Goal: Task Accomplishment & Management: Use online tool/utility

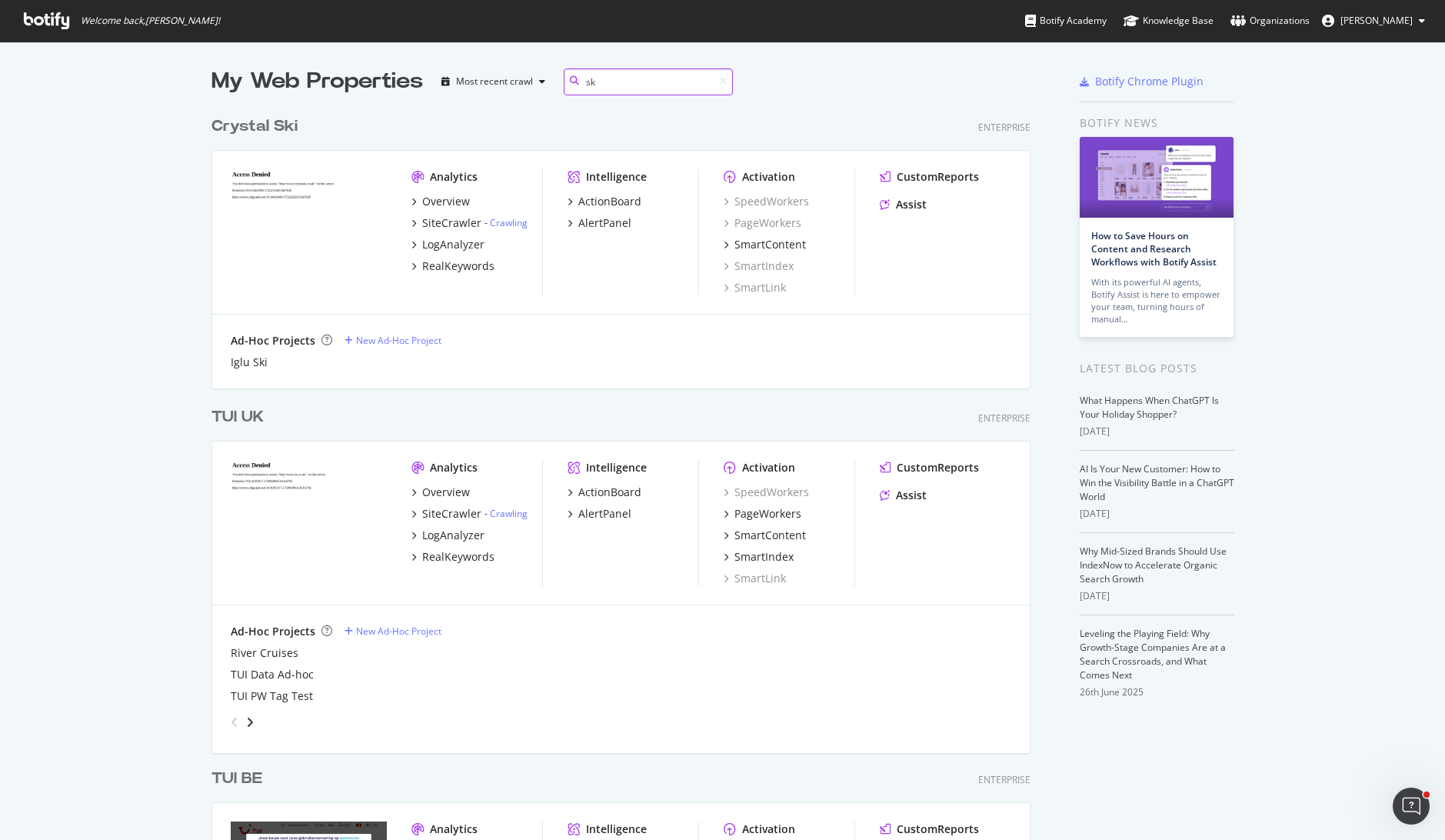
scroll to position [279, 820]
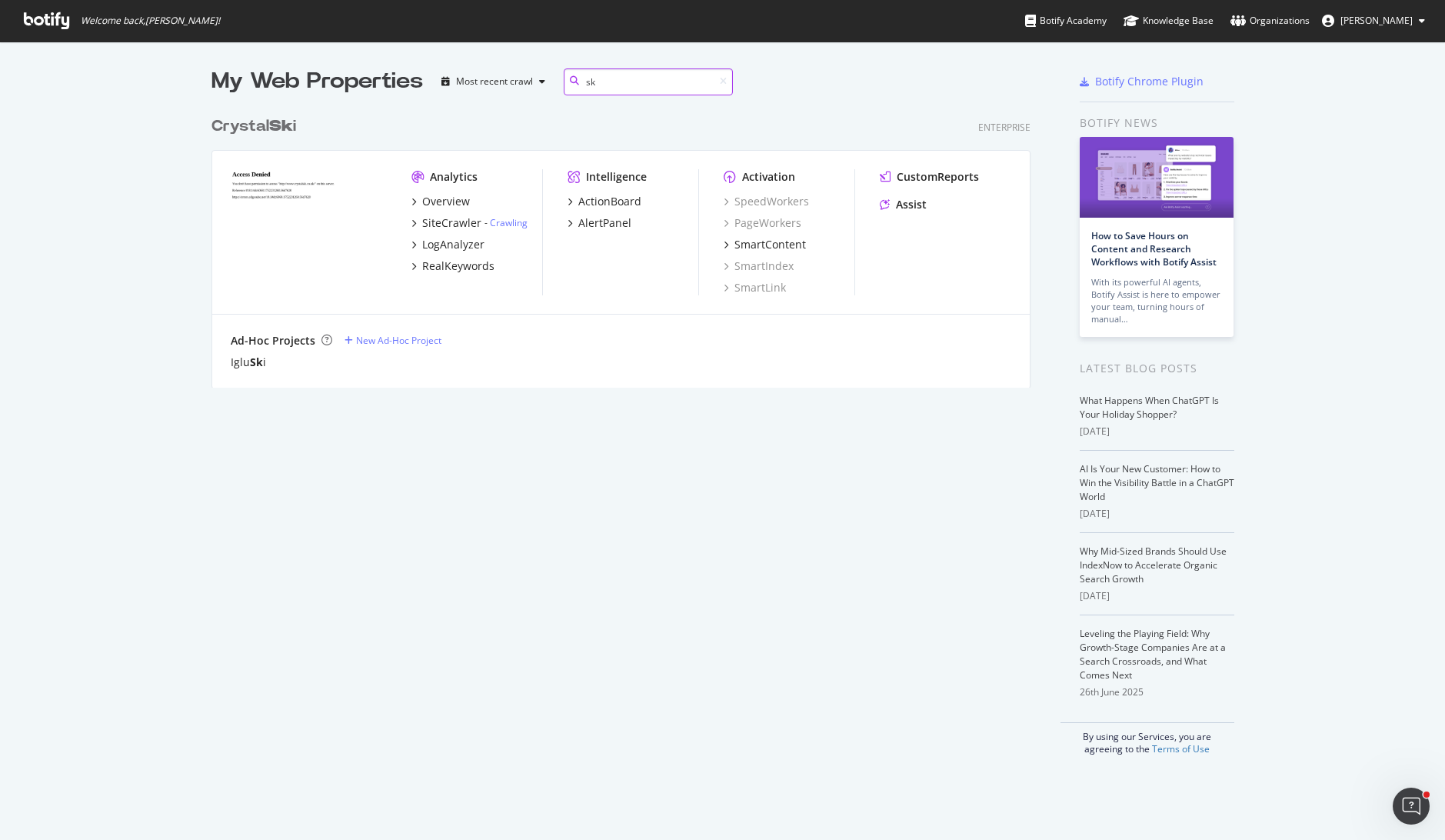
type input "s"
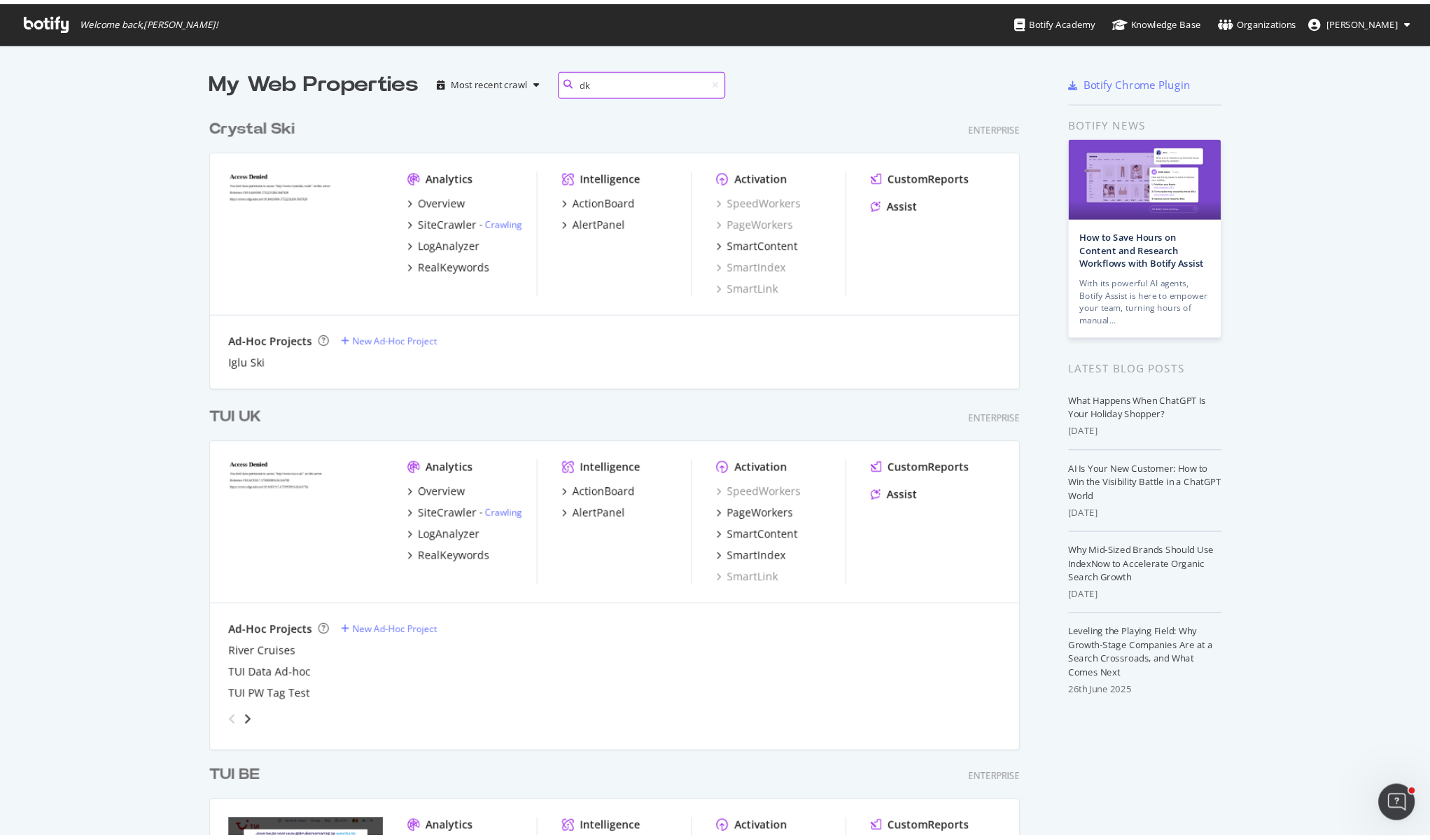
scroll to position [318, 746]
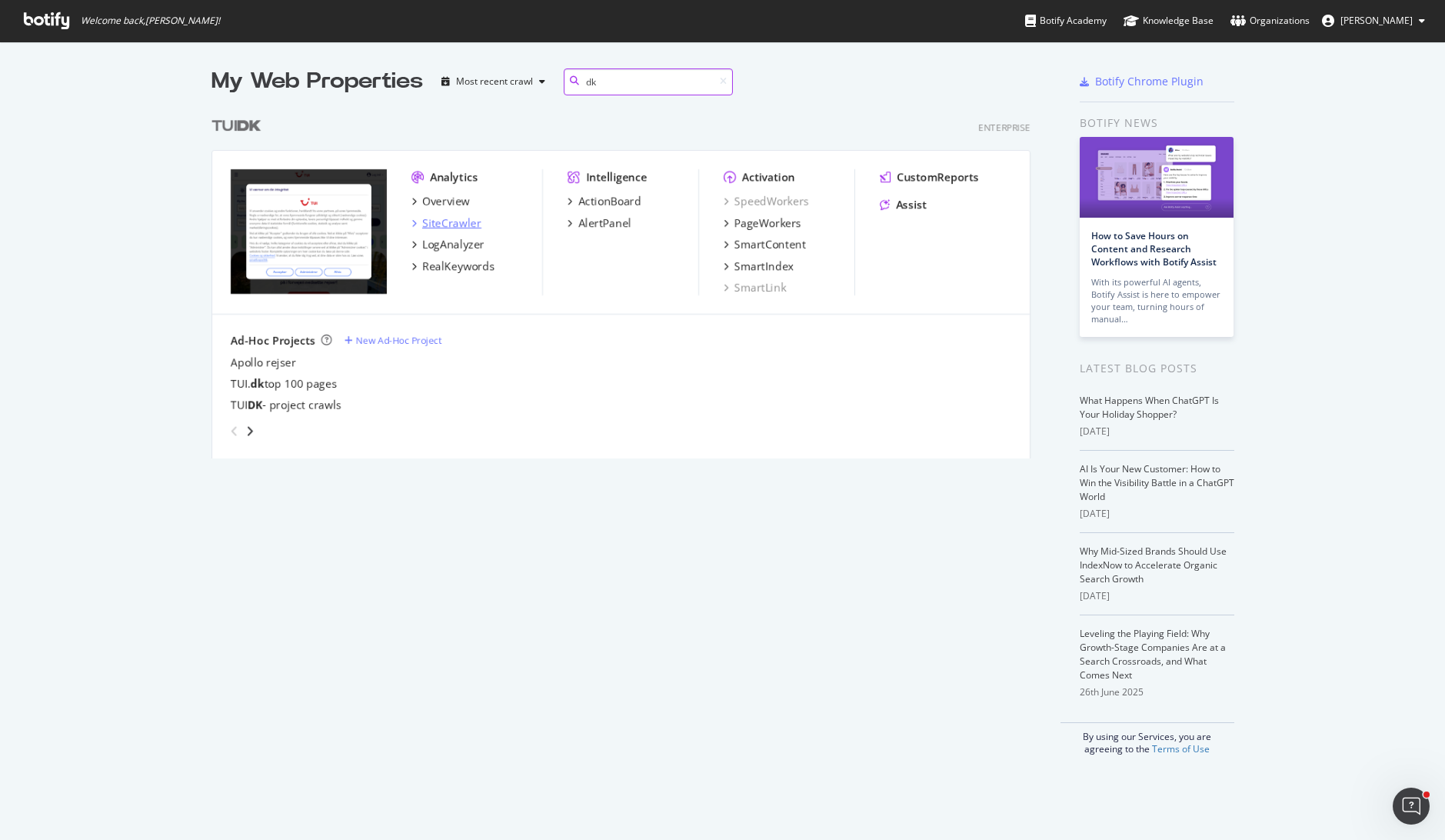
type input "dk"
click at [444, 226] on div "SiteCrawler" at bounding box center [452, 223] width 60 height 15
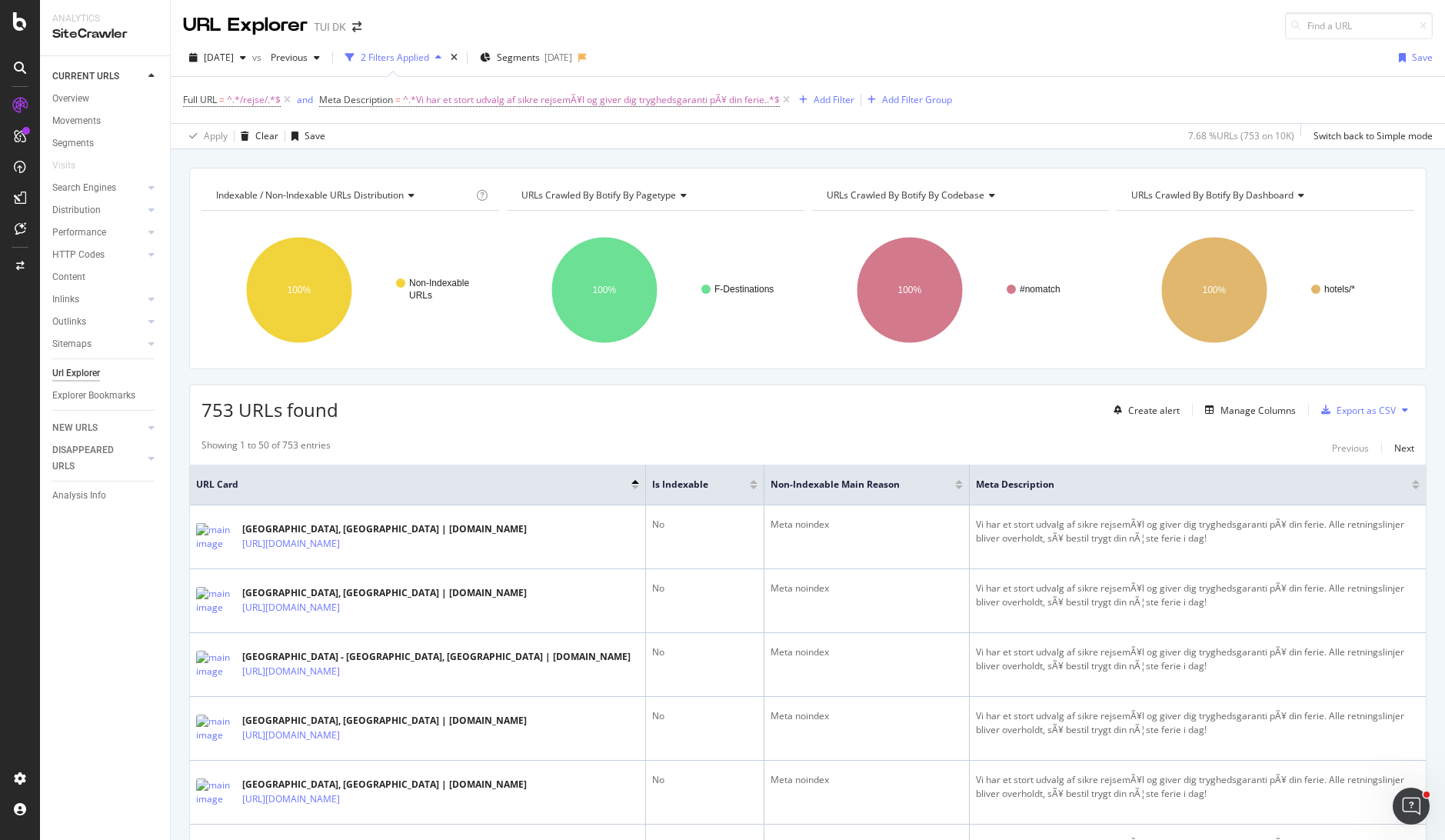
click at [946, 18] on div "URL Explorer TUI DK" at bounding box center [808, 19] width 1275 height 39
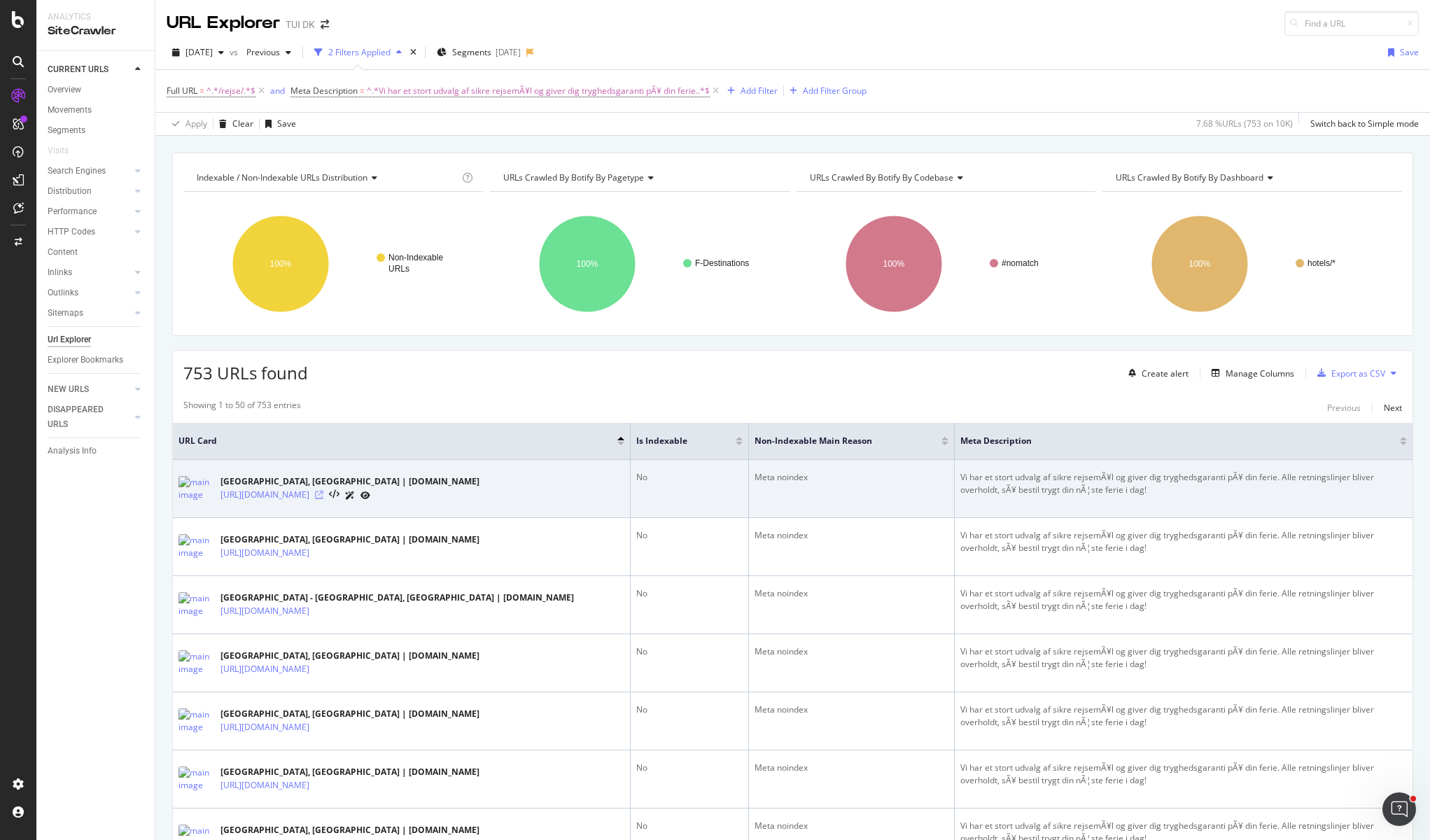
click at [324, 494] on icon at bounding box center [319, 494] width 8 height 8
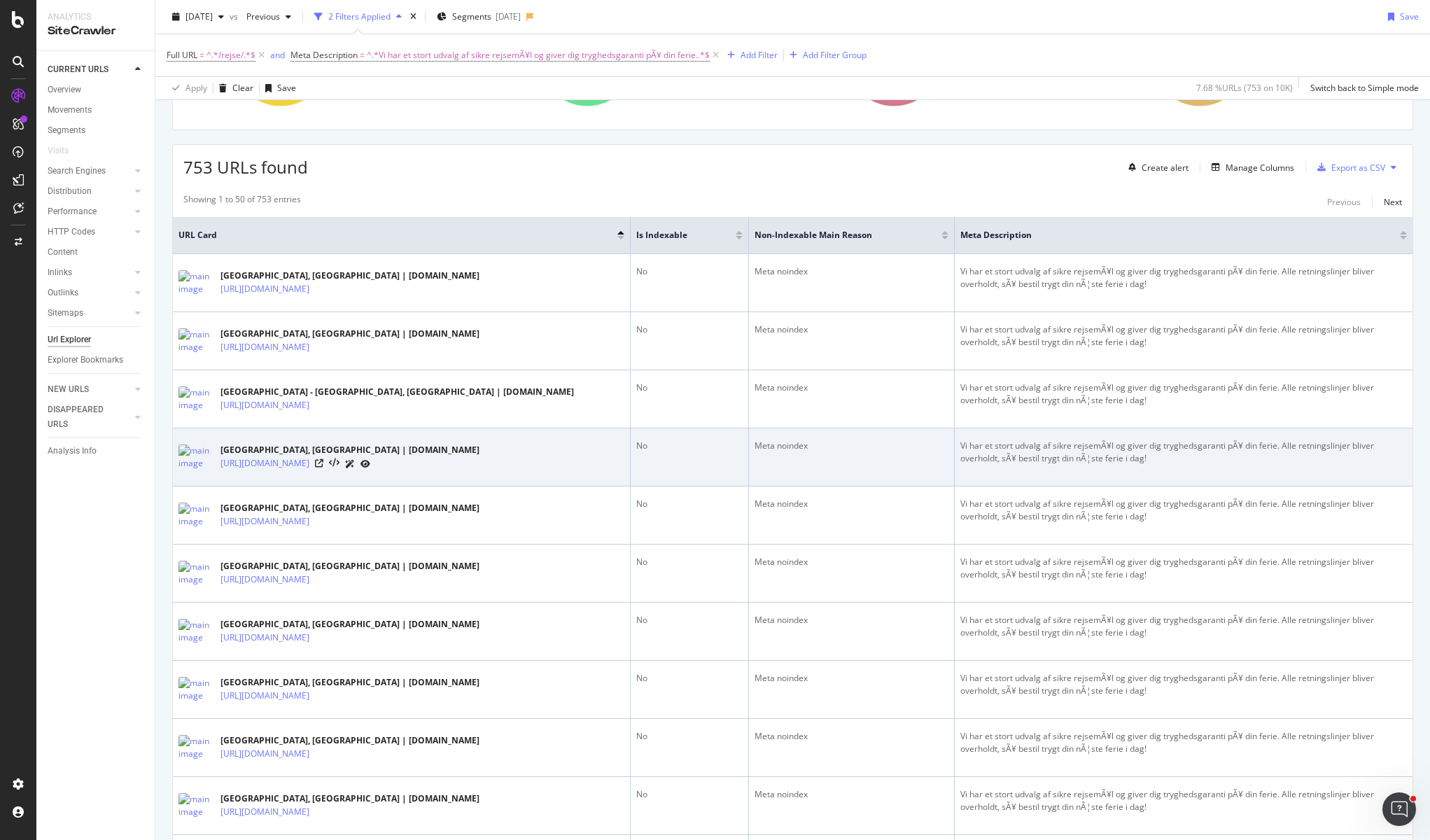
scroll to position [280, 0]
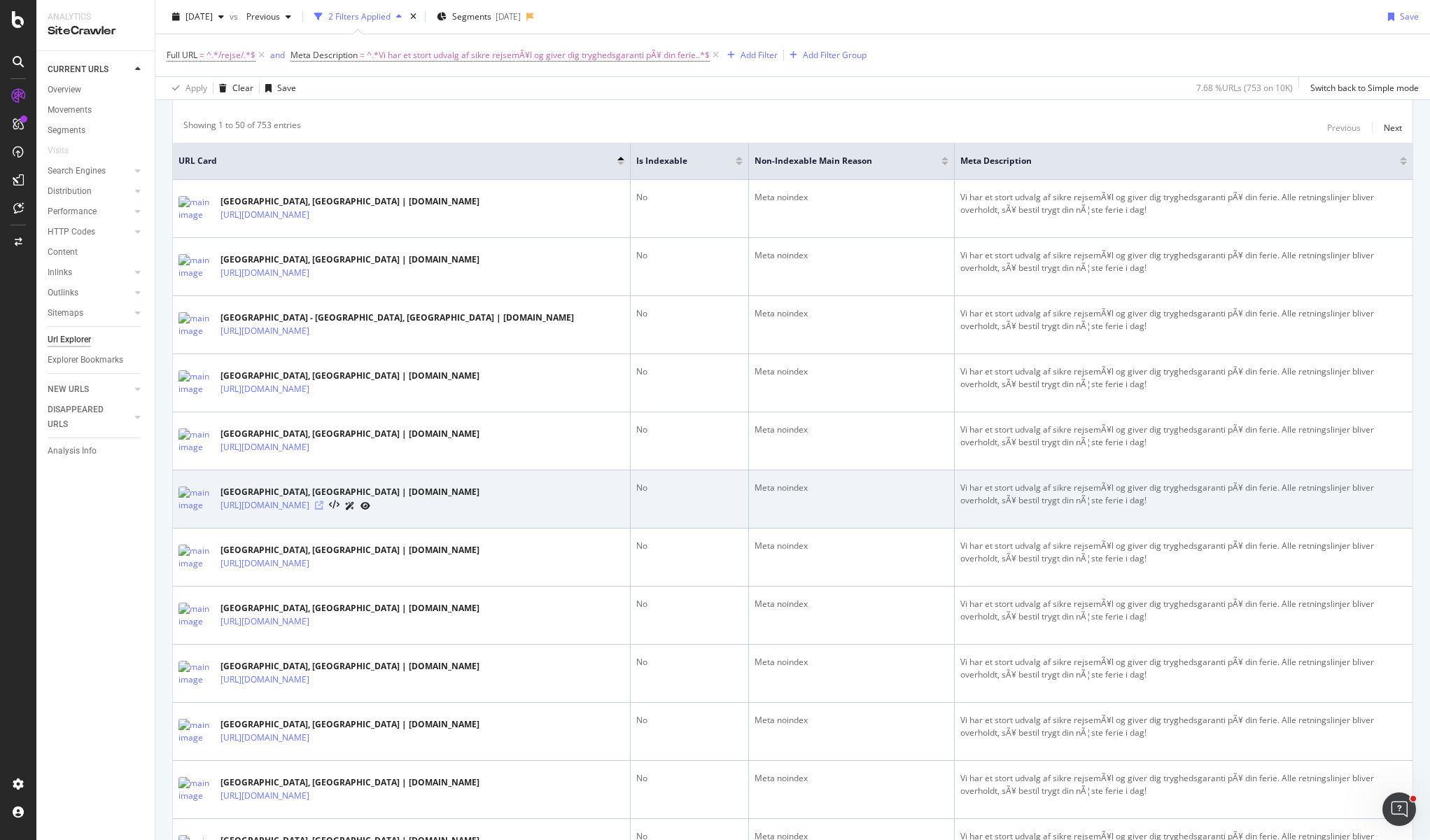
click at [324, 504] on icon at bounding box center [319, 505] width 8 height 8
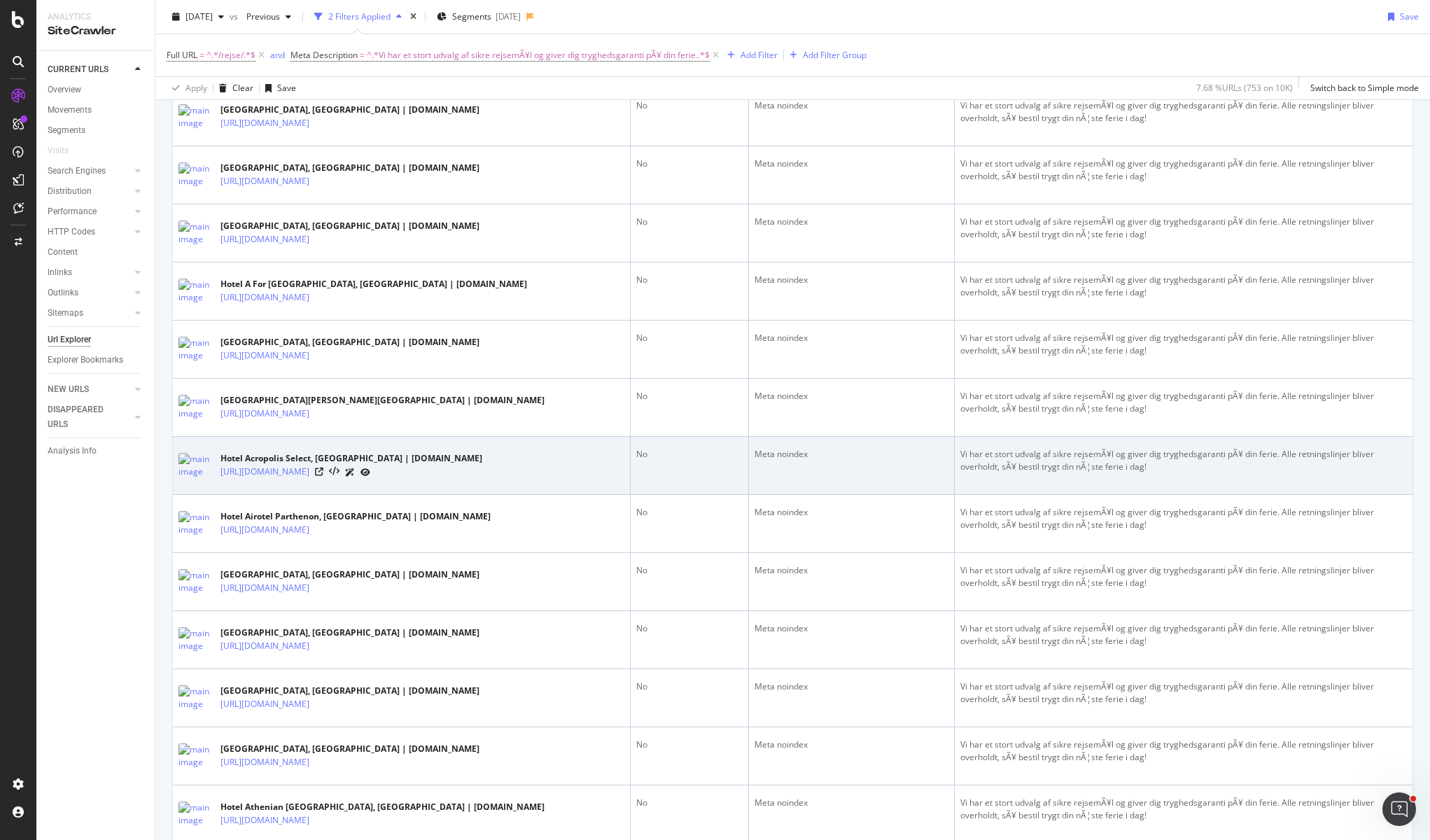
scroll to position [1540, 0]
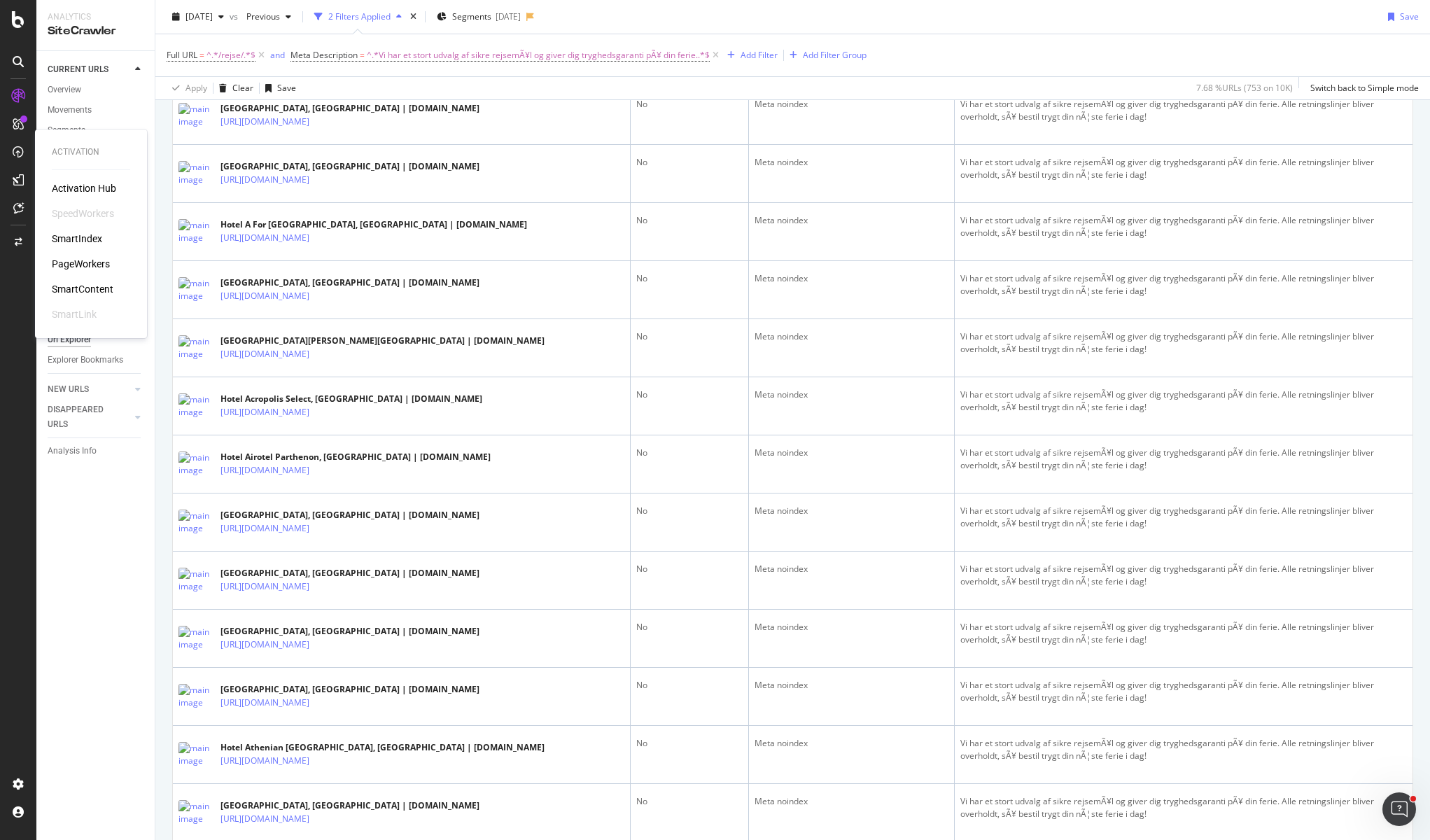
click at [89, 261] on div "PageWorkers" at bounding box center [81, 264] width 58 height 14
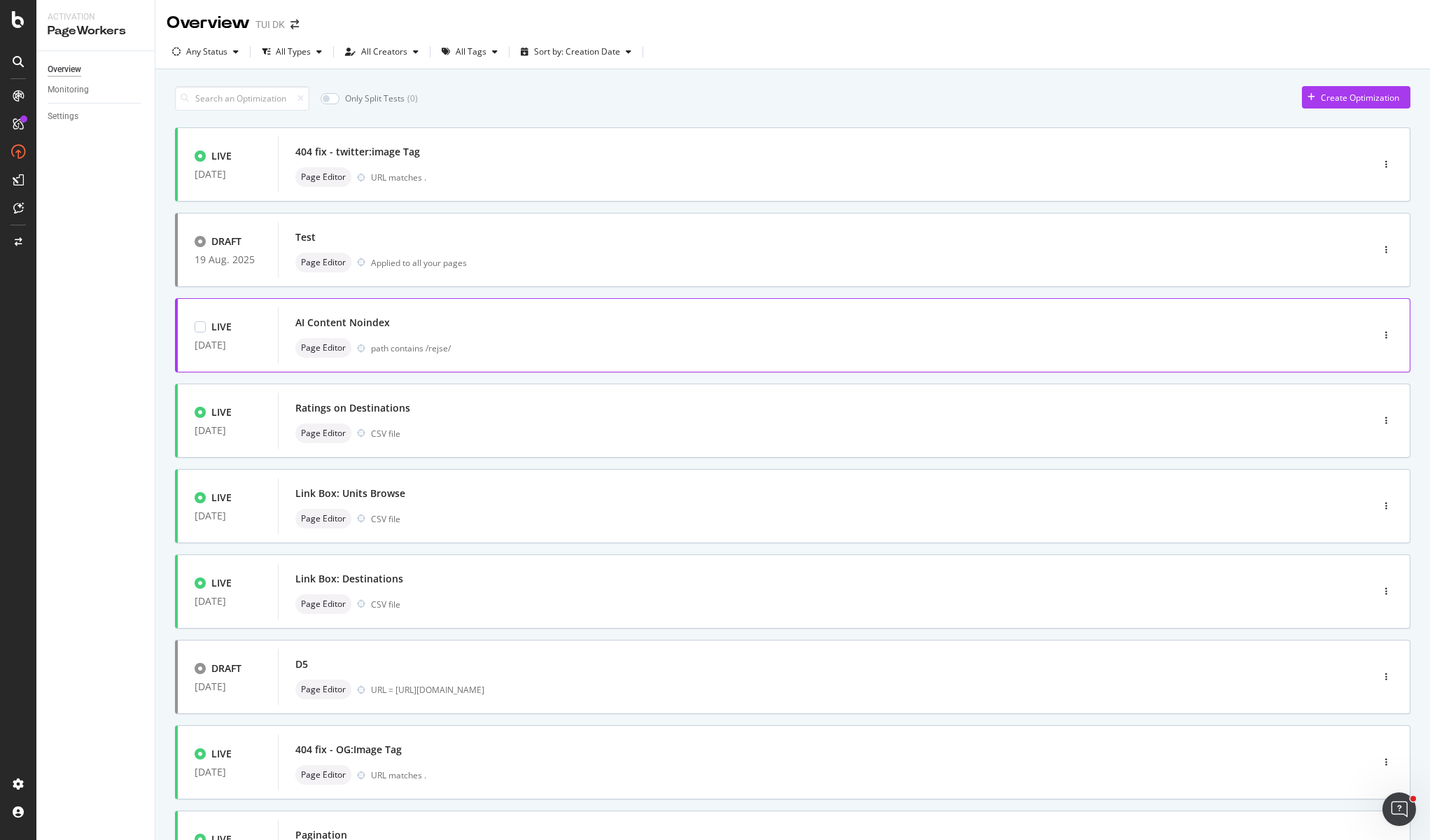
click at [414, 337] on div "AI Content Noindex Page Editor path contains /rejse/" at bounding box center [804, 335] width 1017 height 45
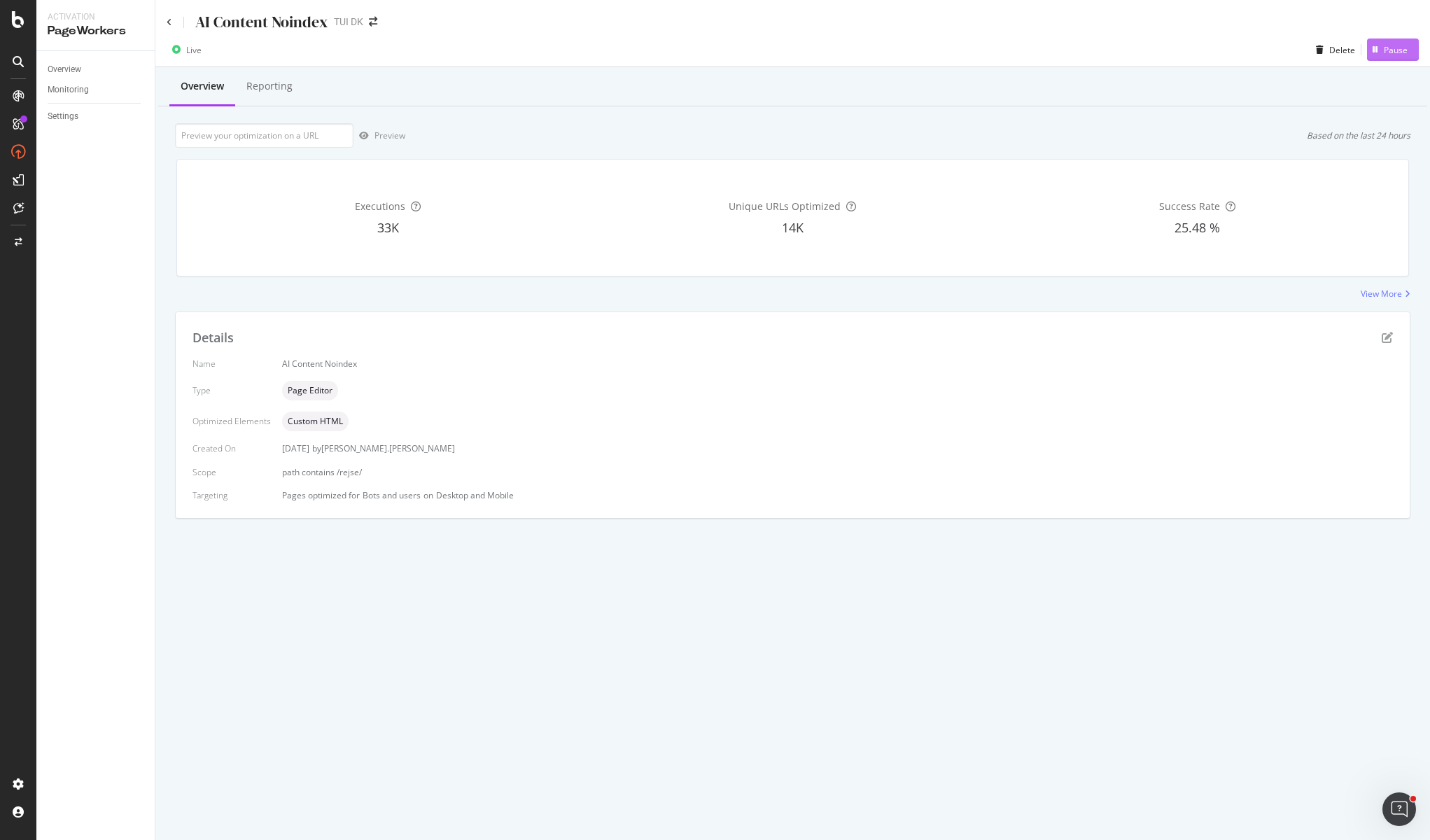
click at [1315, 49] on div "Pause" at bounding box center [1395, 50] width 24 height 12
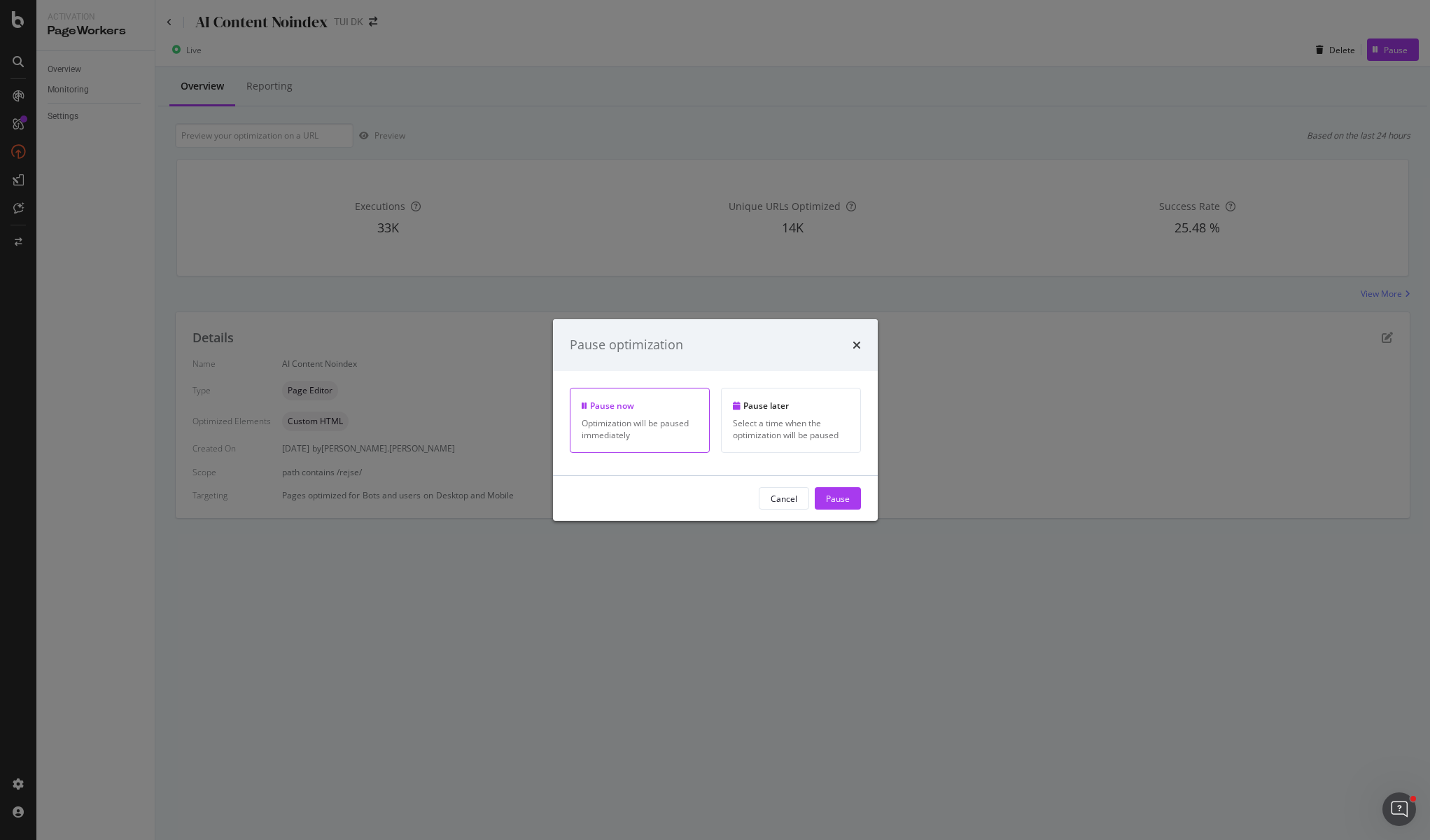
click at [622, 418] on div "Optimization will be paused immediately" at bounding box center [639, 429] width 116 height 24
click at [835, 500] on div "Pause" at bounding box center [837, 498] width 24 height 12
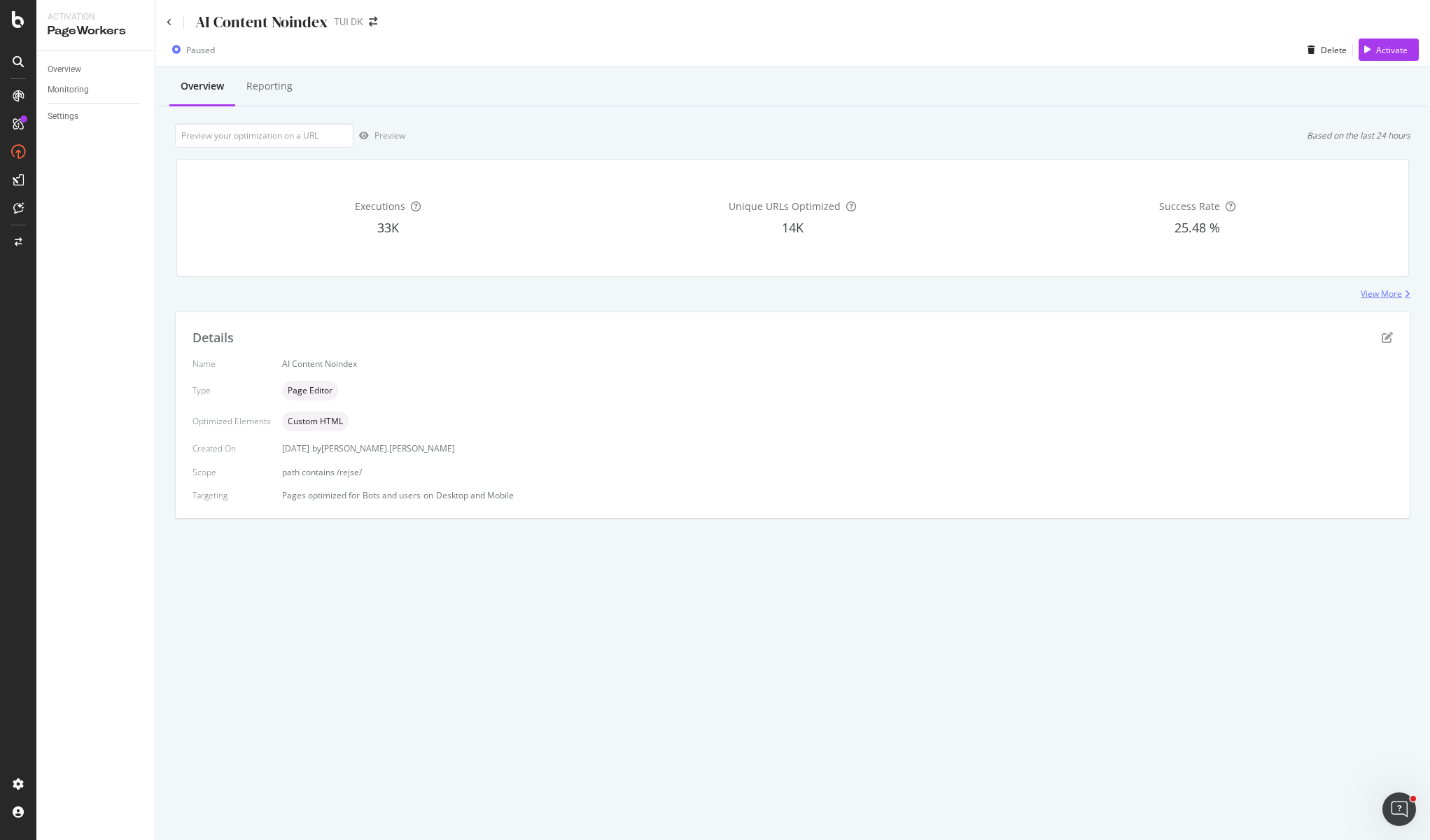
click at [1315, 292] on div "View More" at bounding box center [1381, 294] width 41 height 12
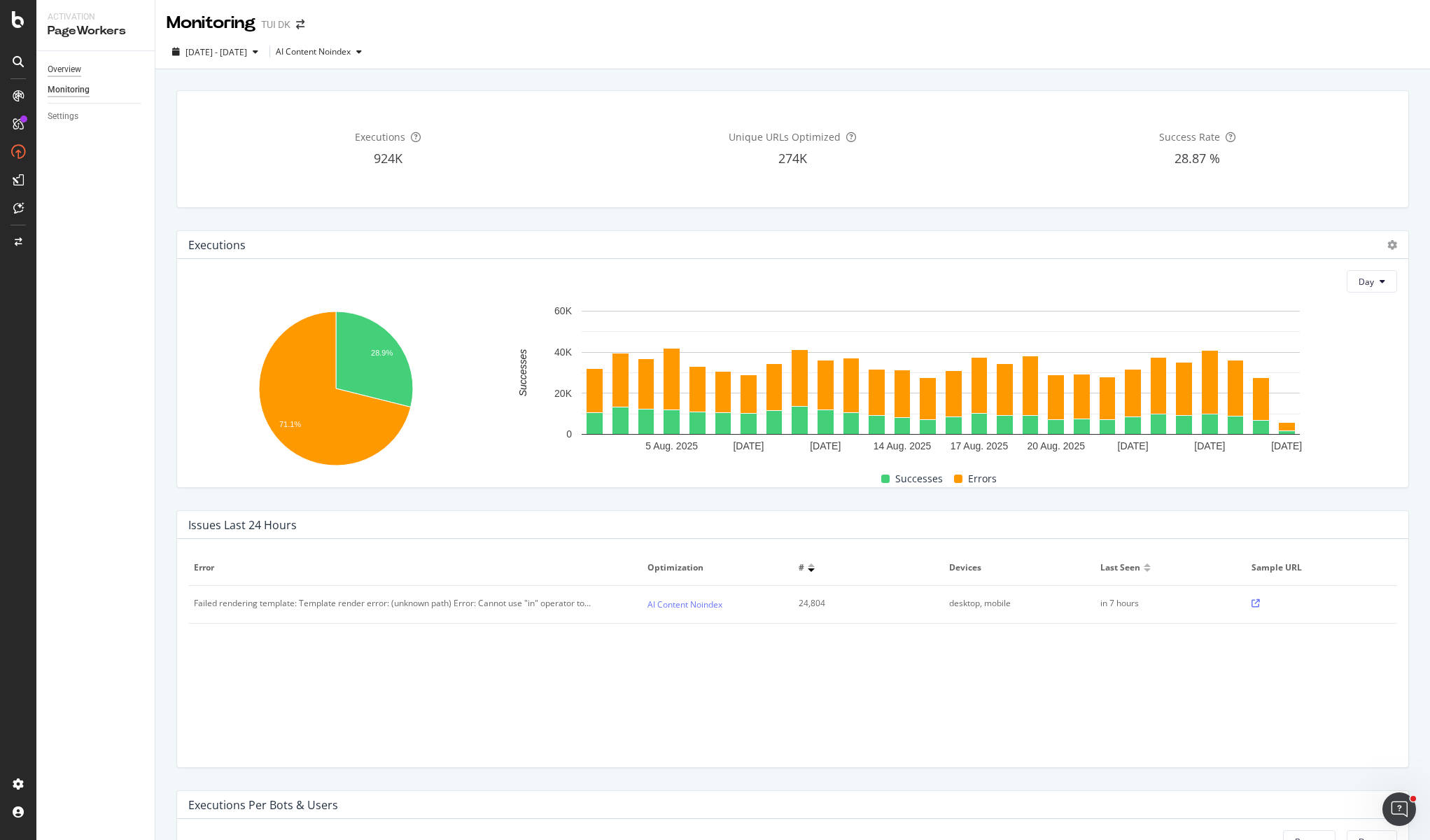
click at [56, 72] on div "Overview" at bounding box center [64, 69] width 34 height 14
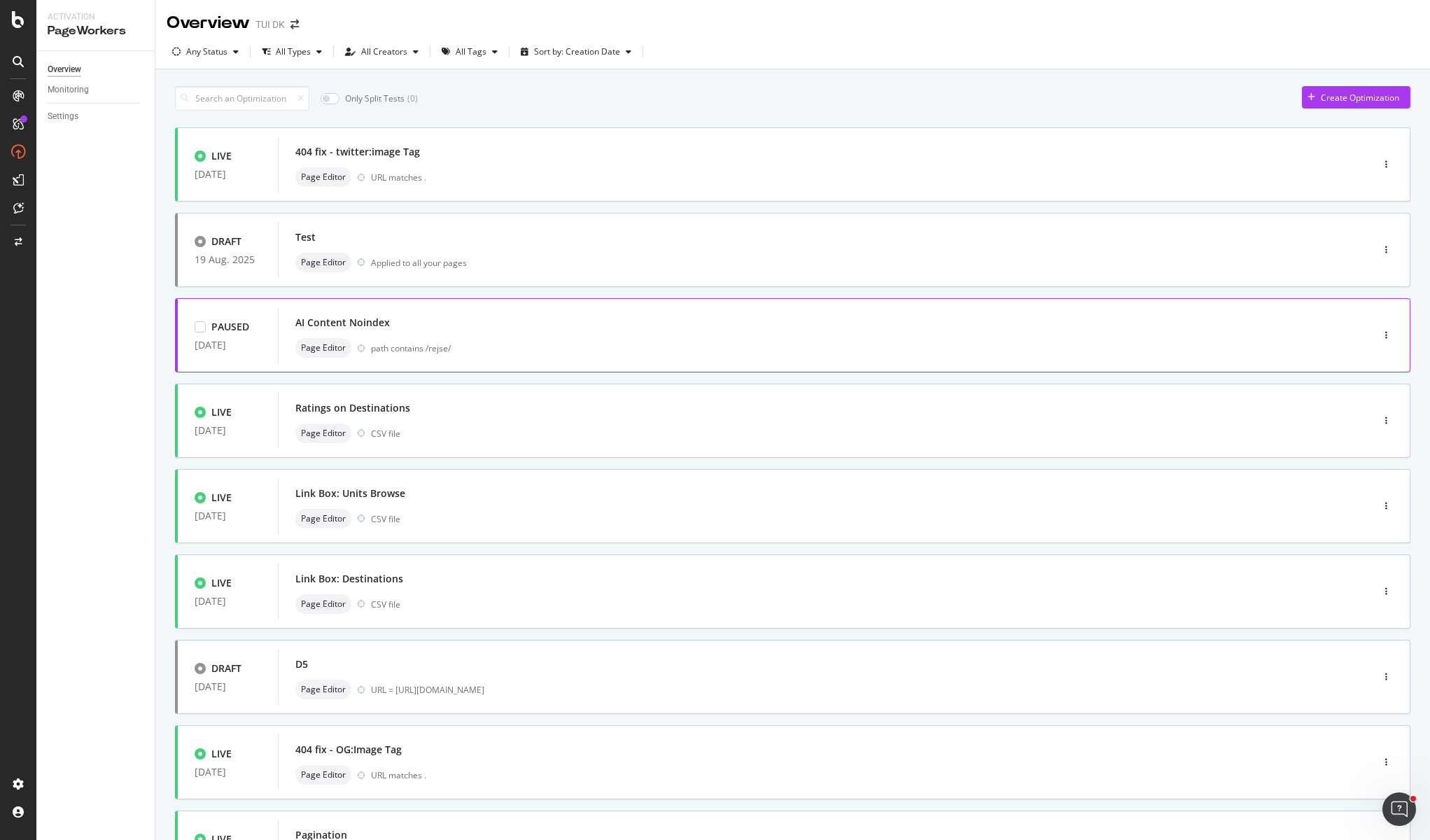
click at [471, 338] on div "Page Editor path contains /rejse/" at bounding box center [804, 348] width 1017 height 20
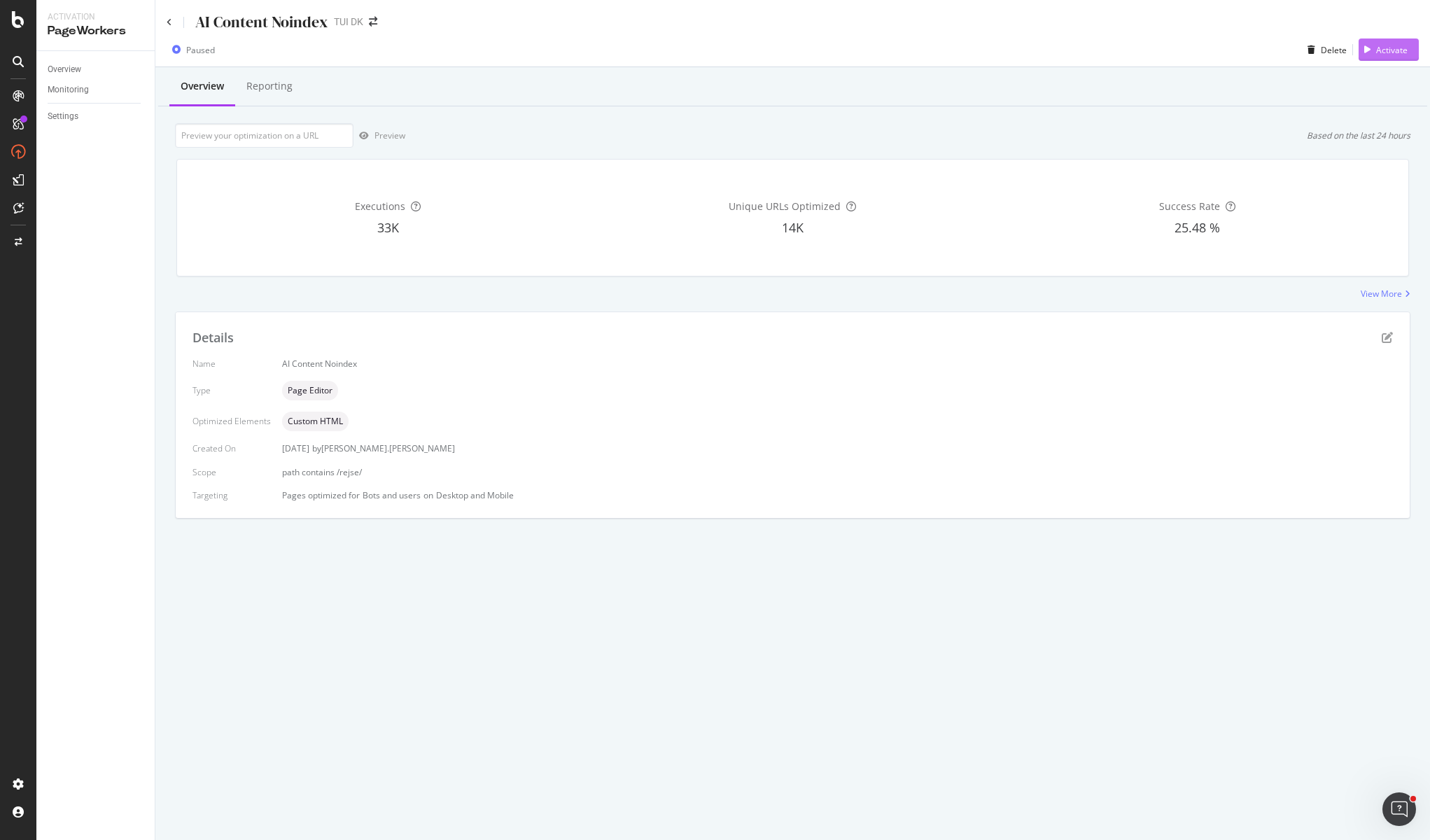
click at [1315, 55] on div "Activate" at bounding box center [1391, 50] width 31 height 12
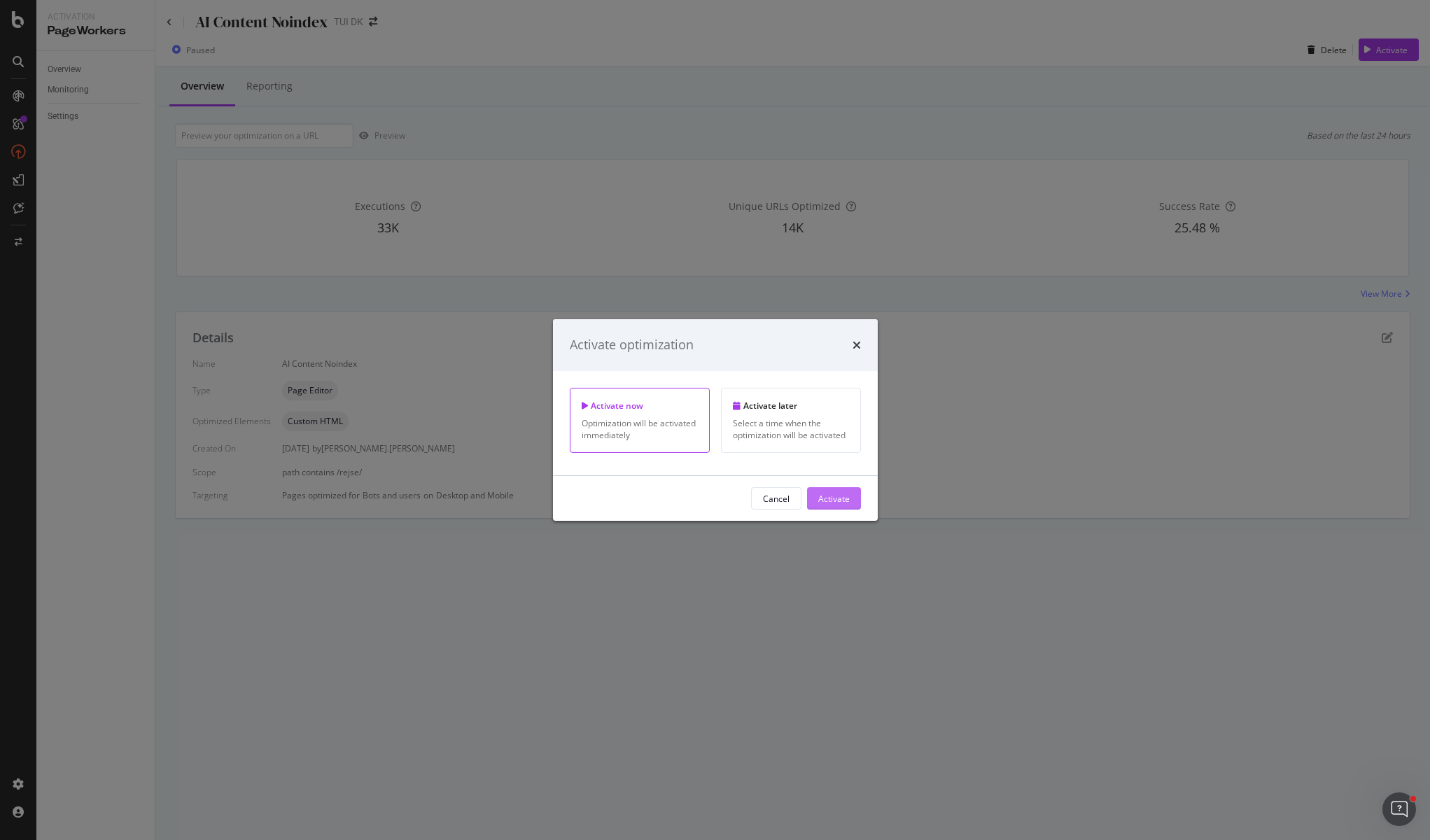
click at [814, 498] on button "Activate" at bounding box center [834, 497] width 54 height 22
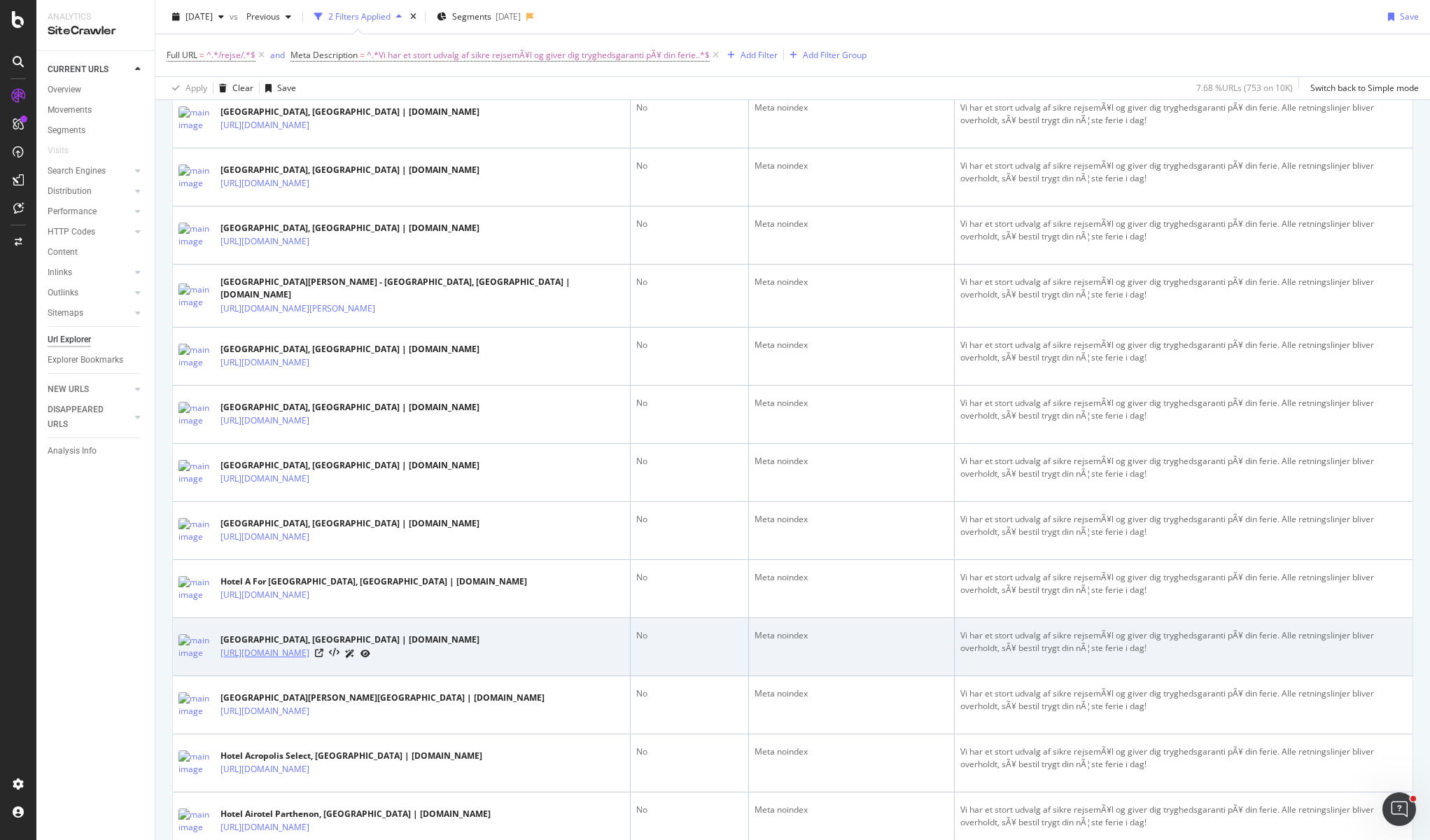
scroll to position [1189, 0]
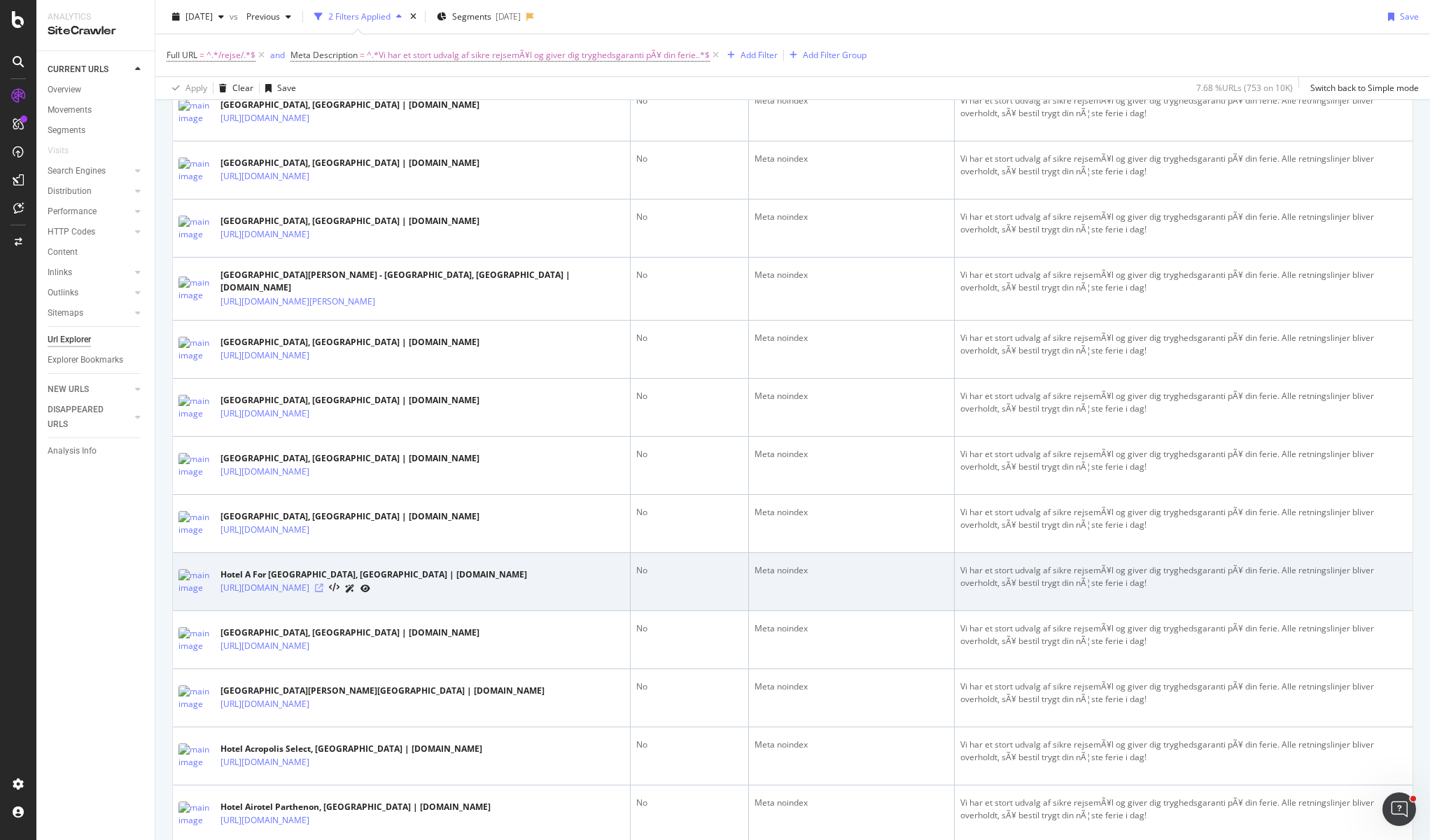
click at [324, 584] on icon at bounding box center [319, 587] width 8 height 8
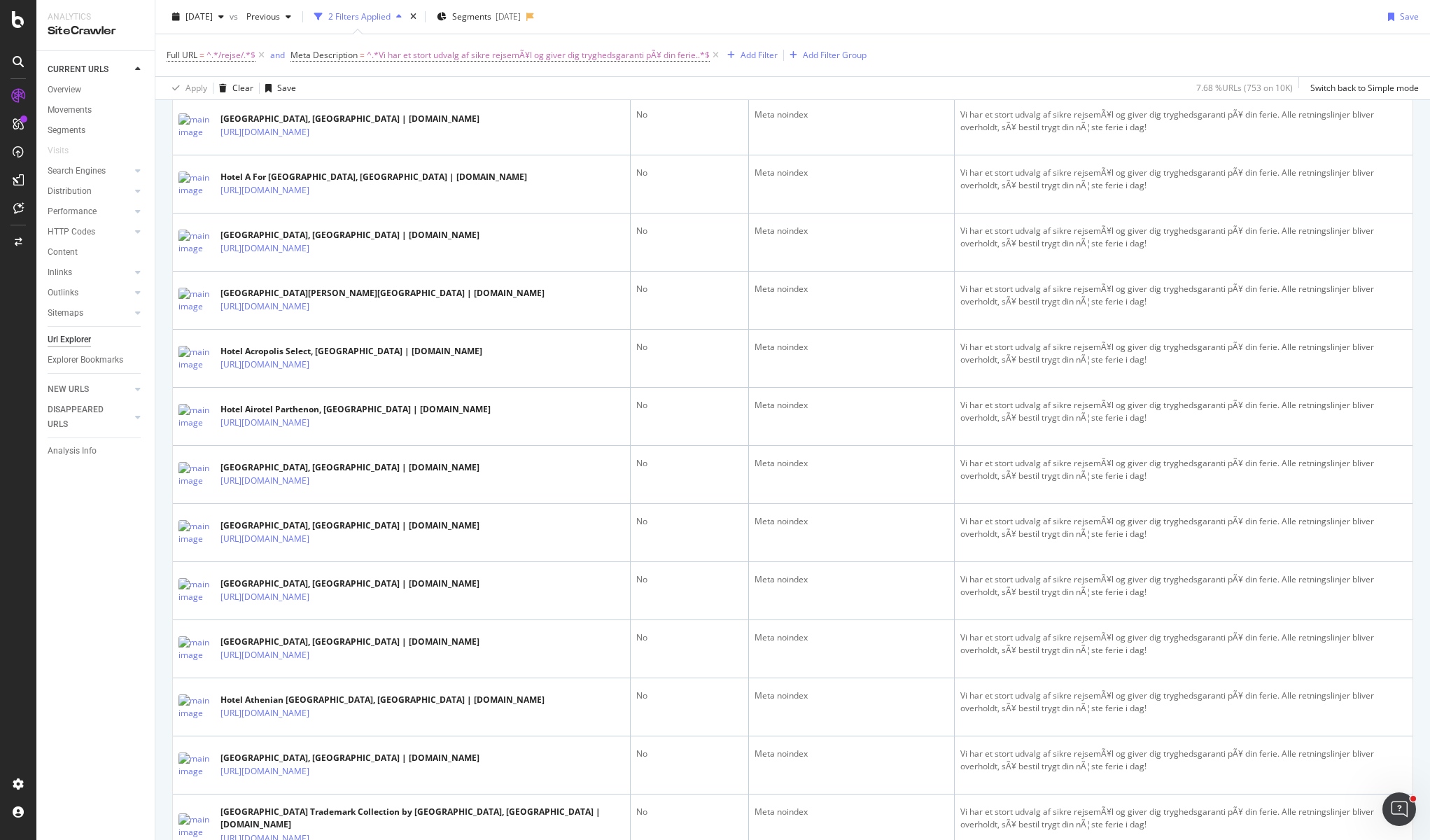
scroll to position [1610, 0]
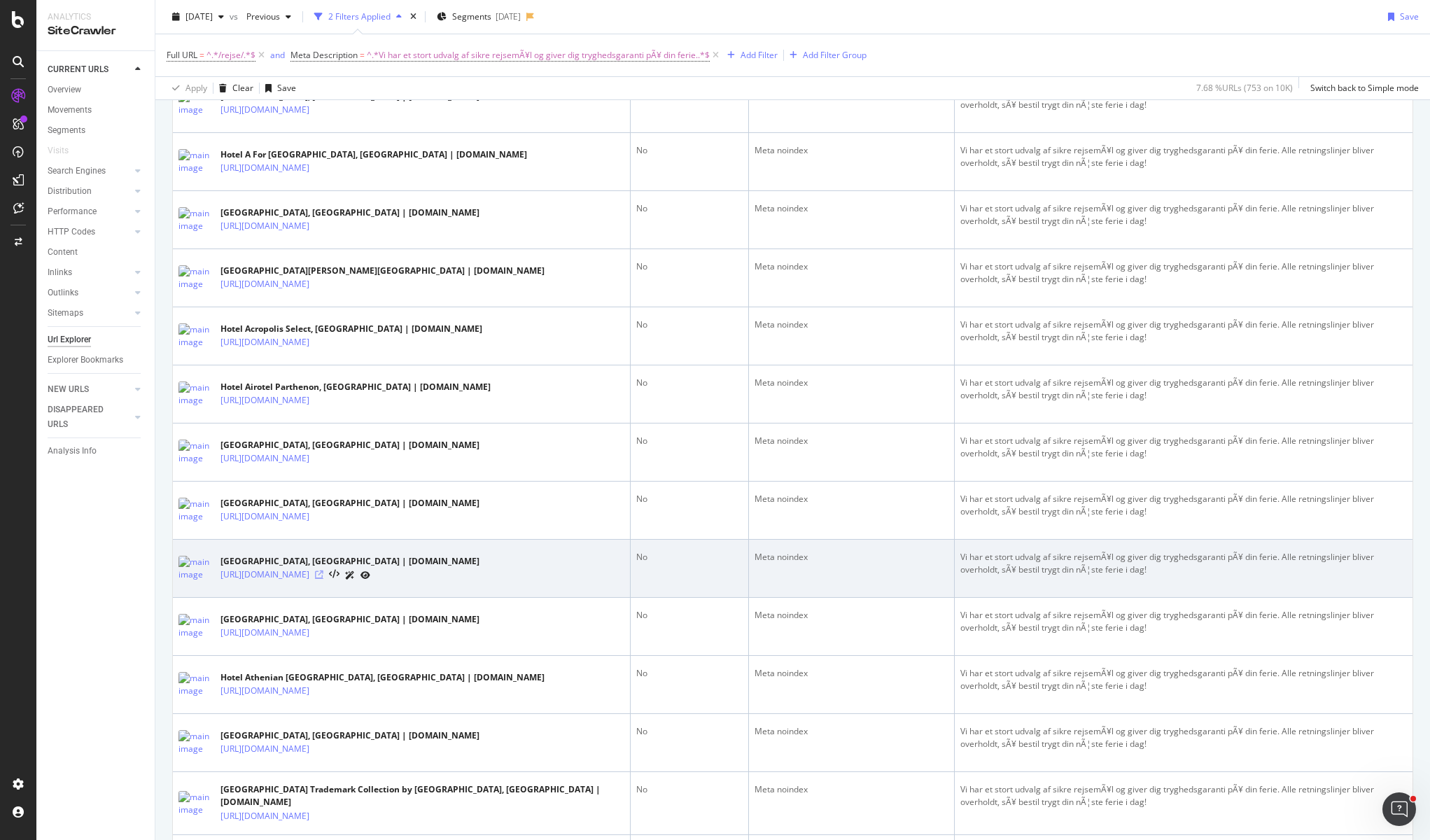
click at [324, 571] on icon at bounding box center [319, 574] width 8 height 8
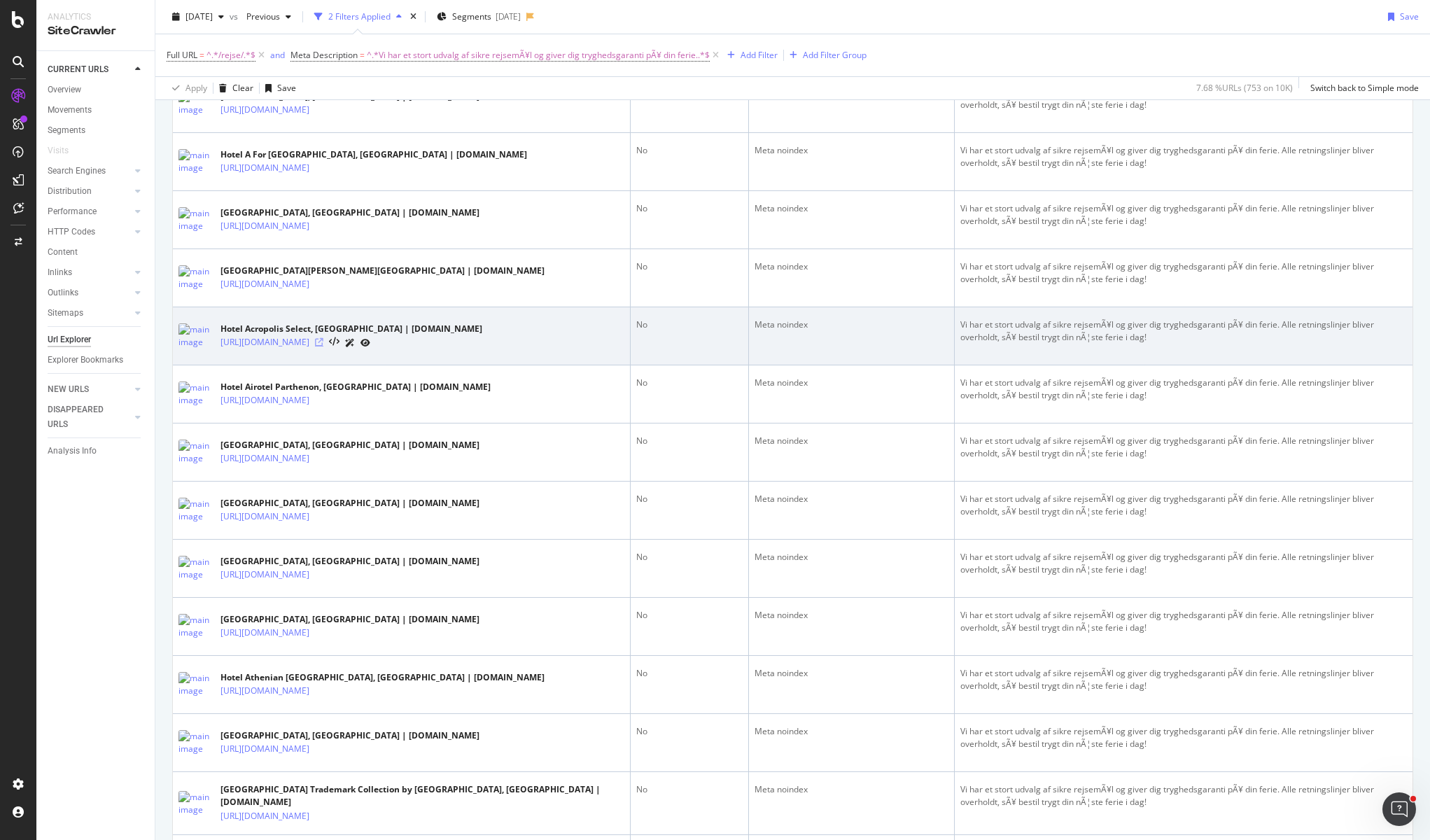
click at [324, 338] on icon at bounding box center [319, 342] width 8 height 8
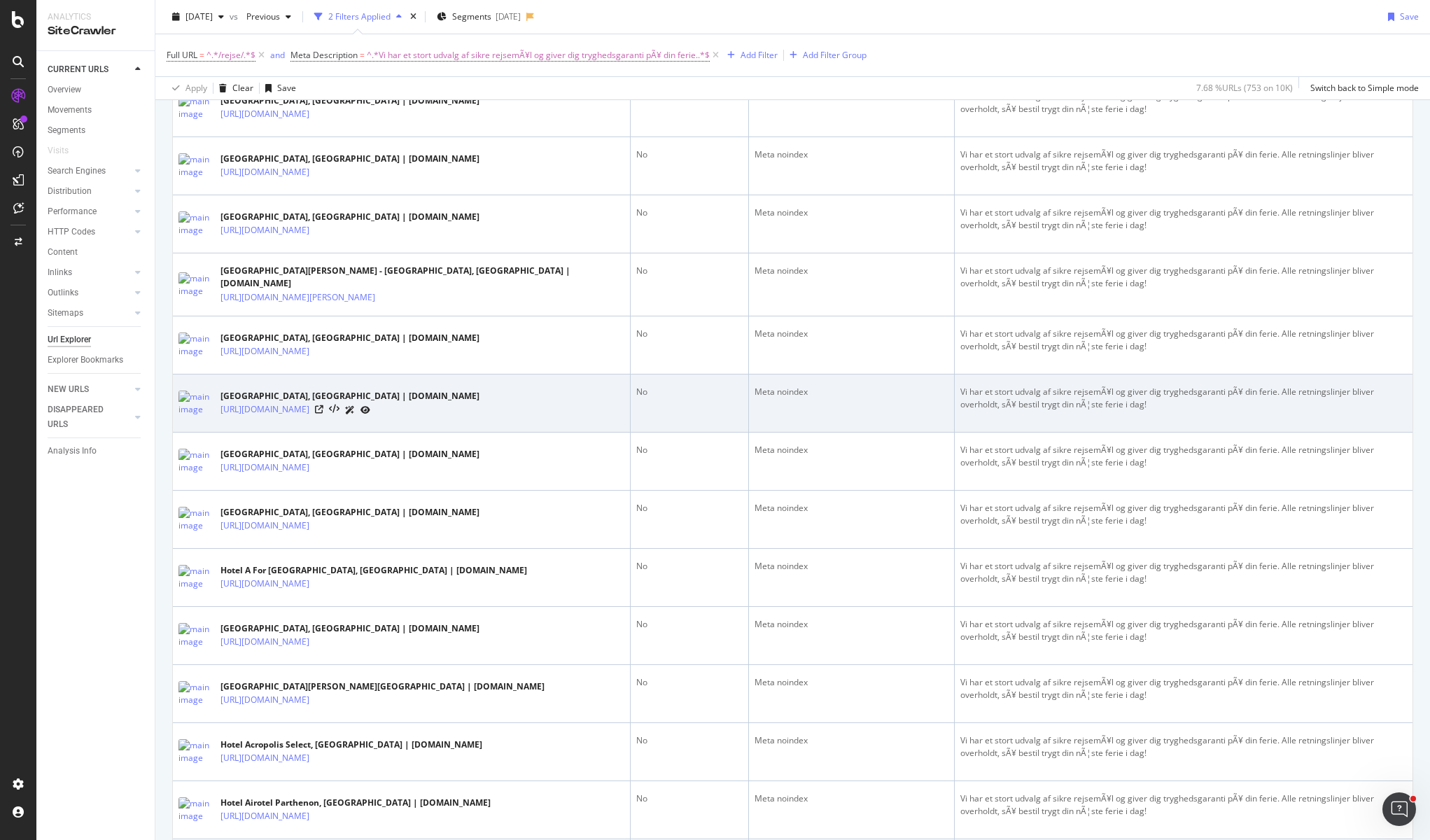
scroll to position [1120, 0]
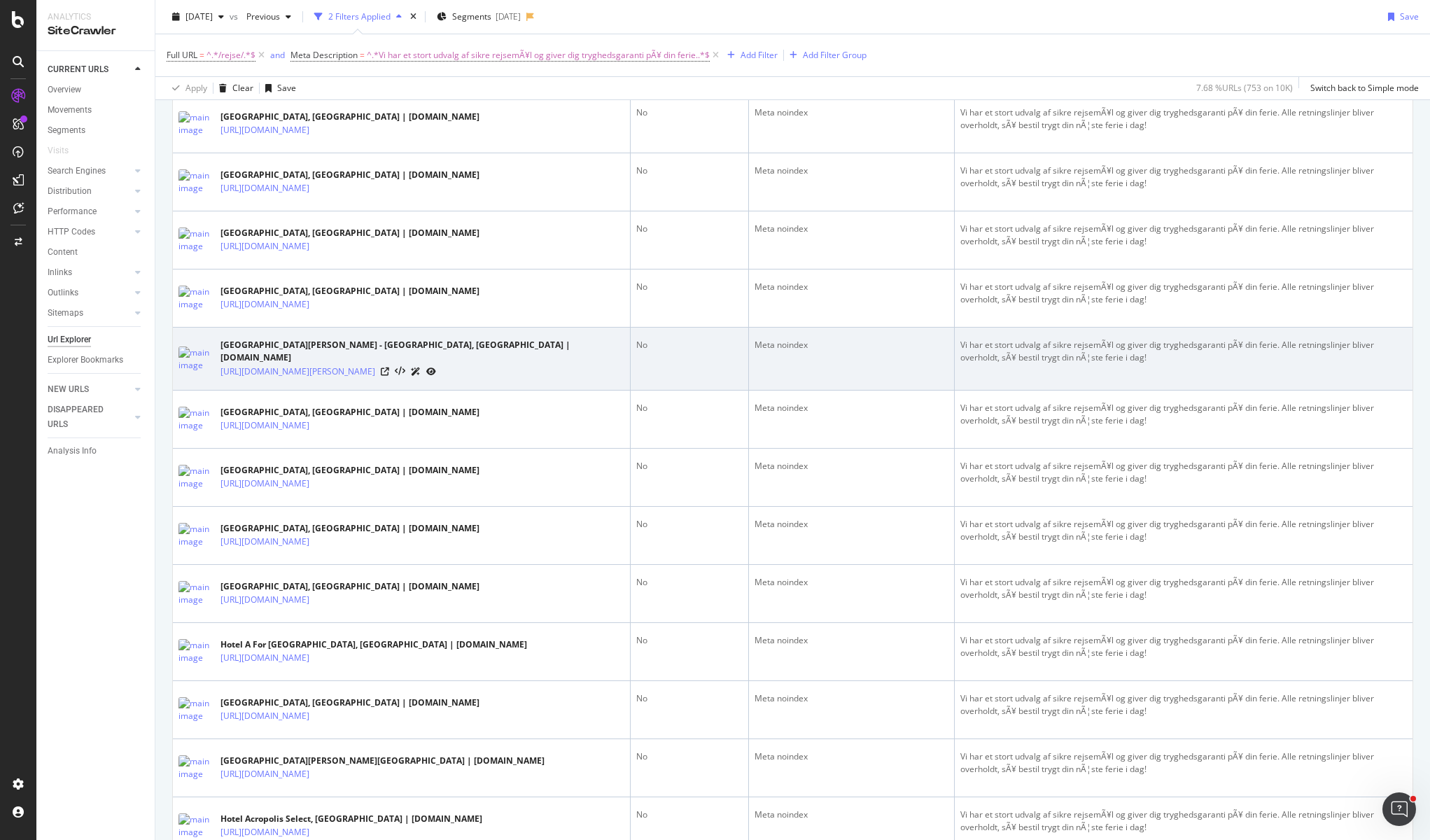
click at [505, 365] on div "https://www.tui.dk/rejse/albanien/durres-riviera/leonardo-hotel-durres/" at bounding box center [422, 371] width 404 height 14
click at [389, 368] on icon at bounding box center [385, 372] width 8 height 8
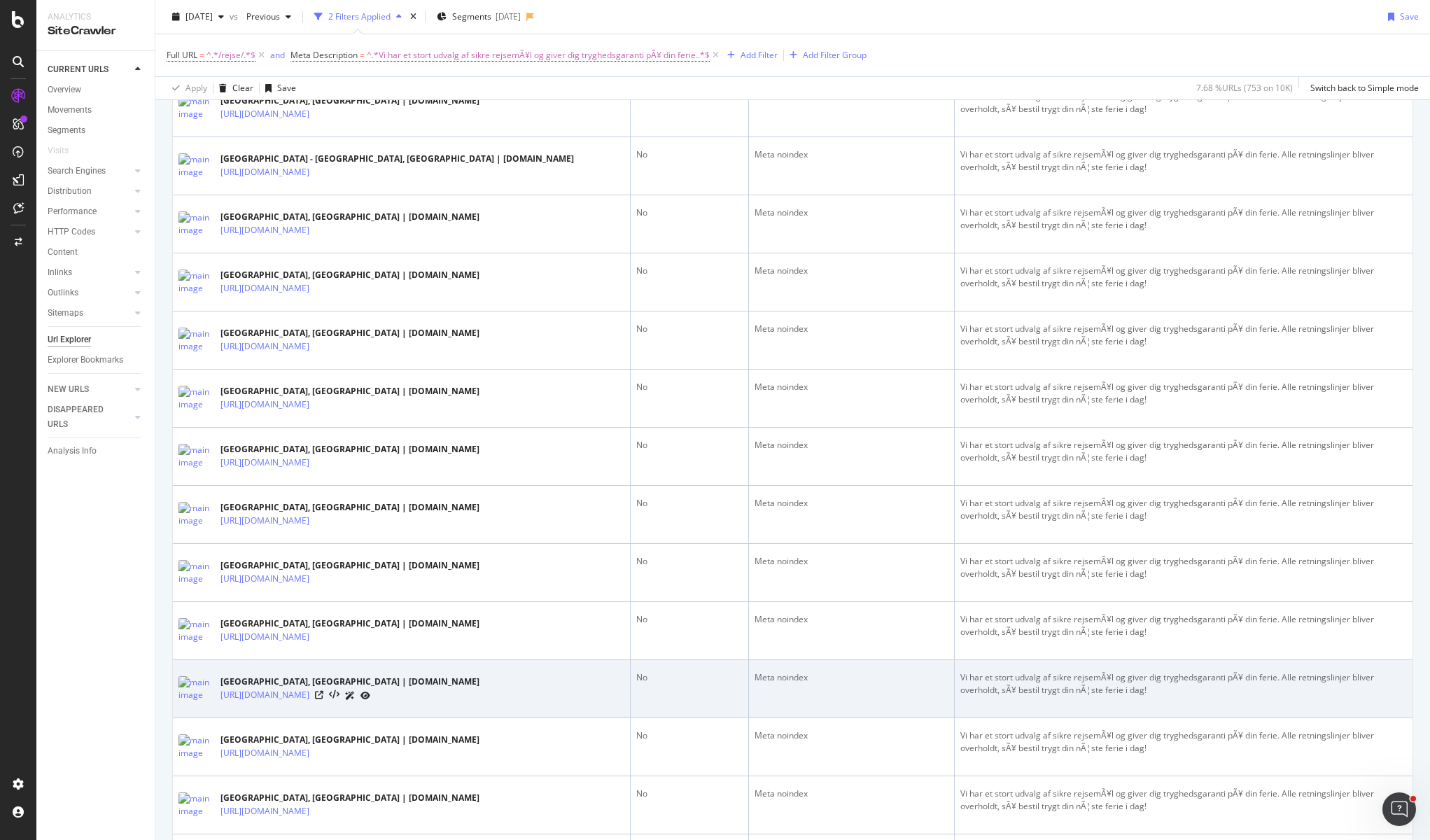
scroll to position [420, 0]
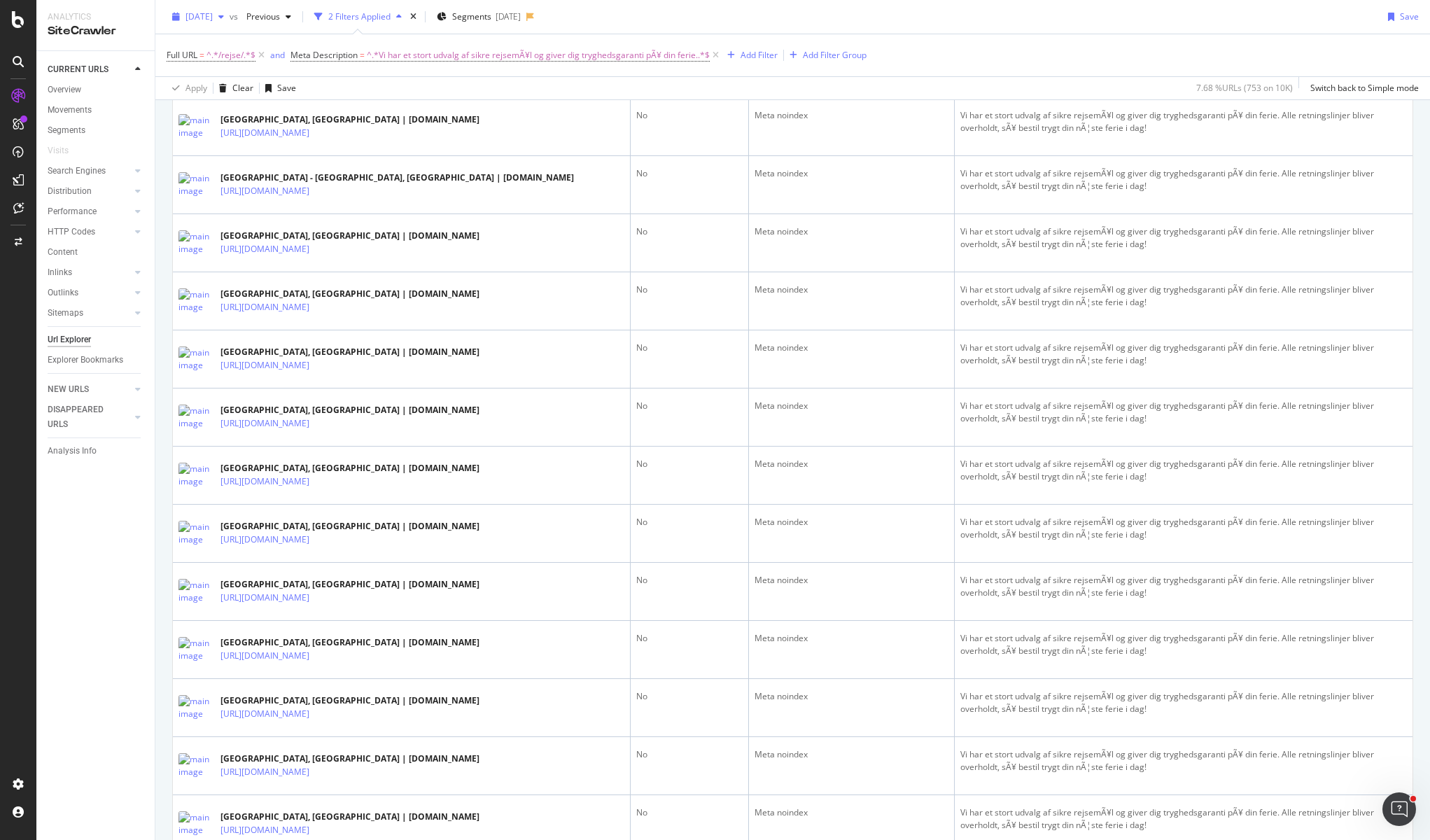
click at [224, 15] on icon "button" at bounding box center [221, 17] width 5 height 8
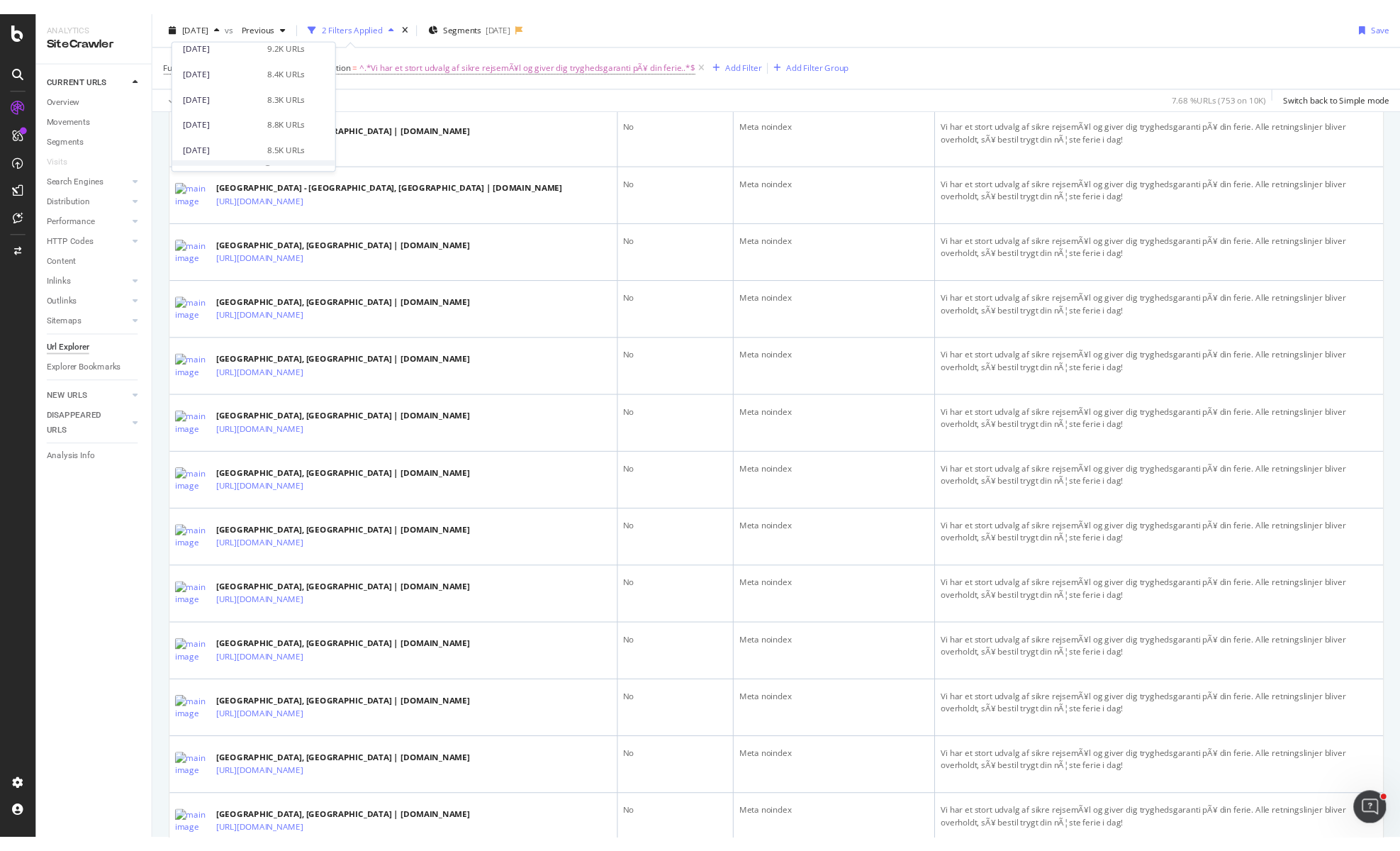
scroll to position [0, 0]
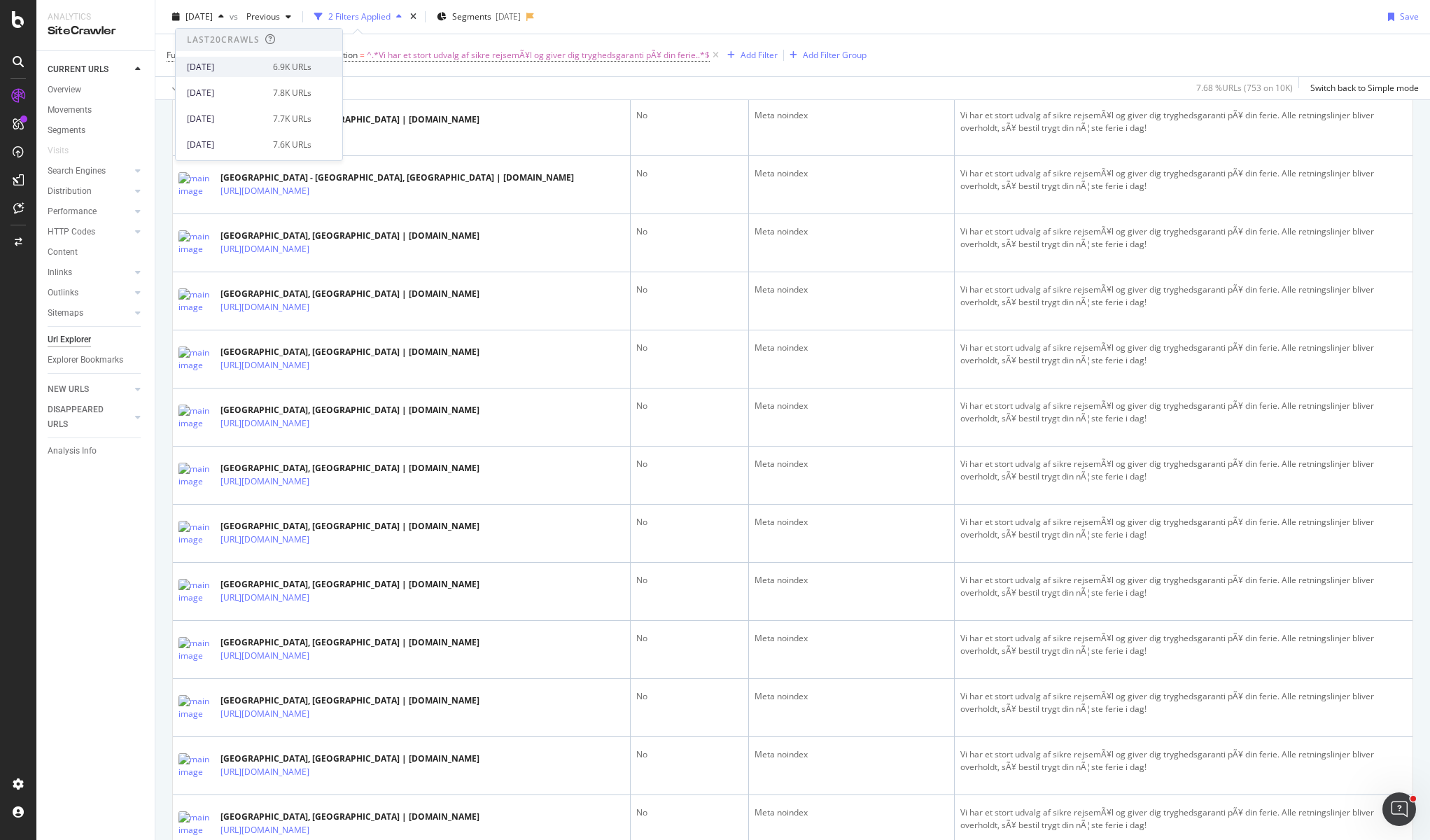
click at [243, 72] on div "[DATE]" at bounding box center [226, 67] width 78 height 13
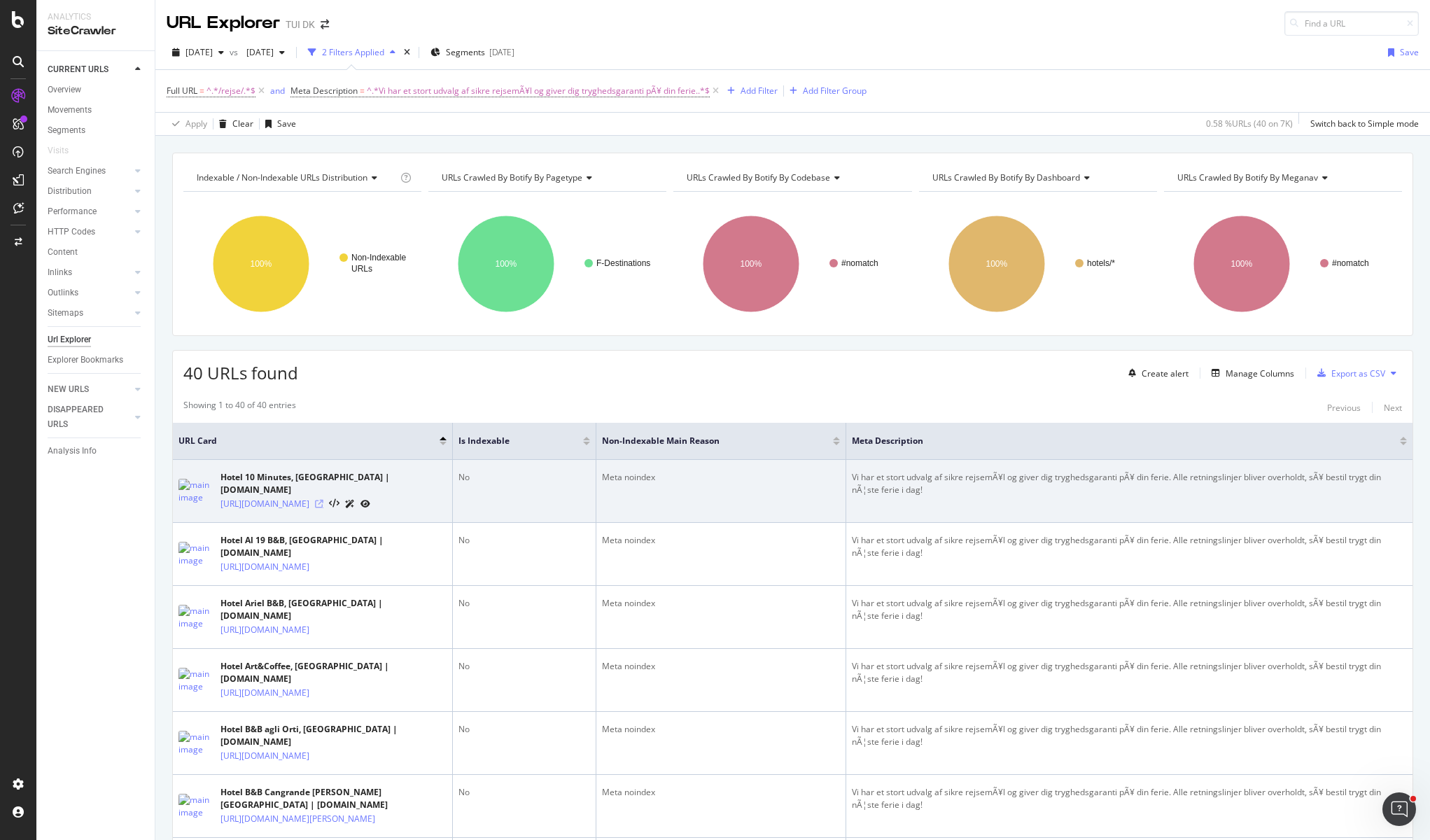
click at [324, 500] on icon at bounding box center [319, 504] width 8 height 8
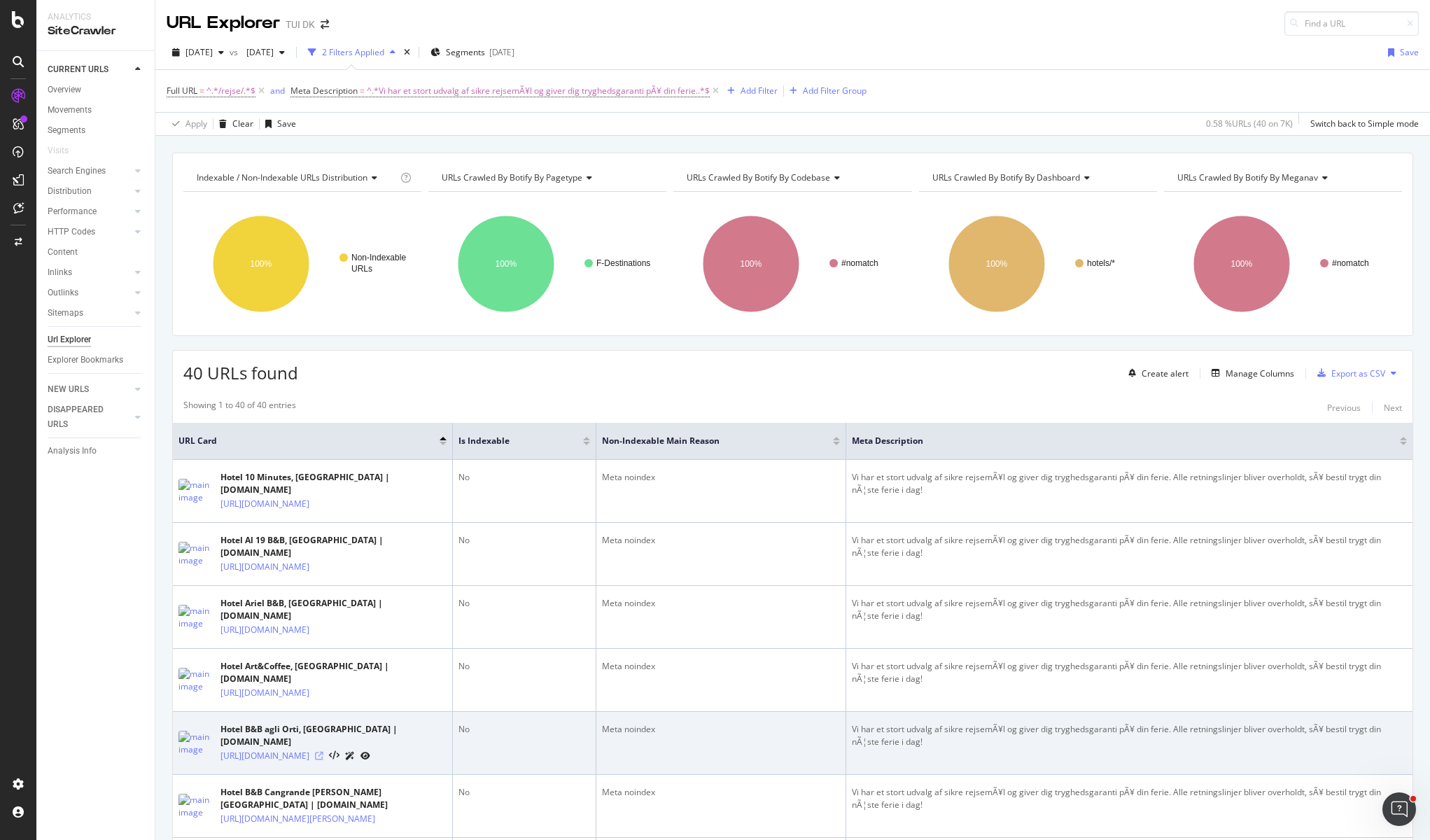
click at [324, 753] on icon at bounding box center [319, 755] width 8 height 8
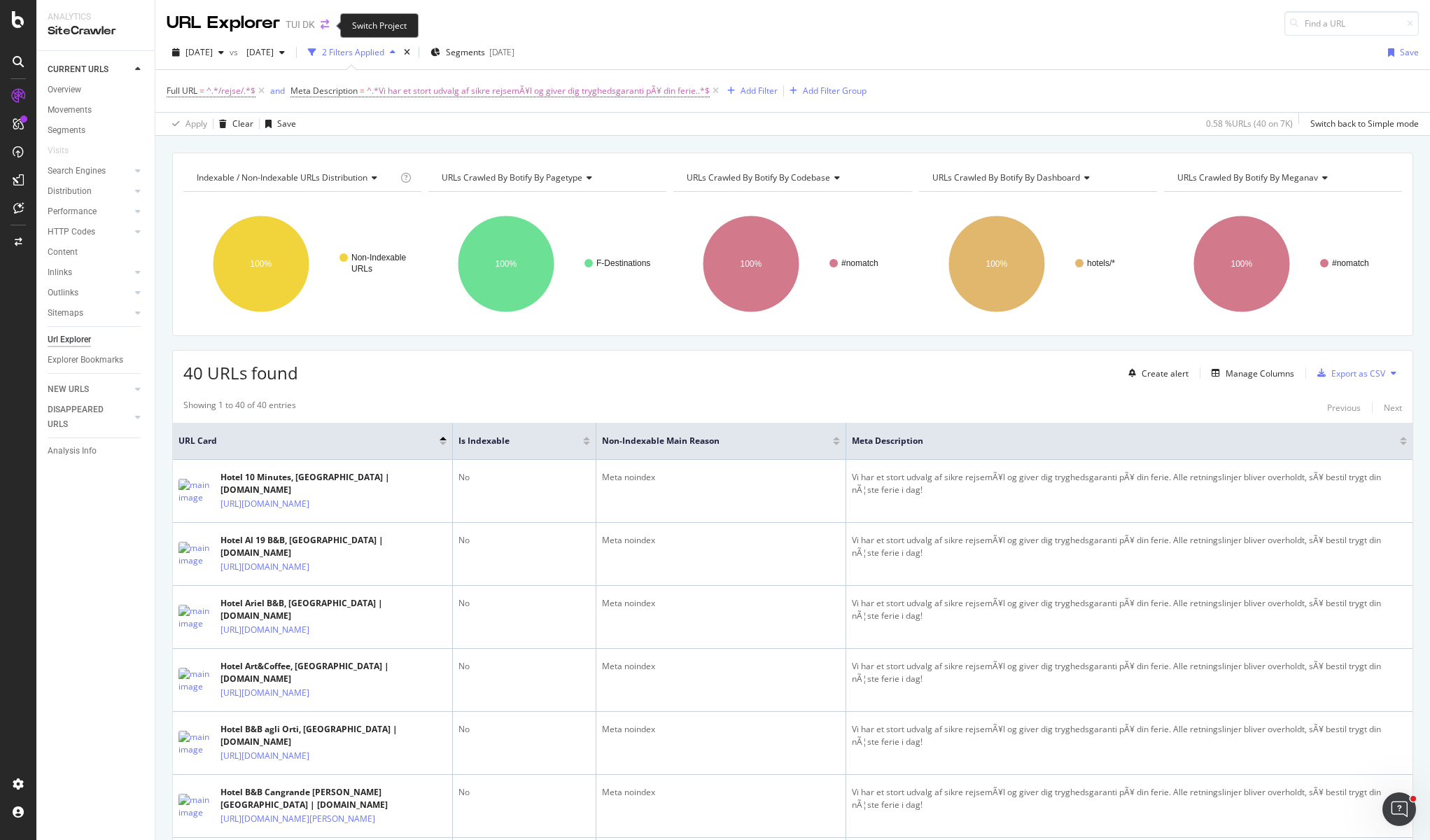
click at [320, 28] on icon "arrow-right-arrow-left" at bounding box center [324, 24] width 8 height 10
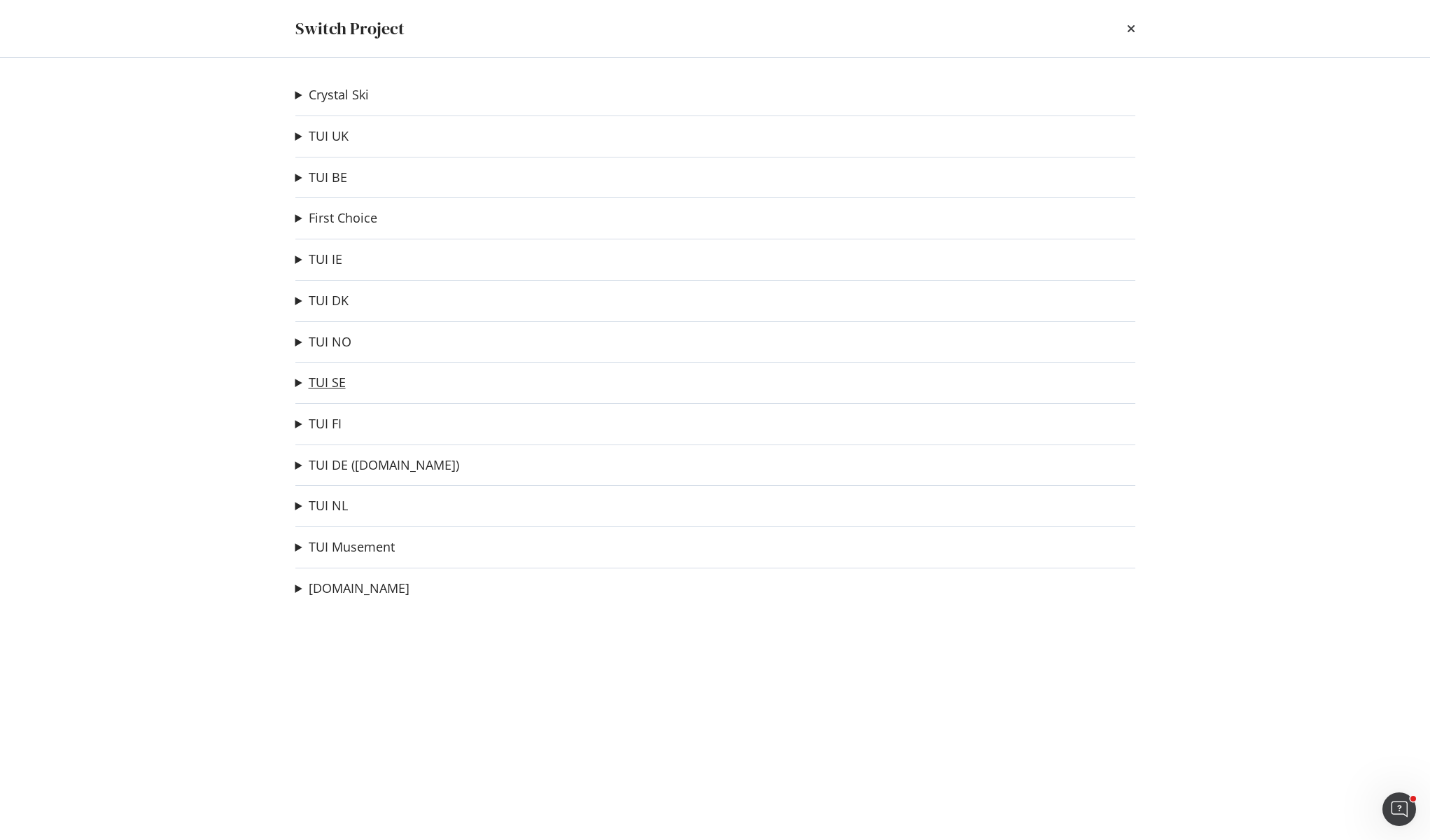
click at [324, 381] on link "TUI SE" at bounding box center [327, 382] width 37 height 14
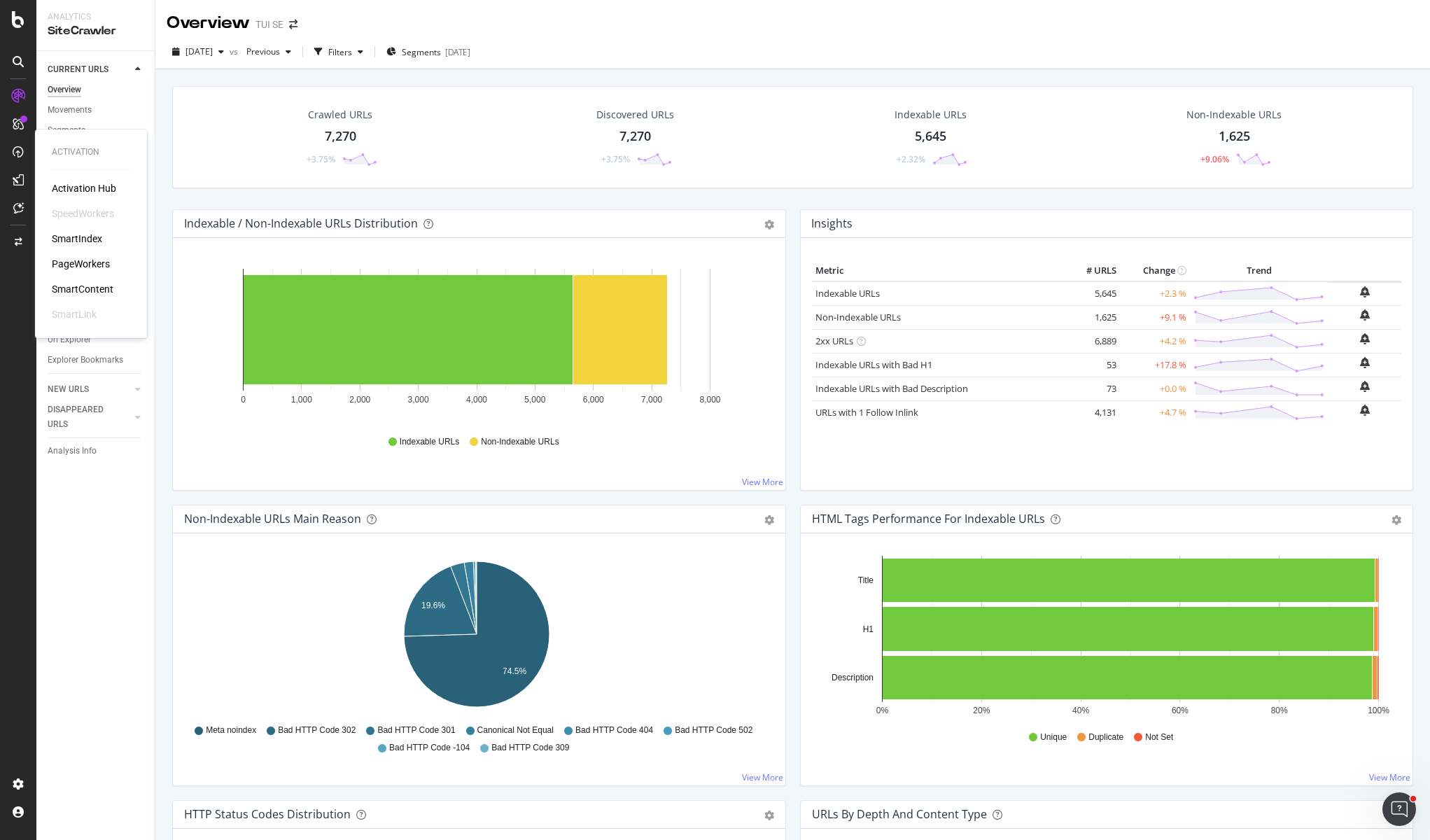
click at [87, 266] on div "PageWorkers" at bounding box center [81, 264] width 58 height 14
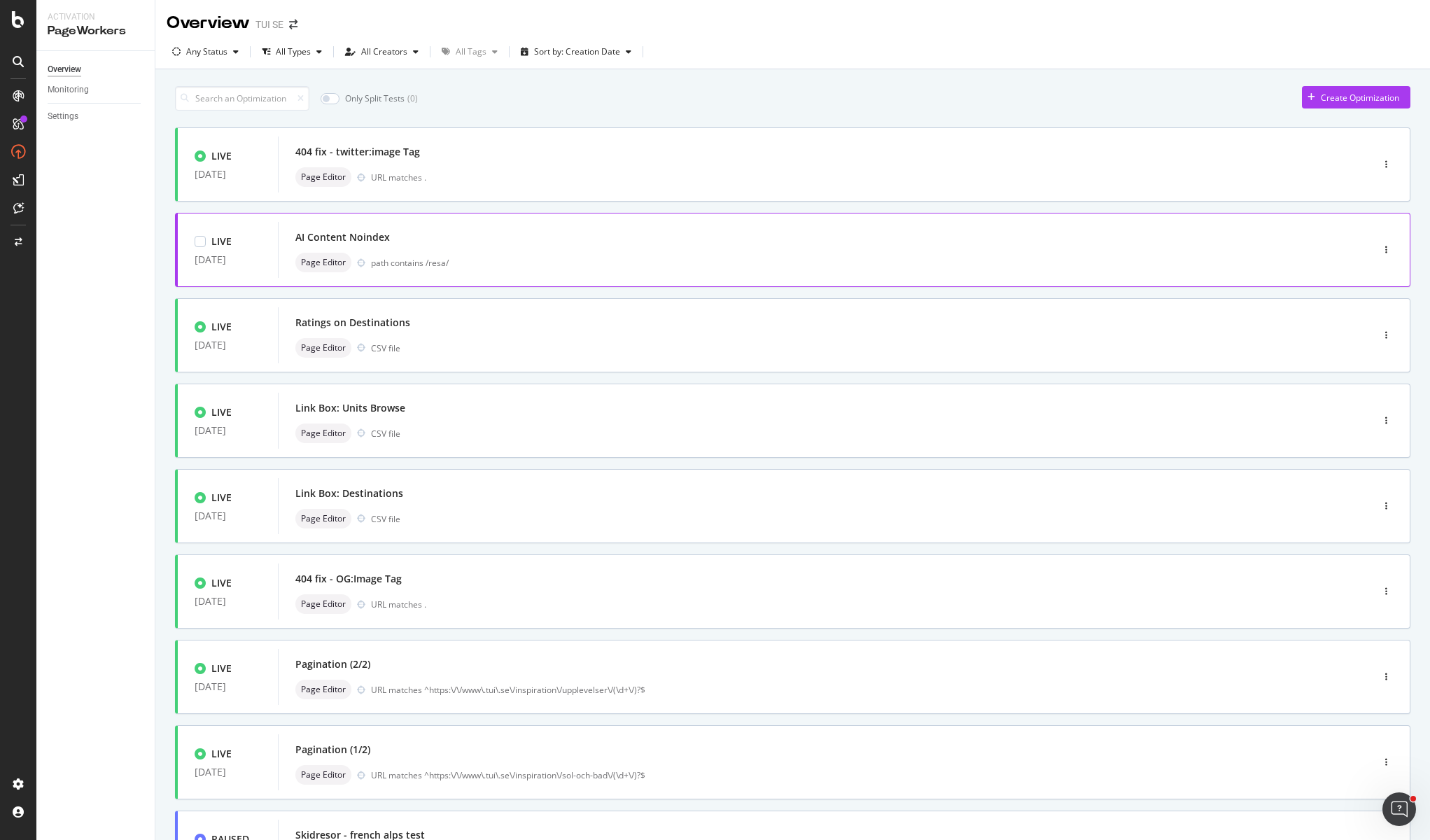
click at [417, 267] on div "path contains /resa/" at bounding box center [842, 263] width 942 height 12
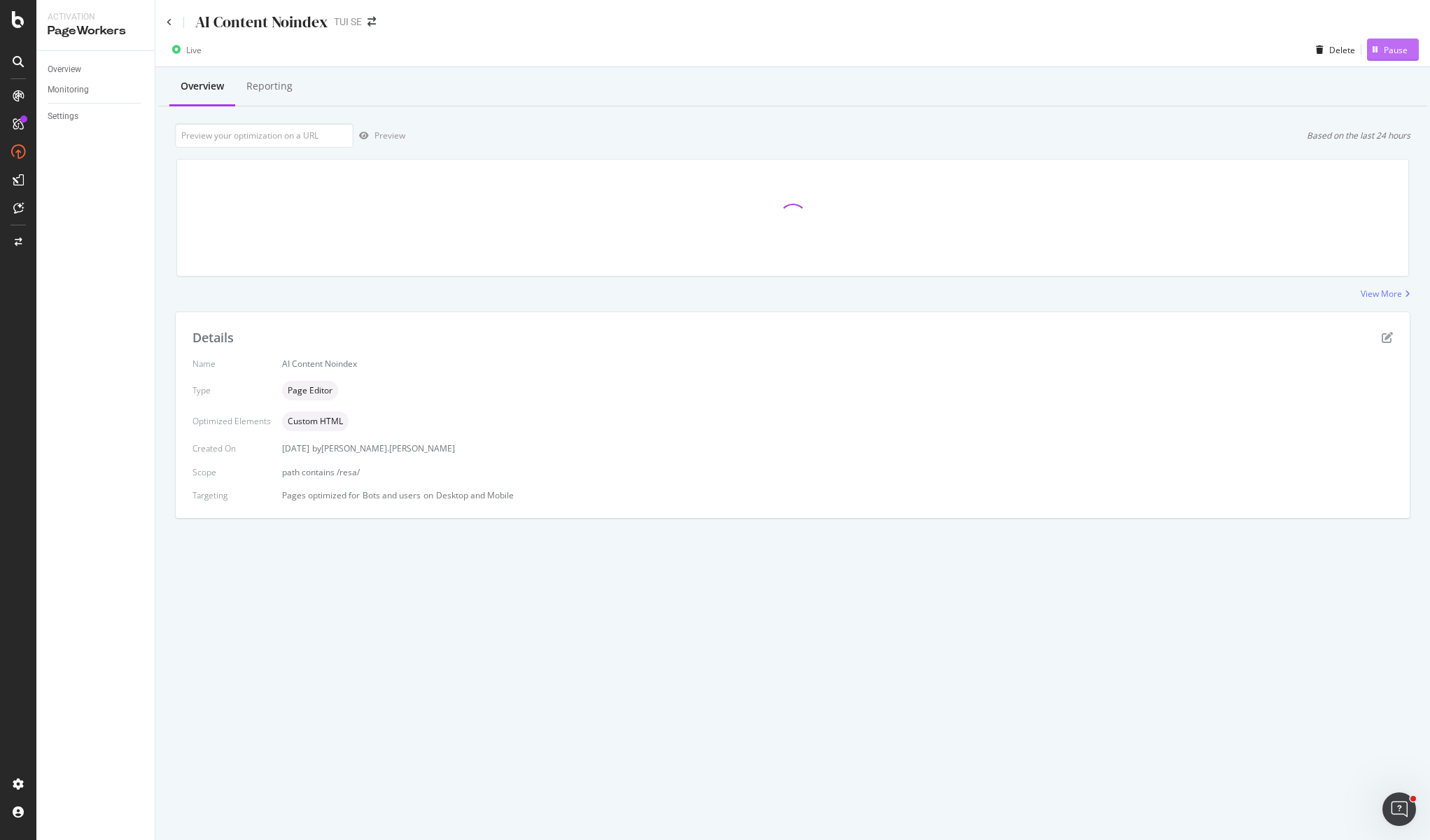
click at [1393, 53] on div "Pause" at bounding box center [1395, 50] width 24 height 12
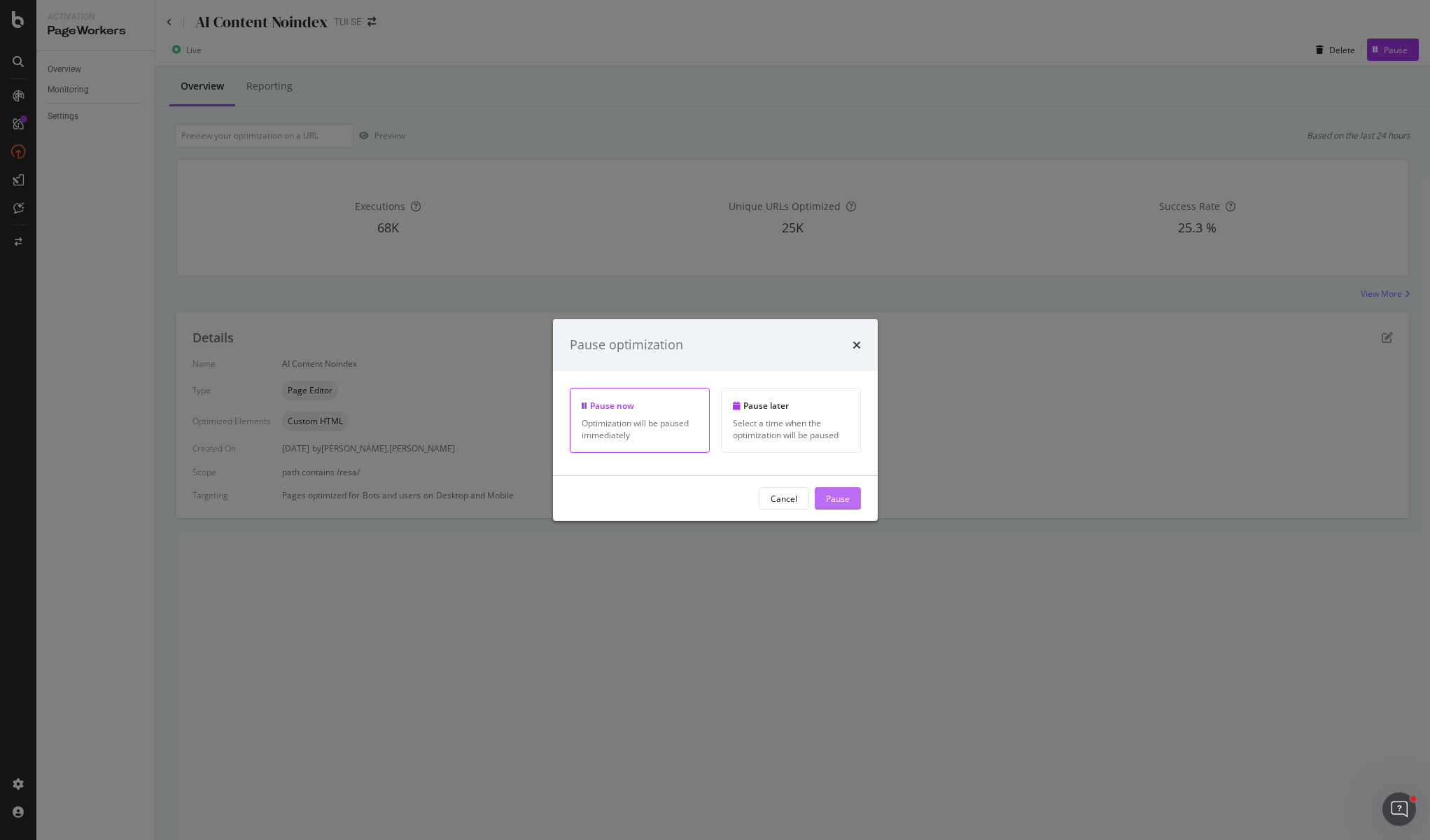
click at [845, 507] on div "Pause" at bounding box center [837, 498] width 24 height 21
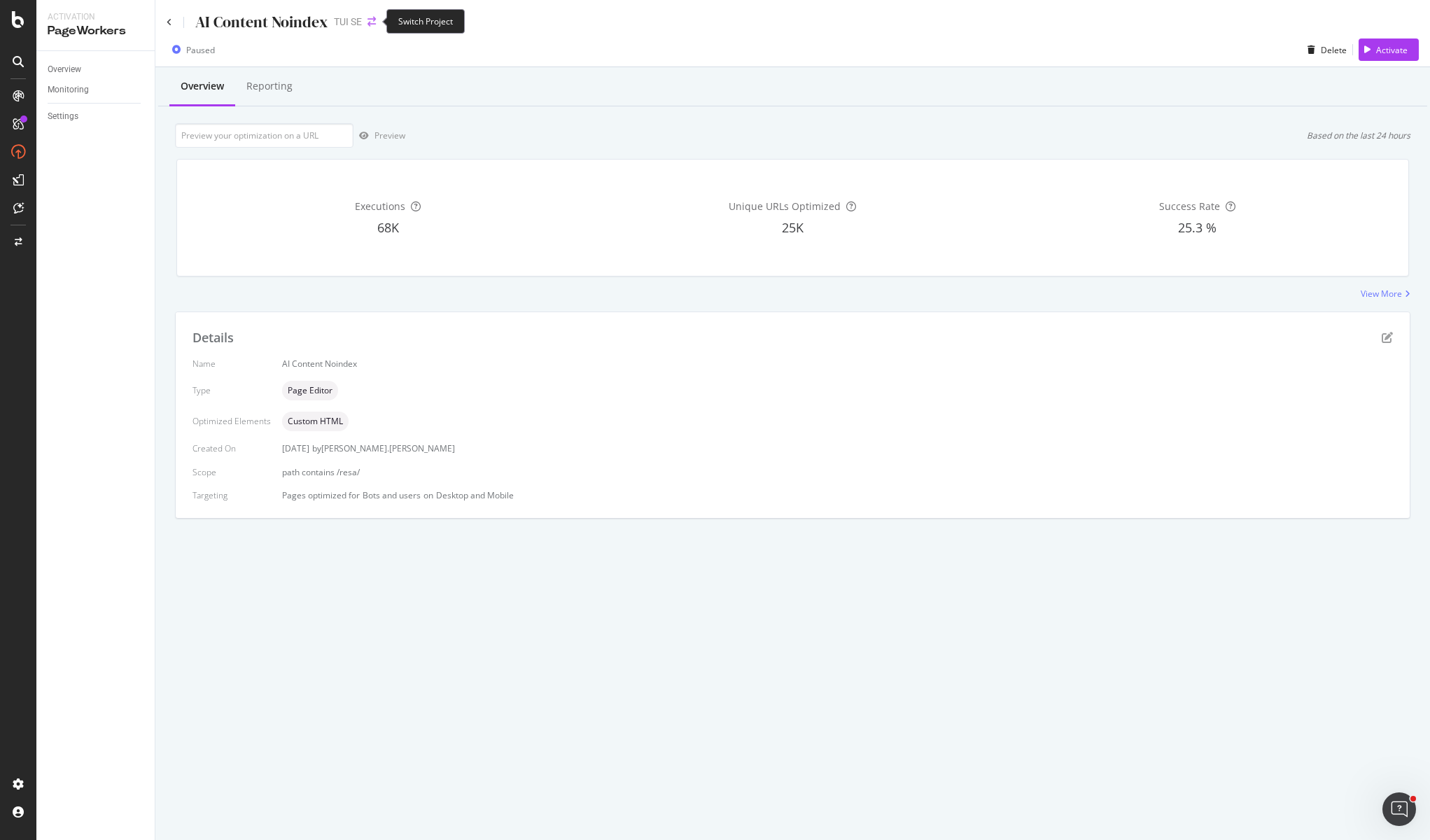
click at [372, 21] on icon "arrow-right-arrow-left" at bounding box center [372, 21] width 8 height 10
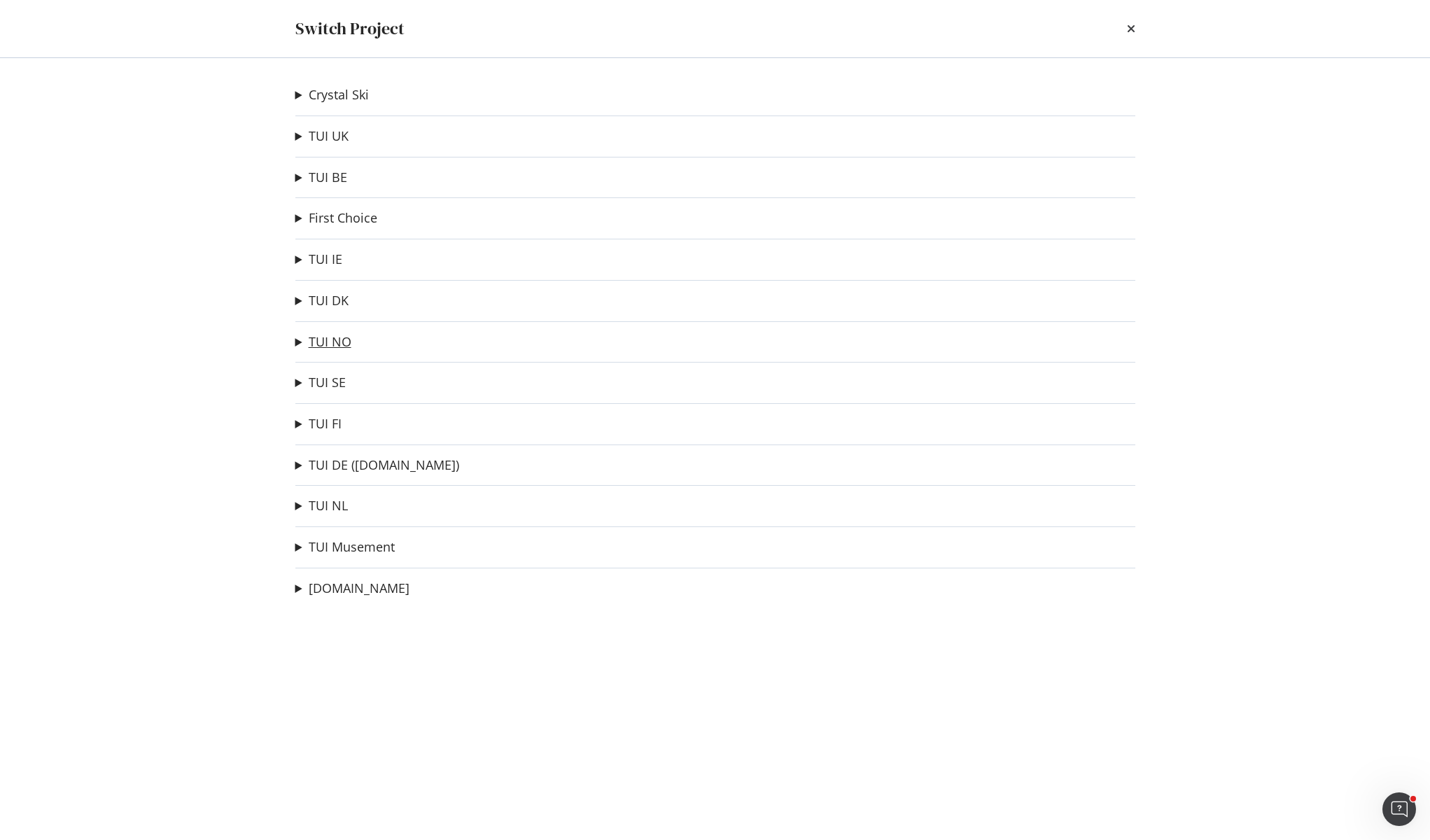
click at [327, 343] on link "TUI NO" at bounding box center [330, 341] width 43 height 14
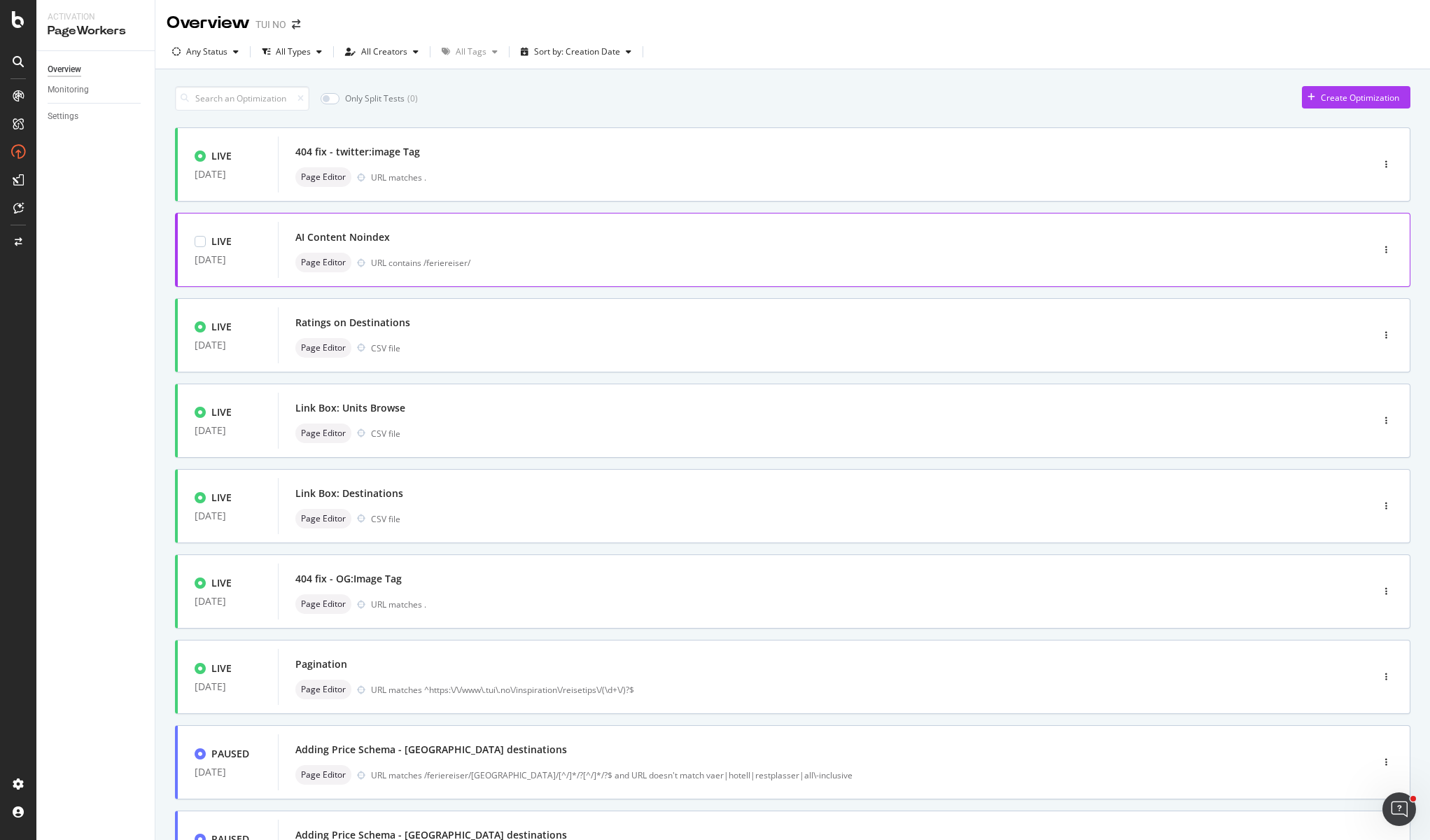
click at [342, 247] on div "AI Content Noindex" at bounding box center [804, 237] width 1017 height 20
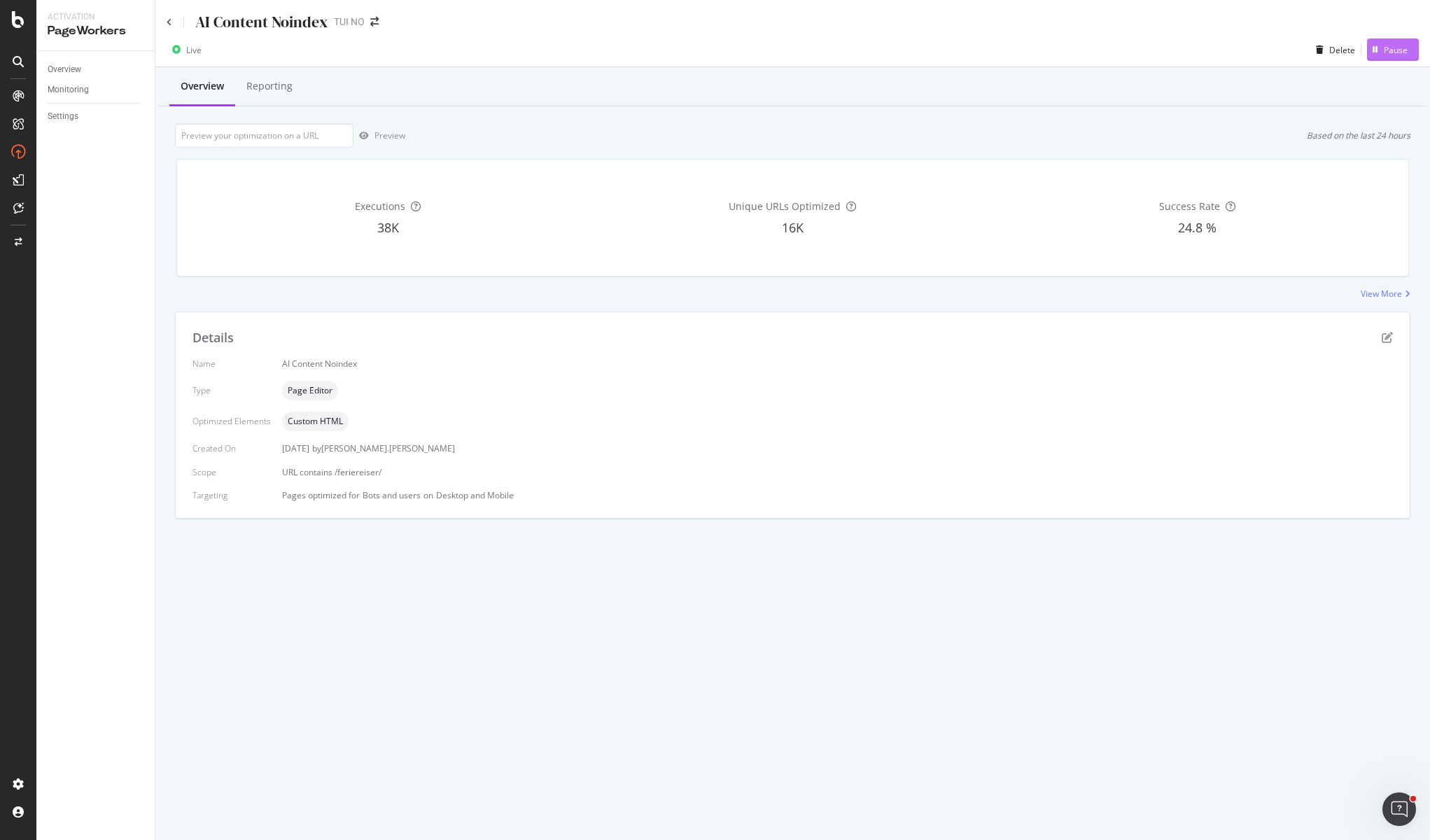
click at [1407, 50] on div "Pause" at bounding box center [1395, 50] width 24 height 12
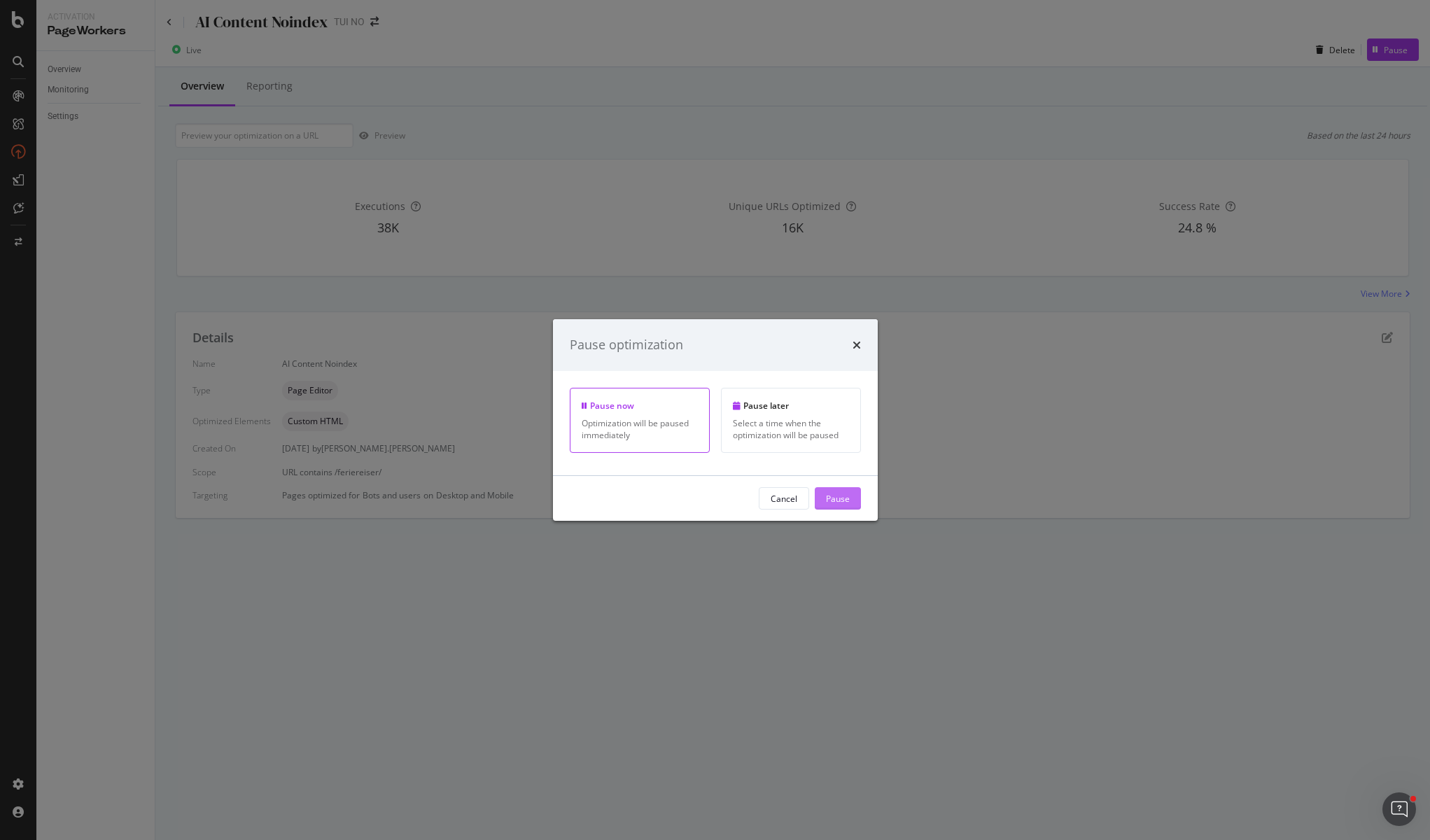
click at [832, 500] on div "Pause" at bounding box center [837, 498] width 24 height 12
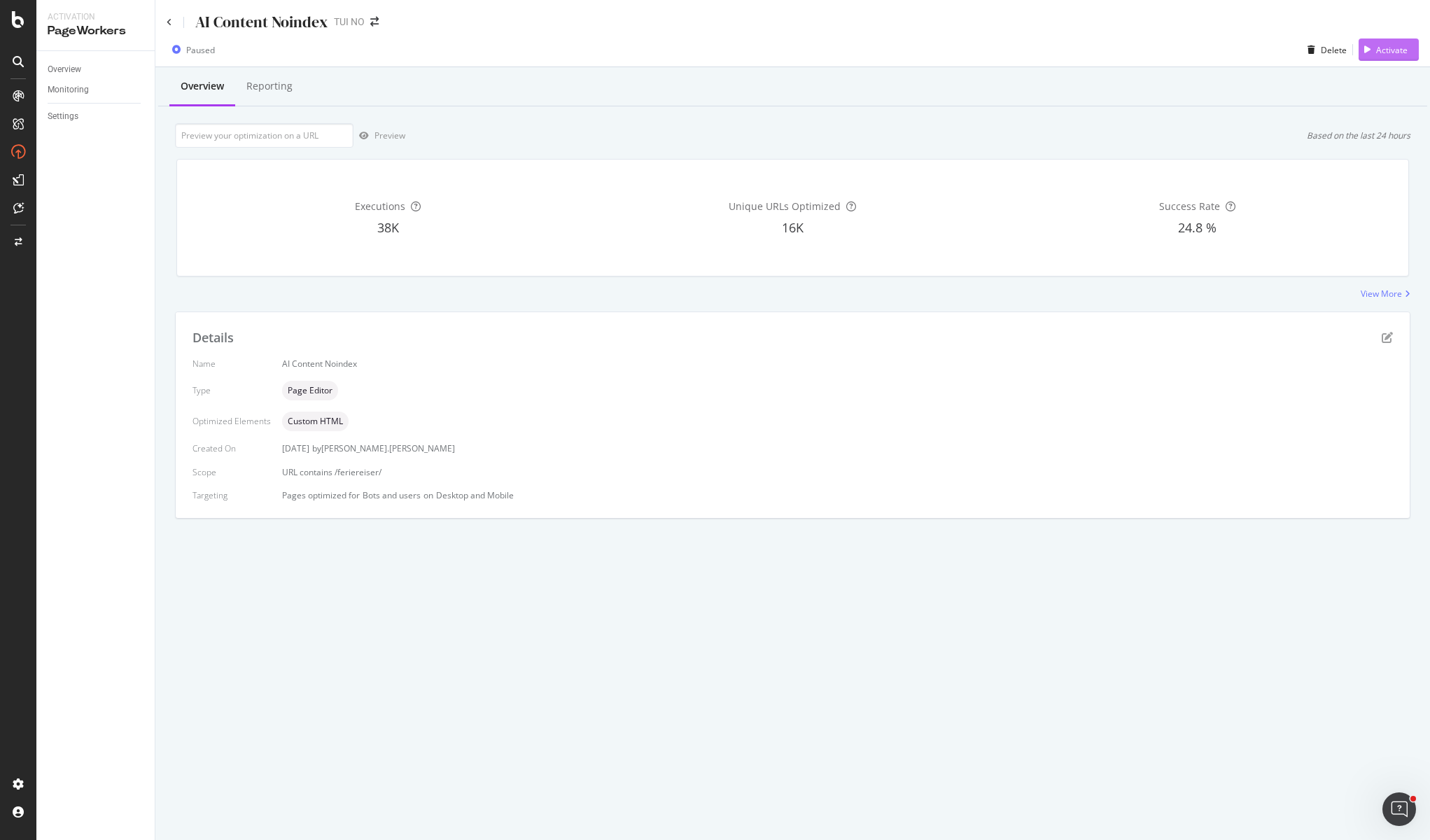
click at [1393, 44] on div "Activate" at bounding box center [1391, 50] width 31 height 12
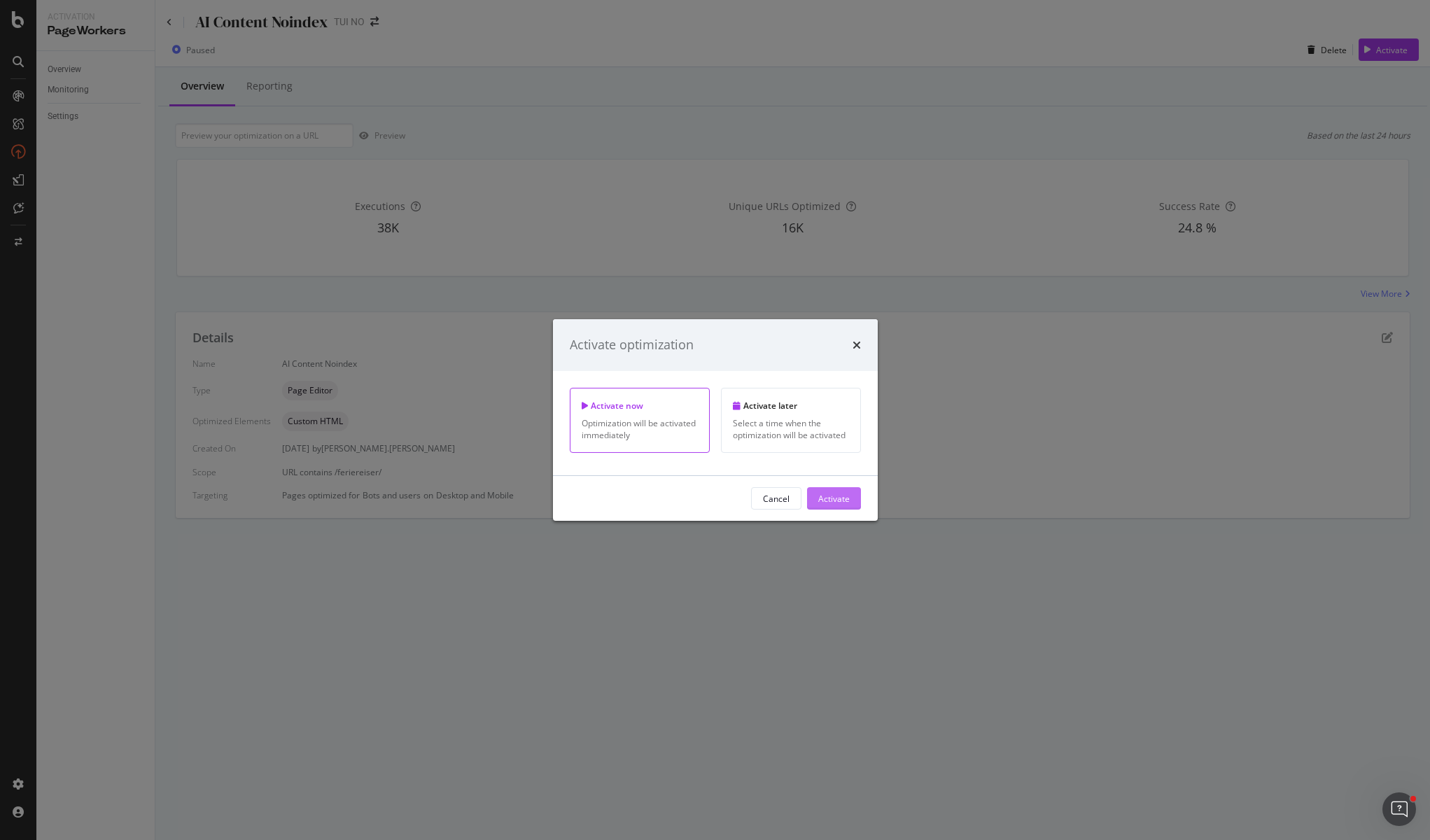
click at [829, 497] on div "Activate" at bounding box center [833, 498] width 31 height 12
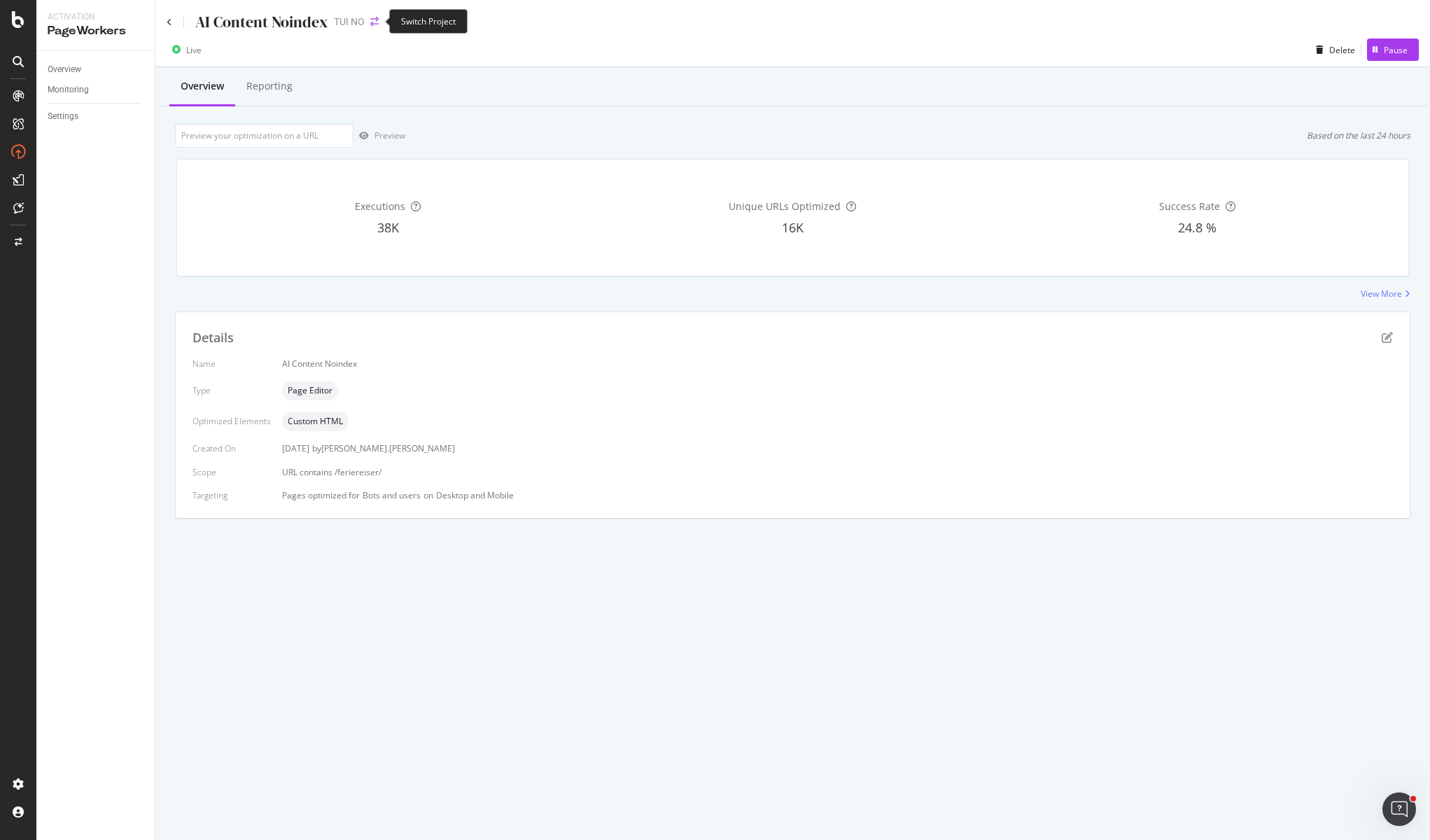
click at [376, 22] on icon "arrow-right-arrow-left" at bounding box center [374, 21] width 8 height 10
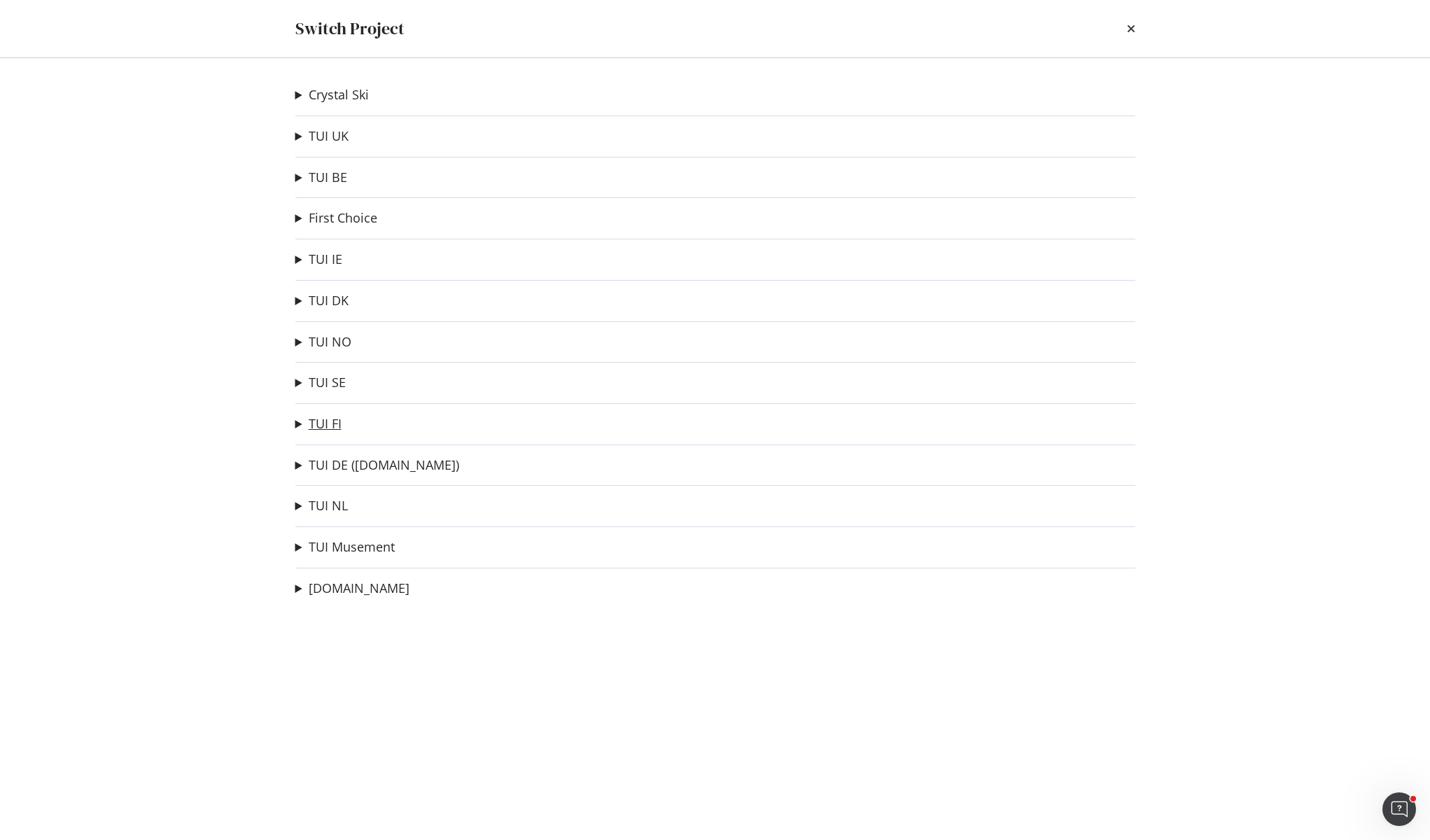
click at [326, 419] on link "TUI FI" at bounding box center [325, 423] width 33 height 14
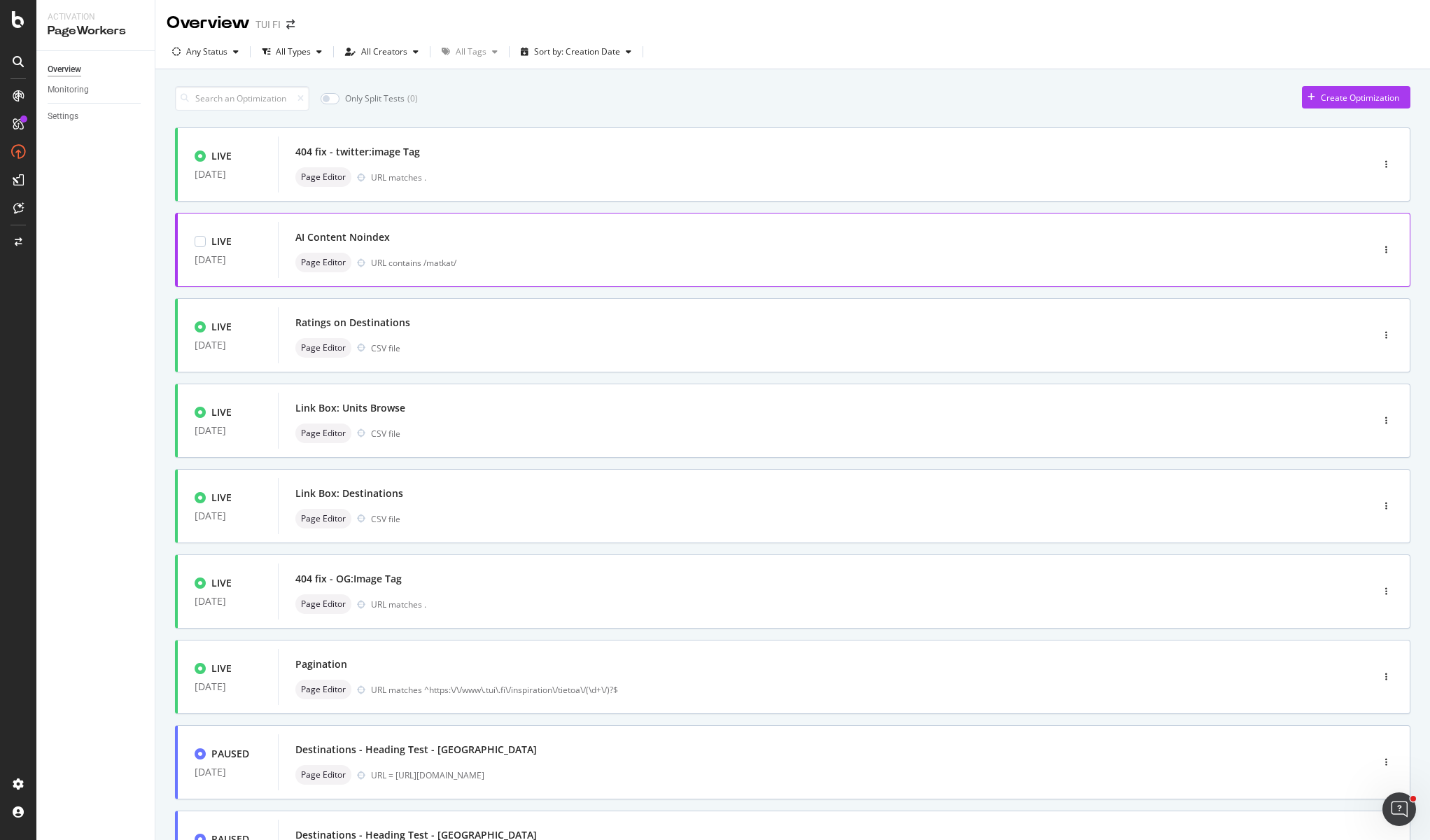
click at [478, 245] on div "AI Content Noindex" at bounding box center [804, 237] width 1017 height 20
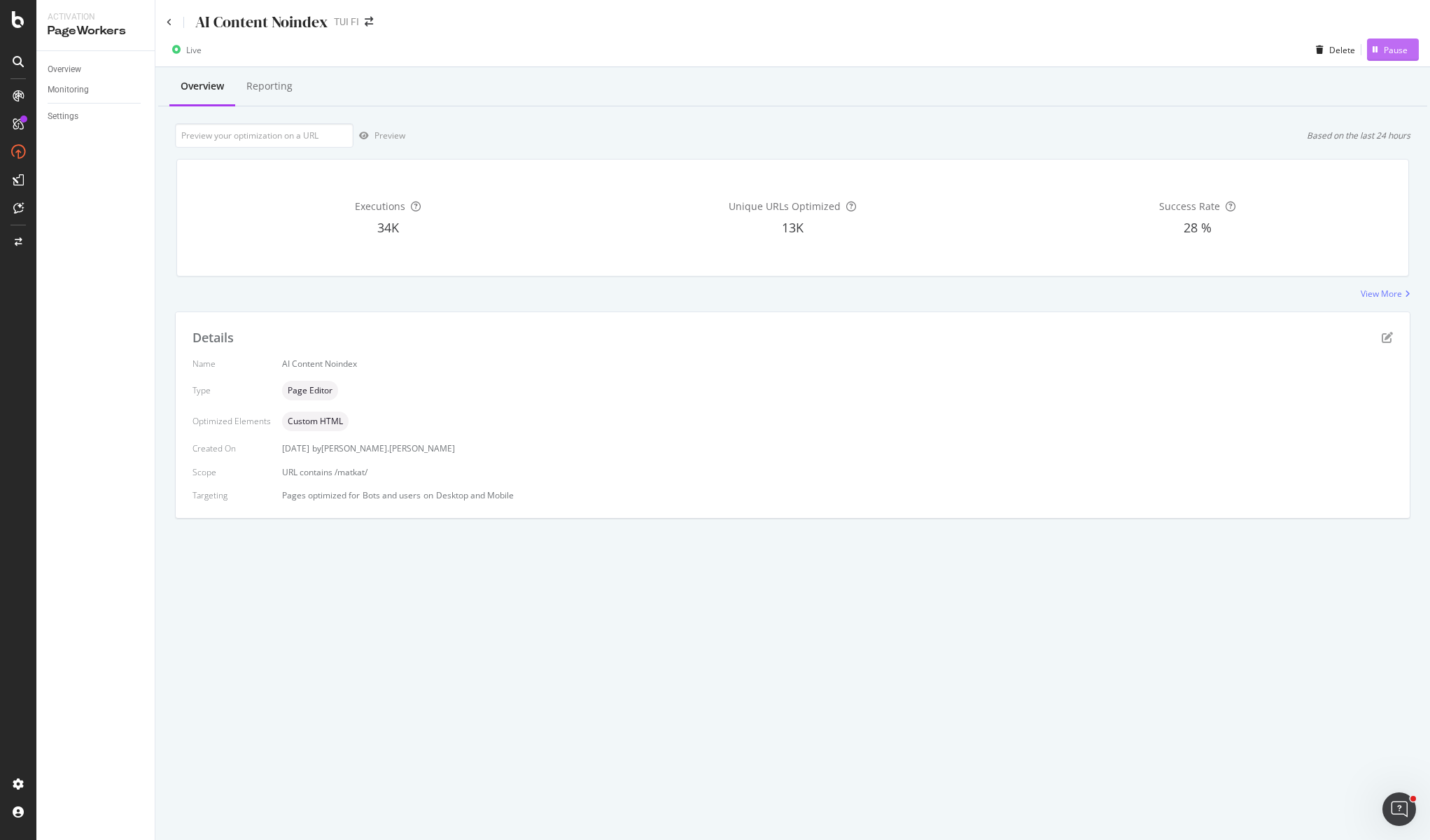
click at [1406, 39] on div "Pause" at bounding box center [1387, 50] width 40 height 21
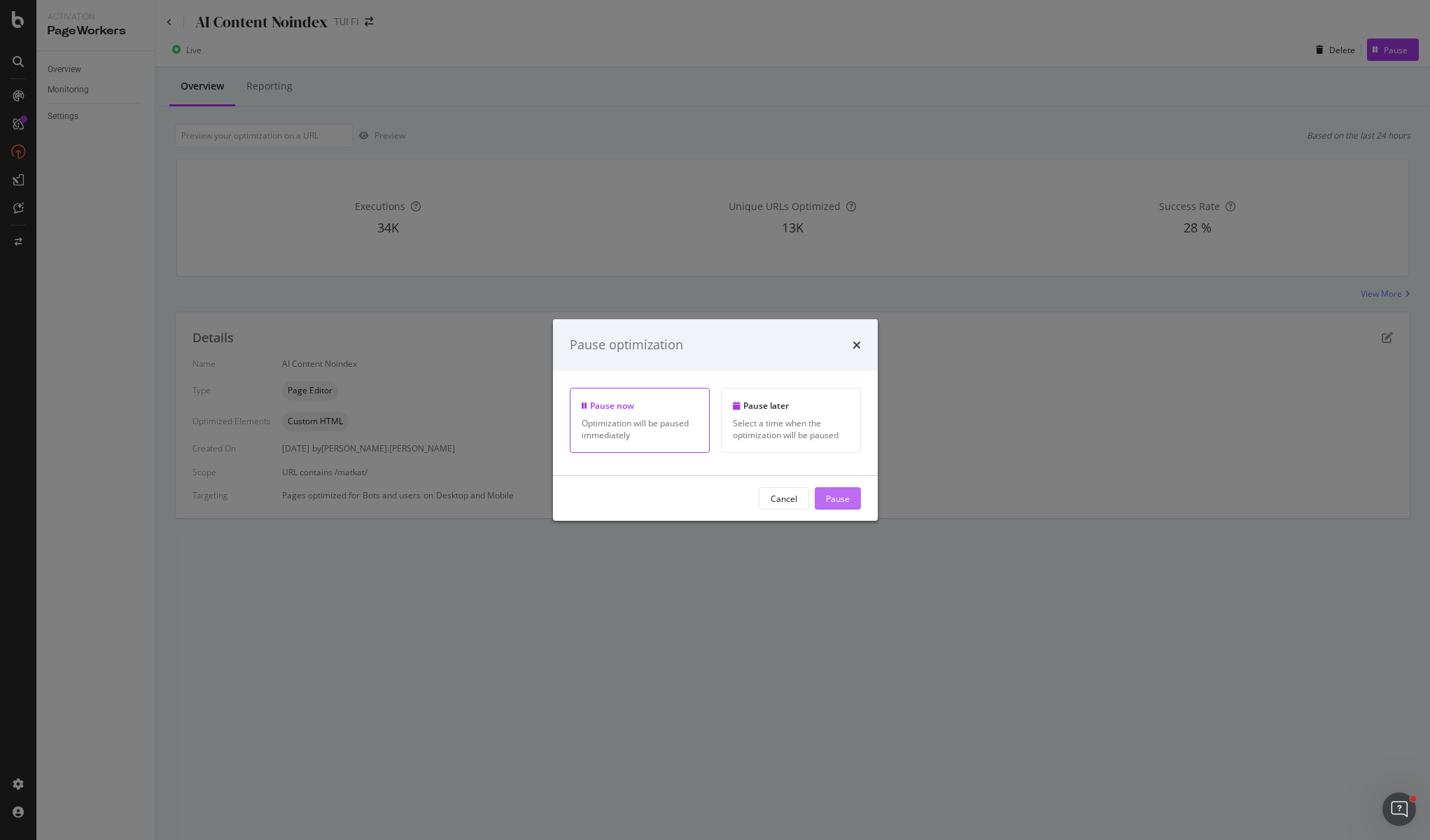
click at [831, 503] on div "Pause" at bounding box center [837, 498] width 24 height 12
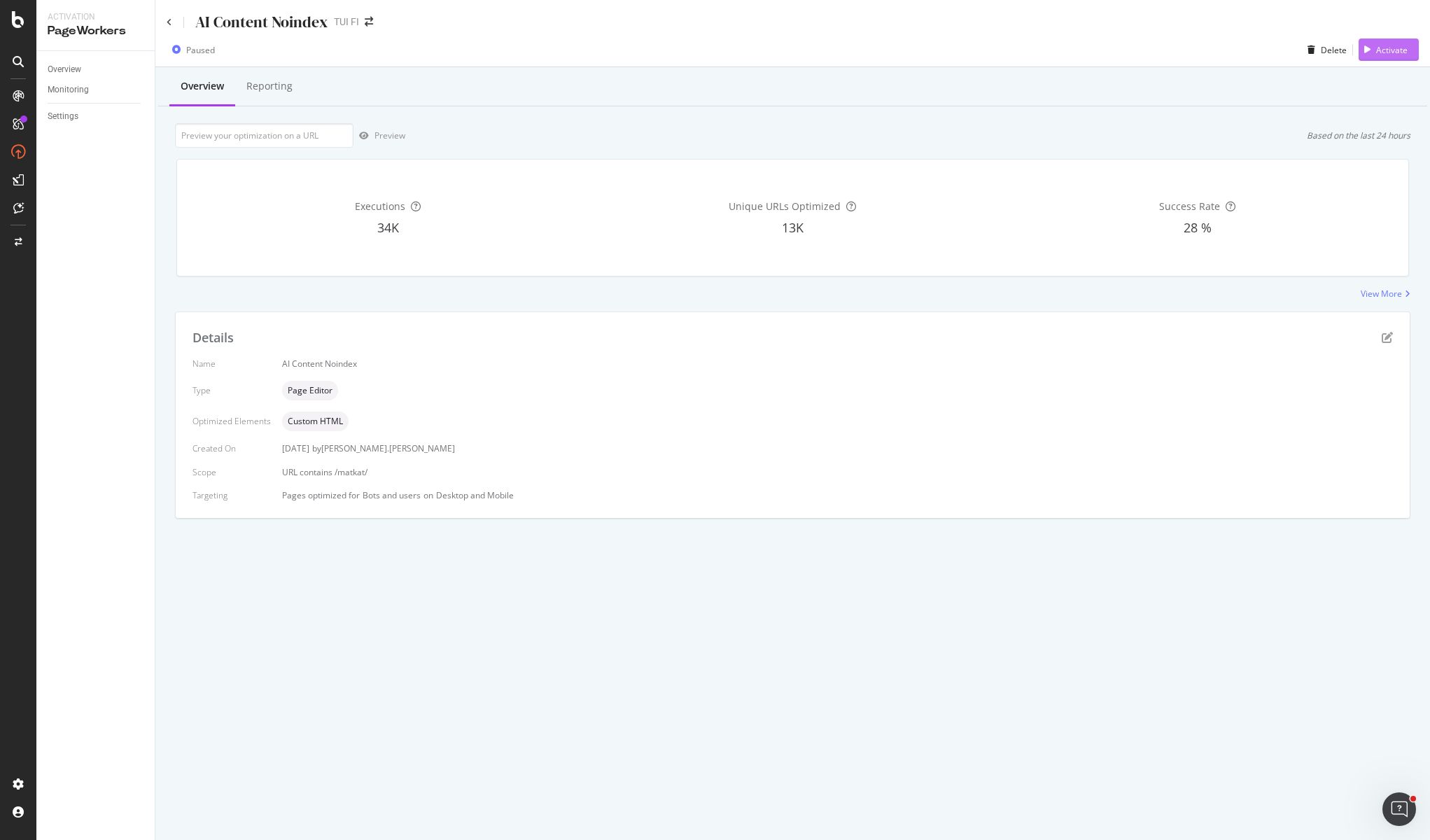
click at [1406, 49] on div "Activate" at bounding box center [1391, 50] width 31 height 12
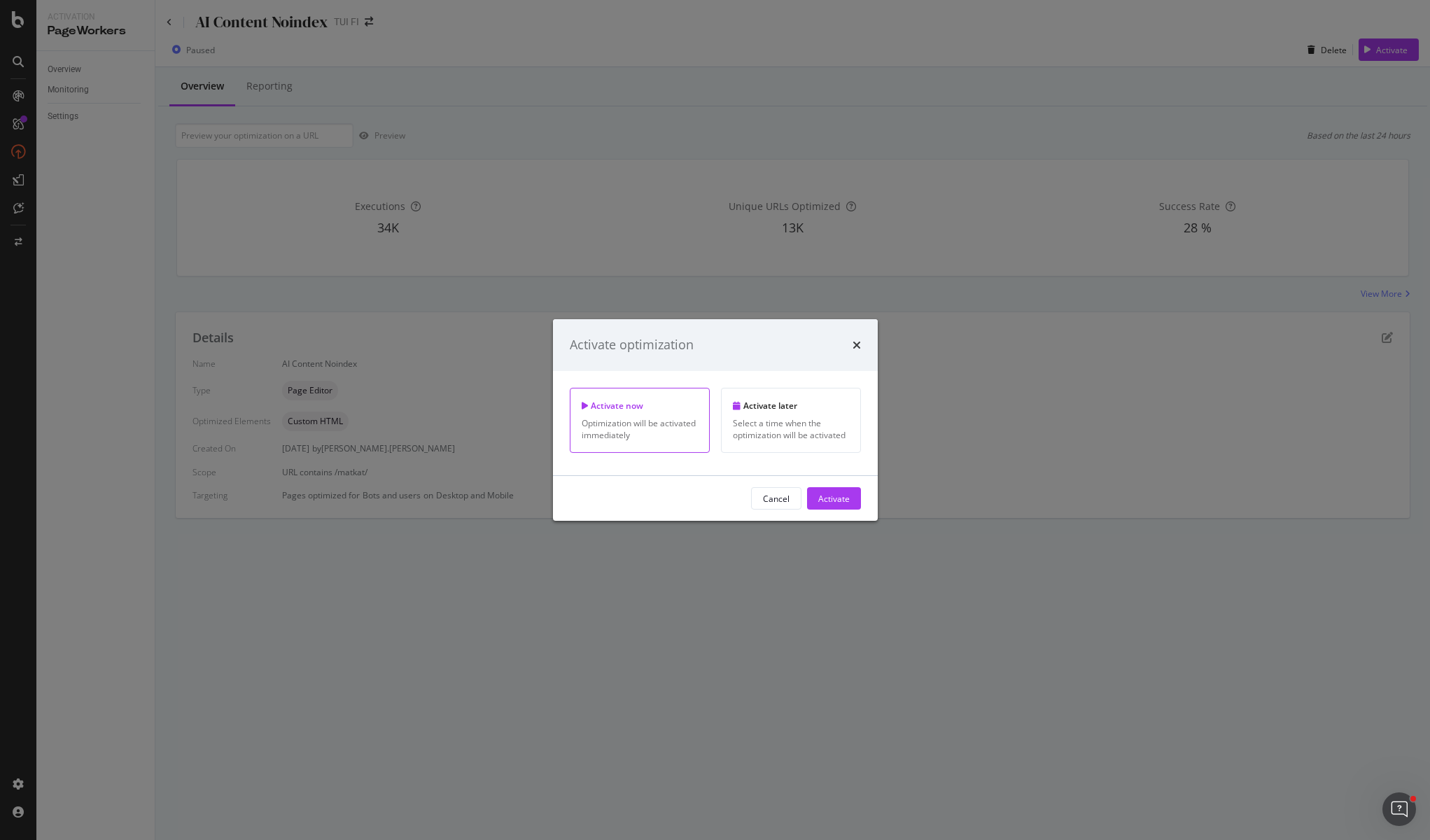
click at [840, 496] on div "Activate" at bounding box center [833, 498] width 31 height 12
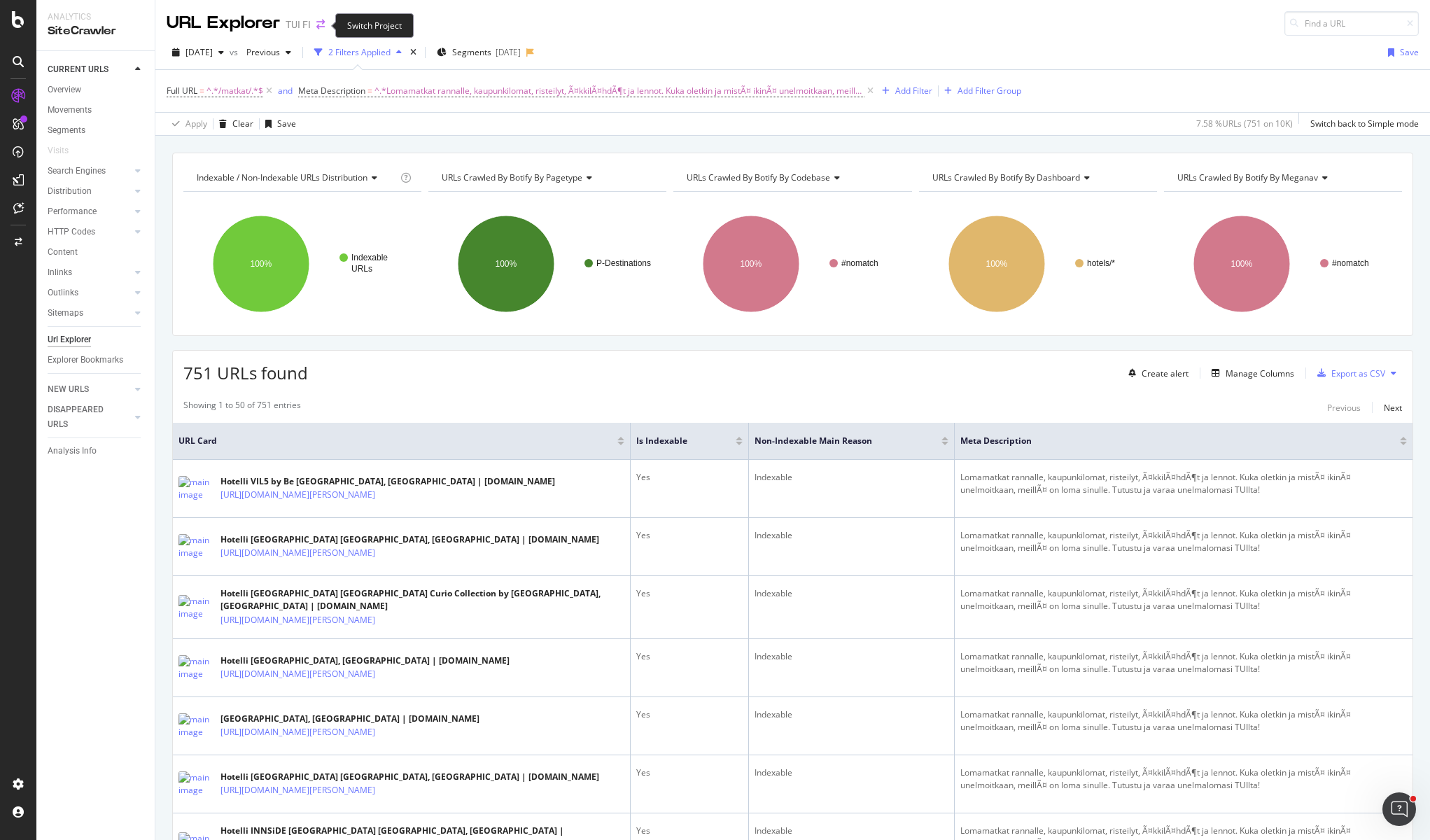
click at [317, 24] on icon "arrow-right-arrow-left" at bounding box center [320, 24] width 8 height 10
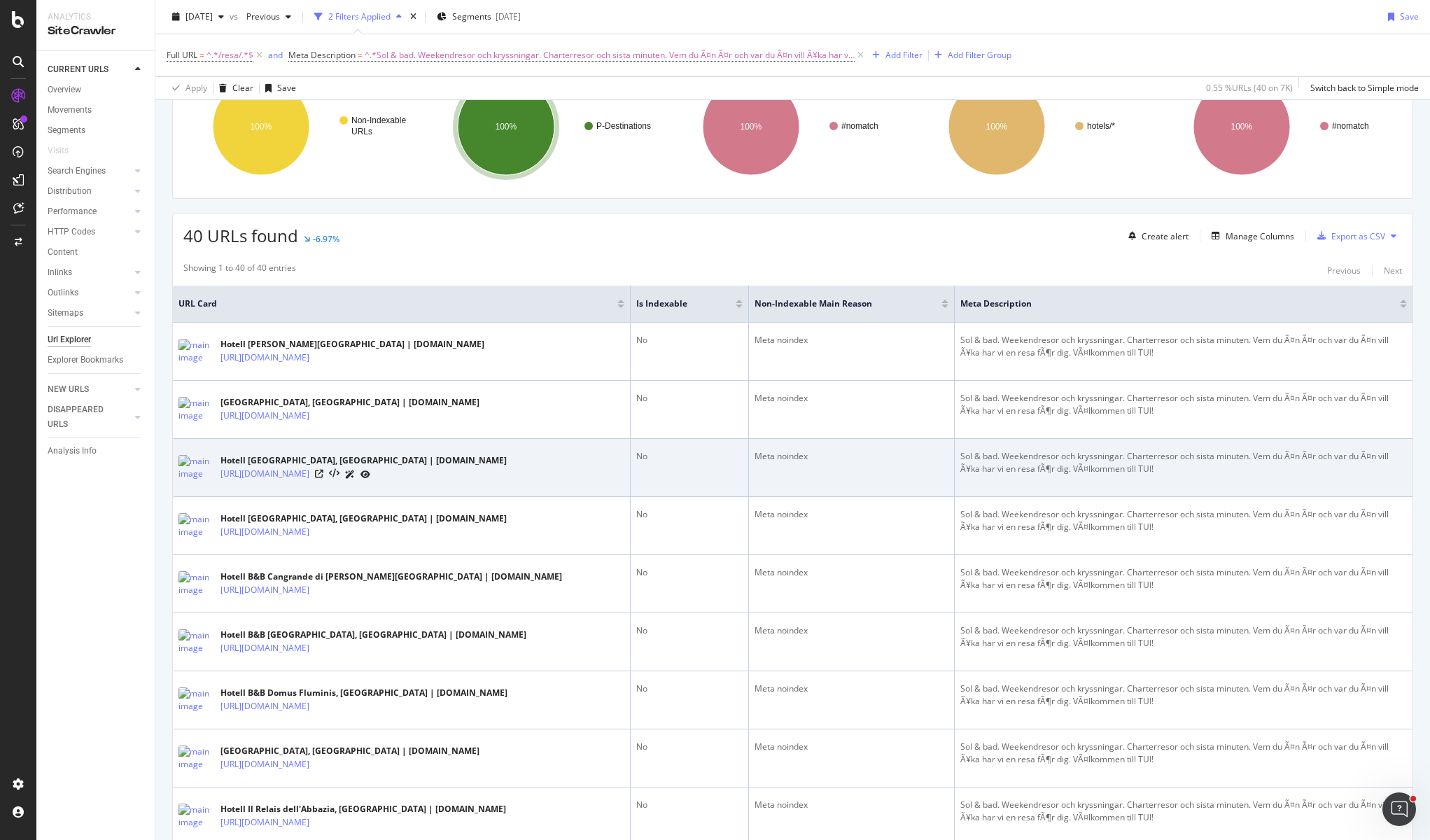
scroll to position [140, 0]
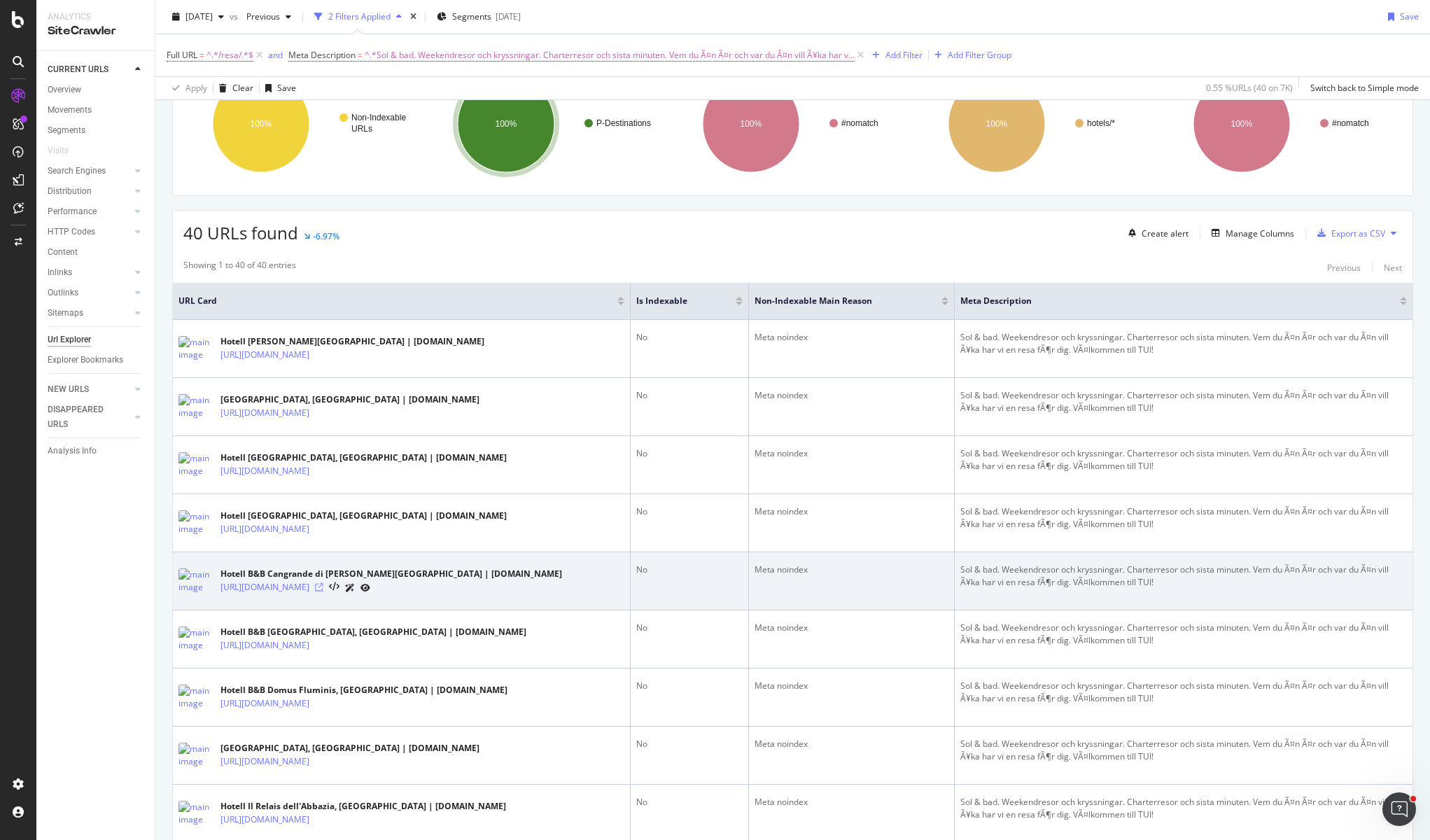
click at [324, 587] on icon at bounding box center [319, 587] width 8 height 8
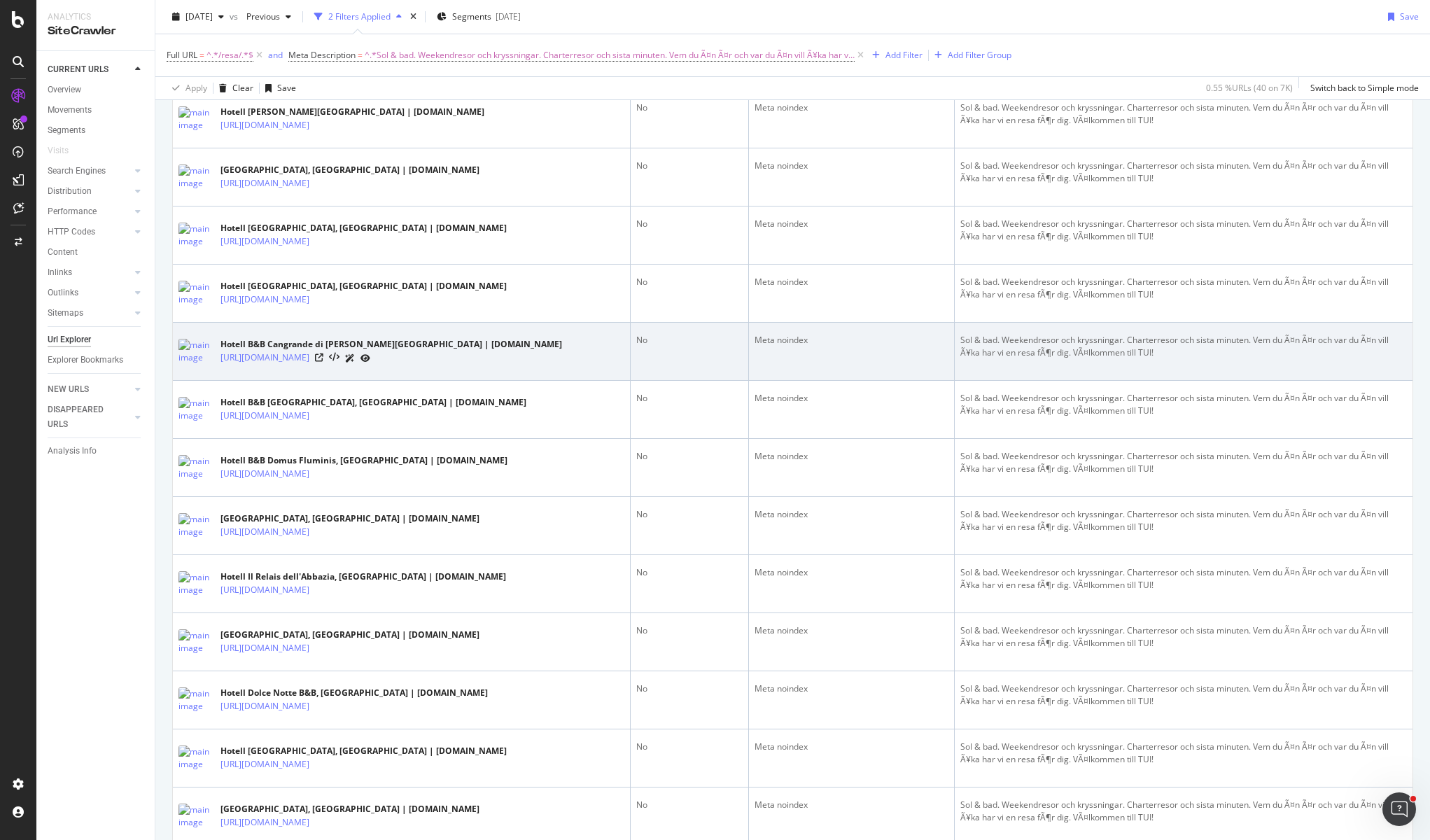
scroll to position [560, 0]
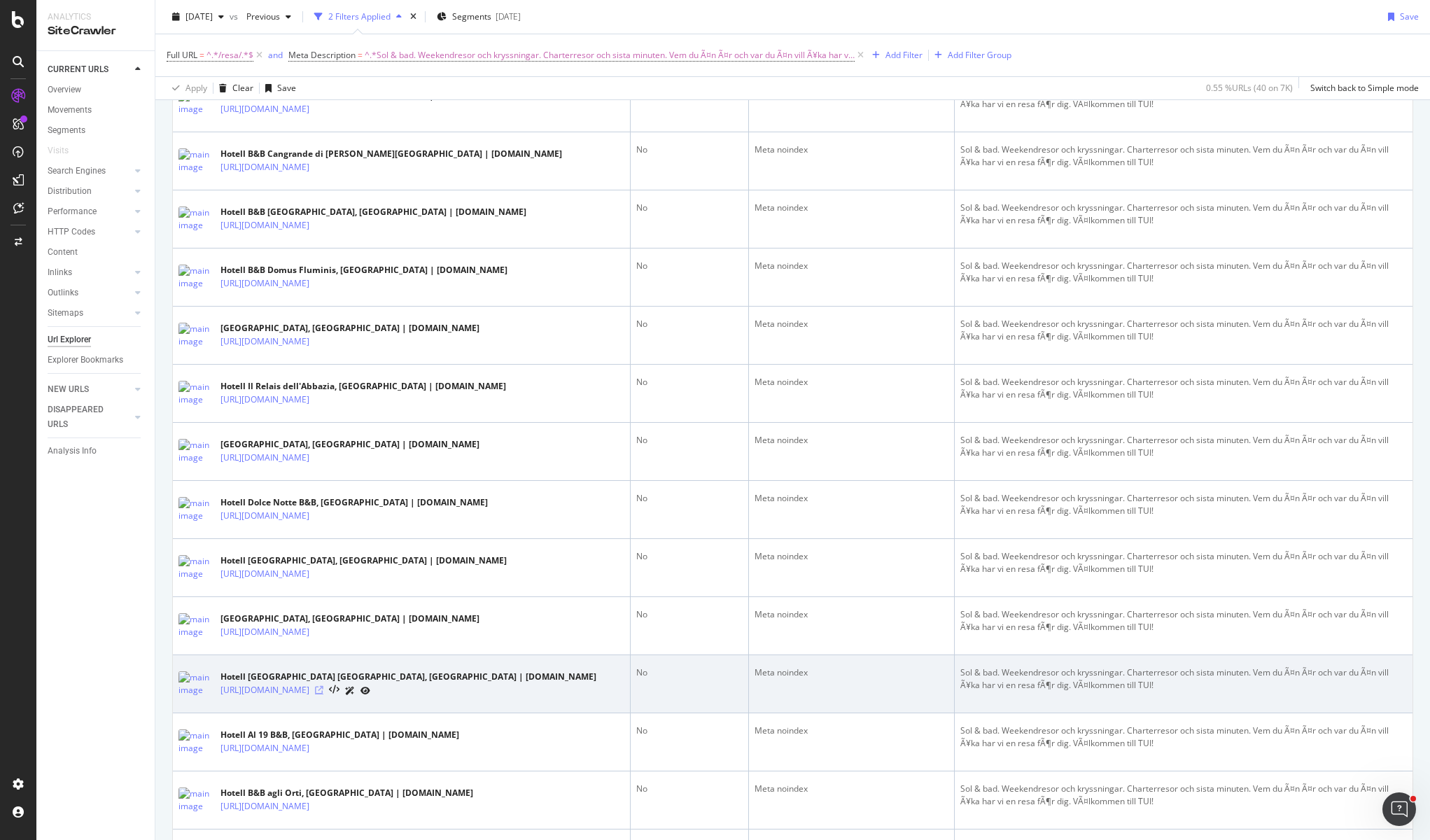
click at [324, 690] on icon at bounding box center [319, 690] width 8 height 8
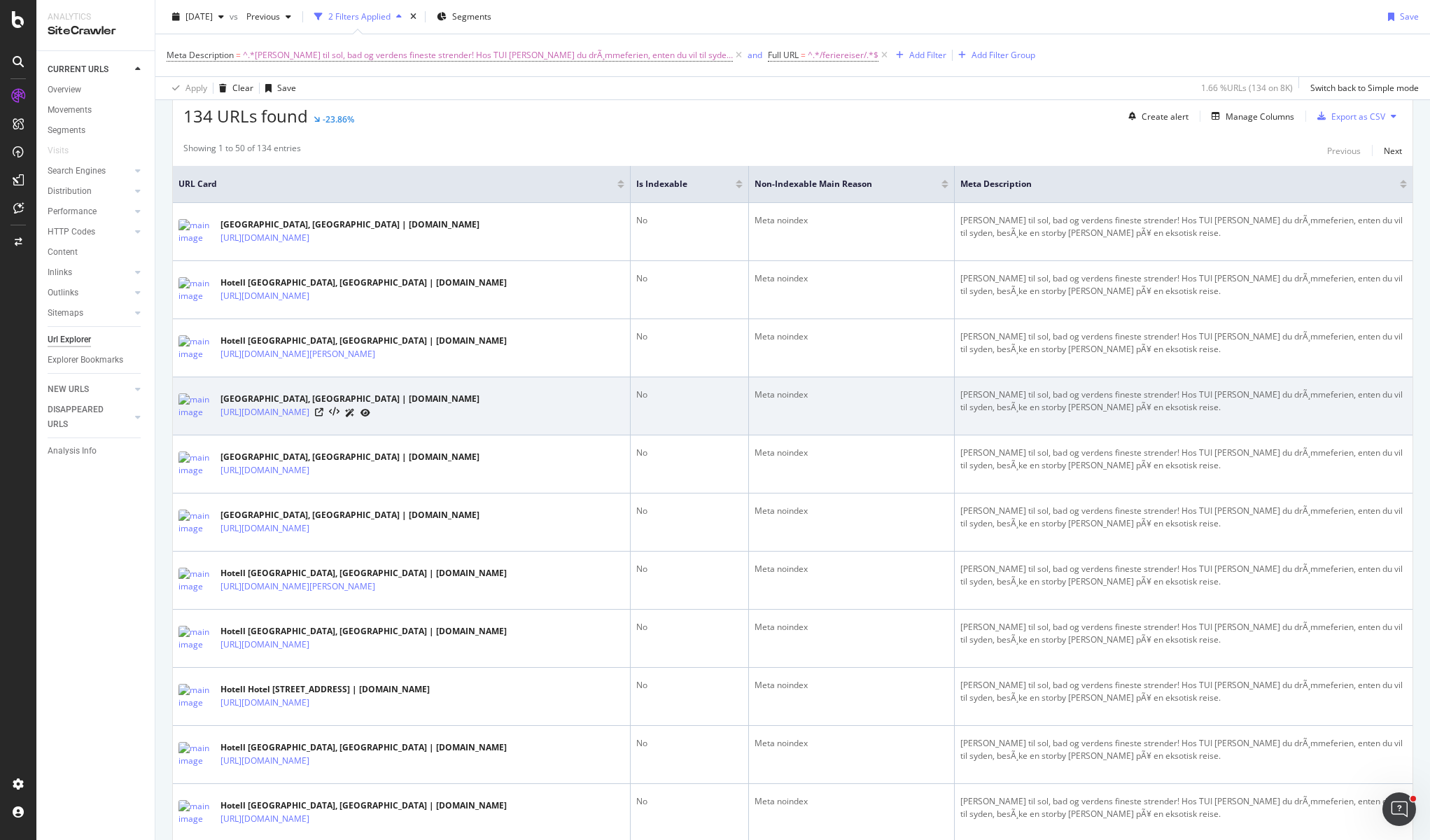
scroll to position [280, 0]
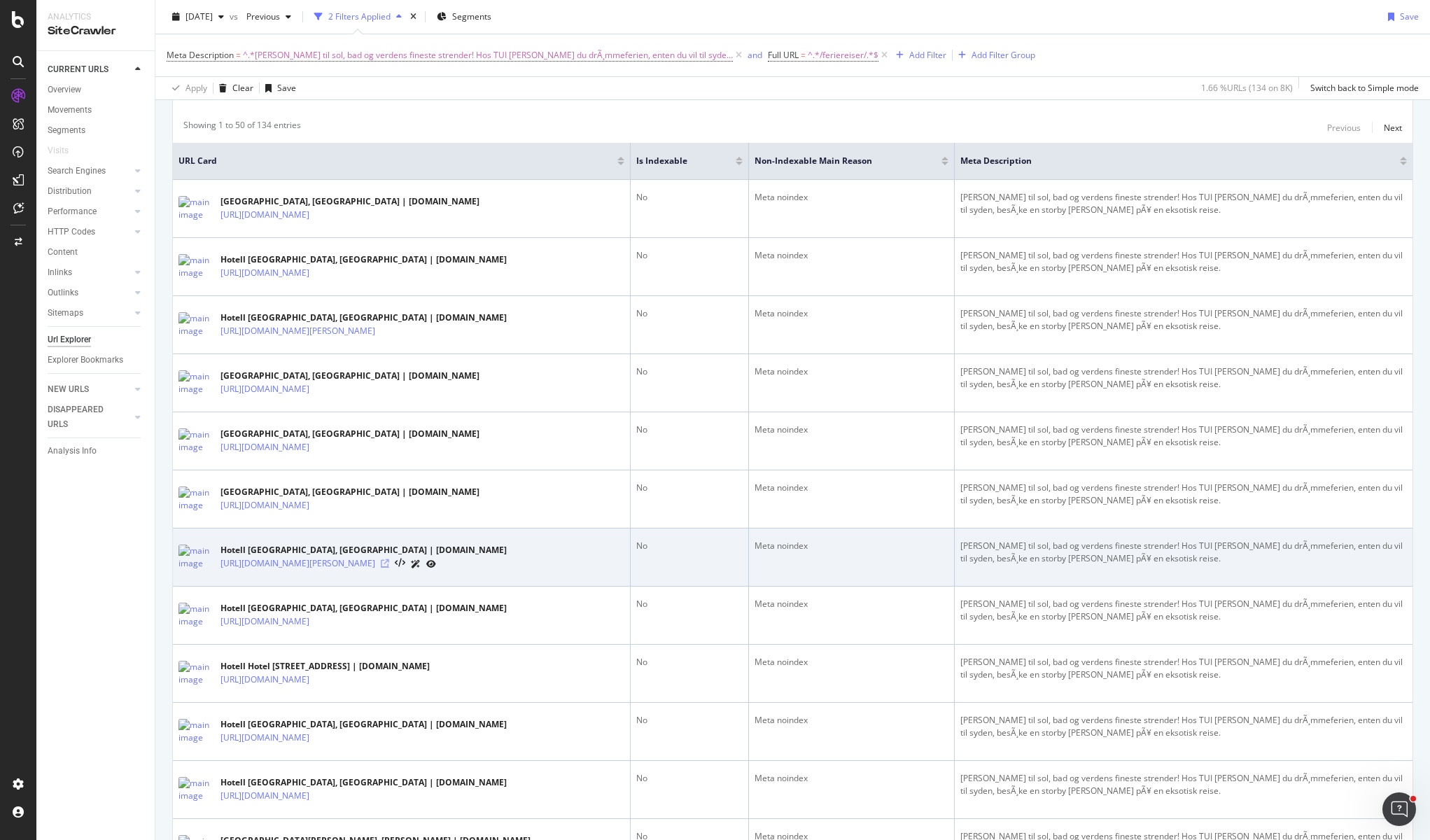
click at [389, 565] on icon at bounding box center [385, 563] width 8 height 8
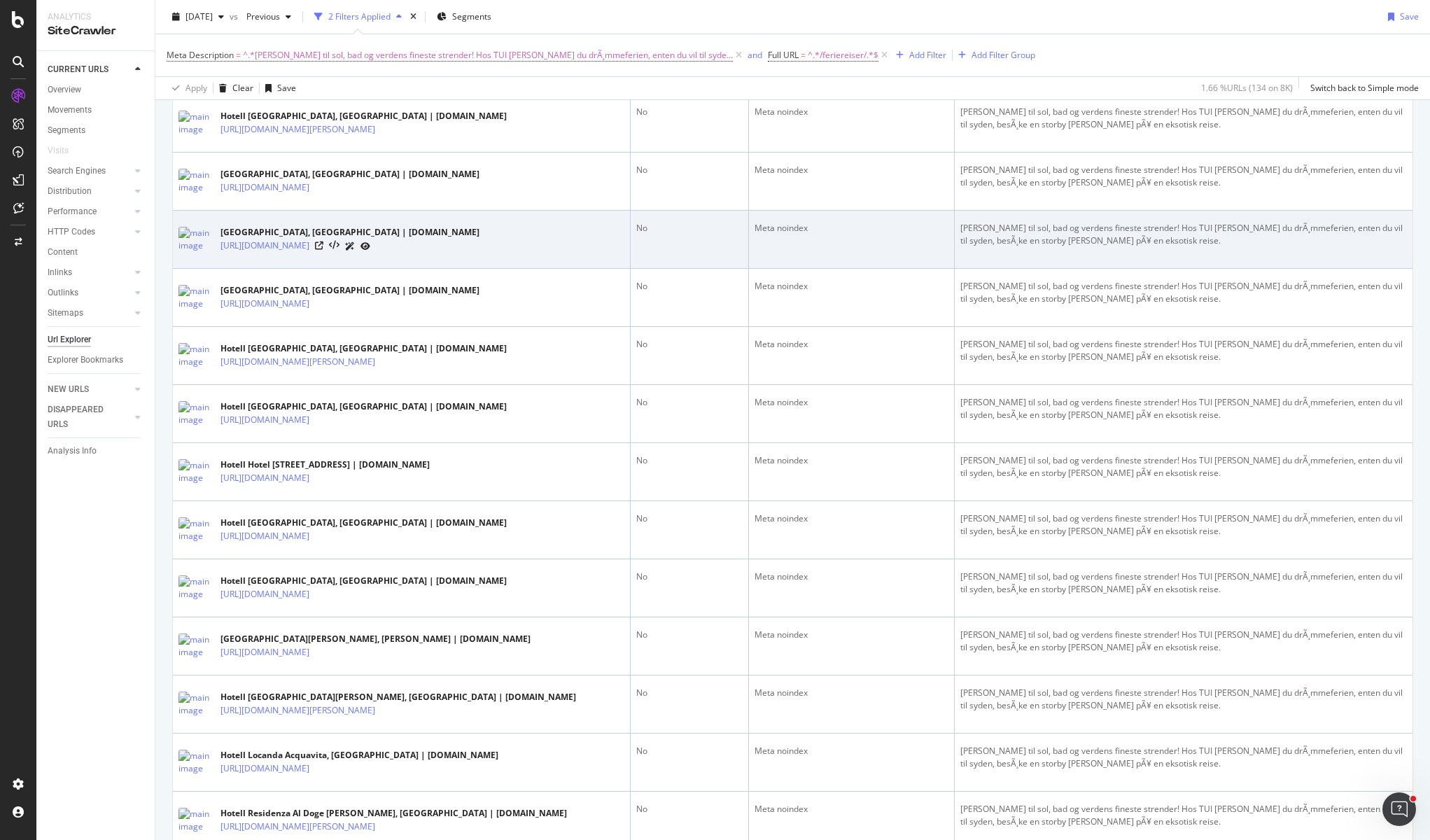
scroll to position [560, 0]
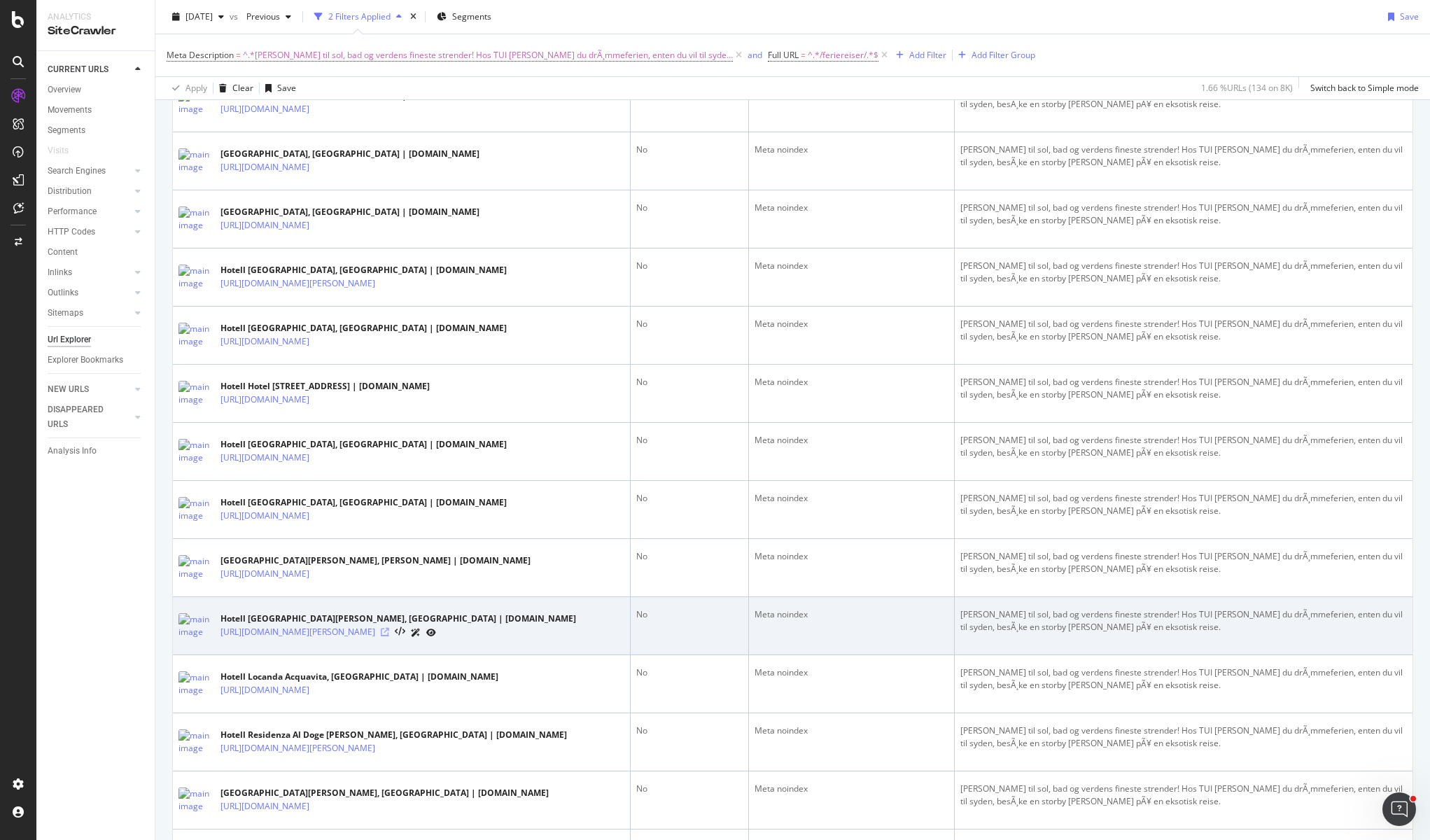
click at [389, 631] on icon at bounding box center [385, 632] width 8 height 8
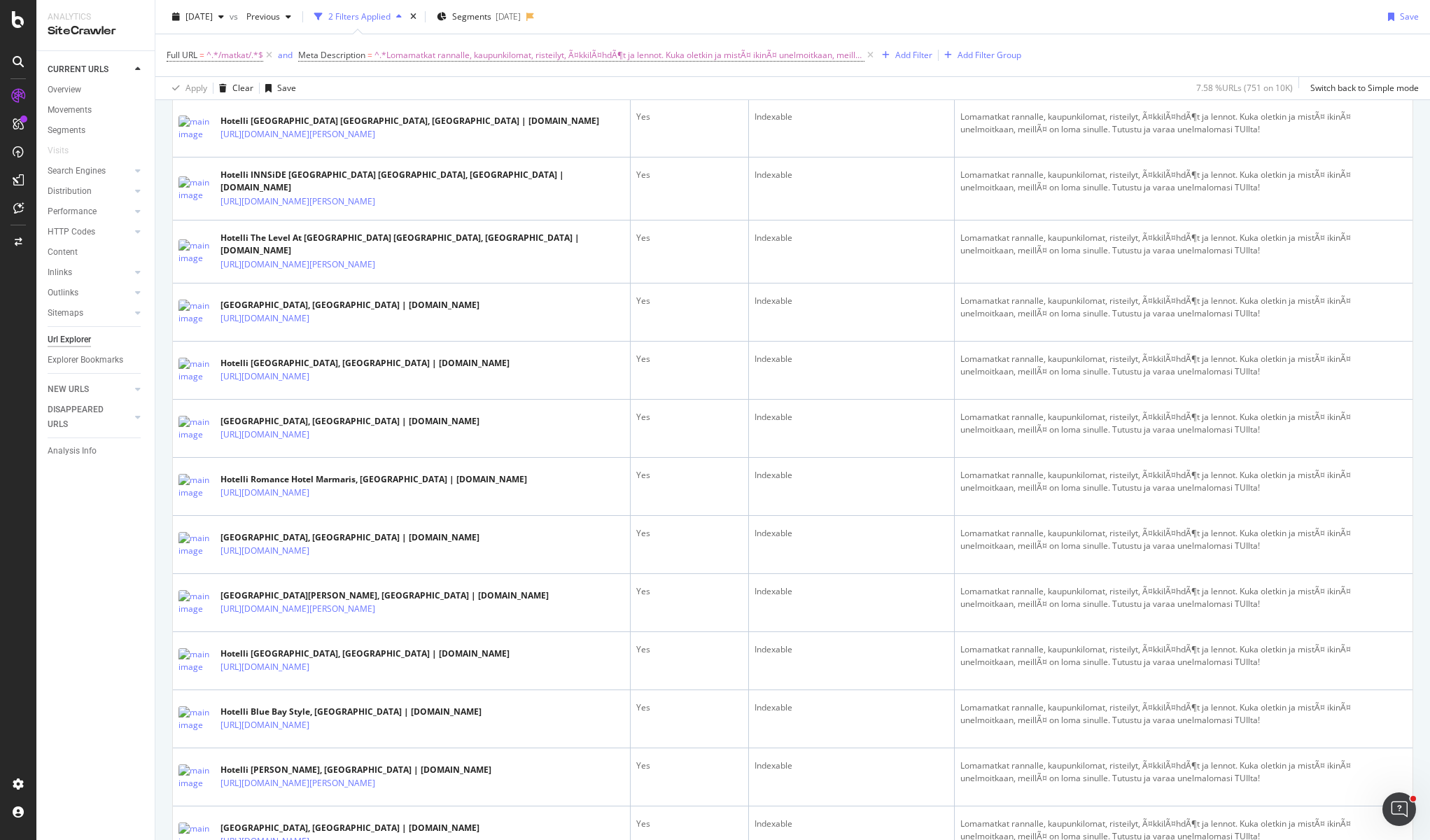
scroll to position [700, 0]
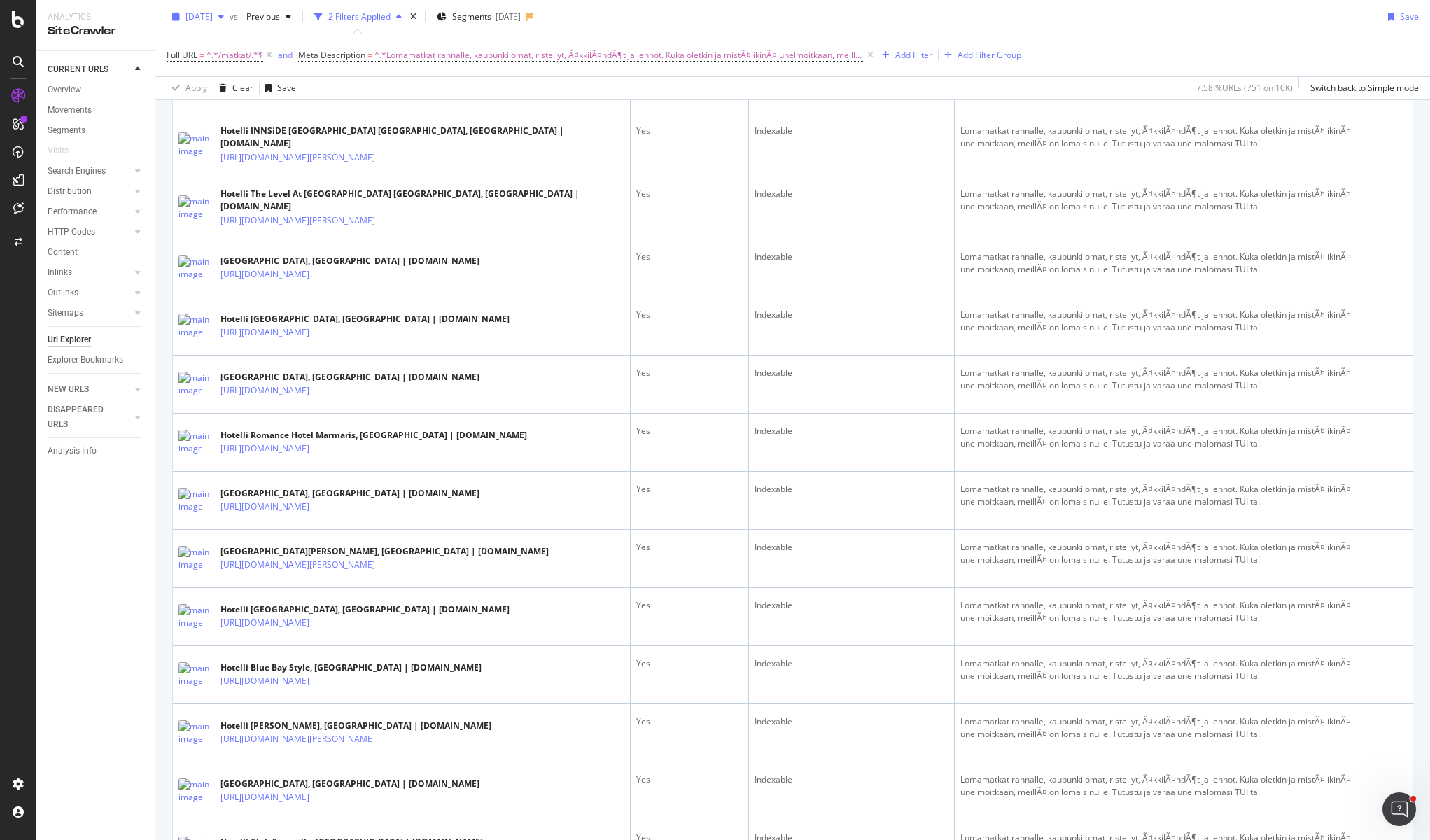
click at [213, 18] on span "[DATE]" at bounding box center [199, 17] width 27 height 12
click at [250, 69] on div "[DATE]" at bounding box center [226, 67] width 78 height 13
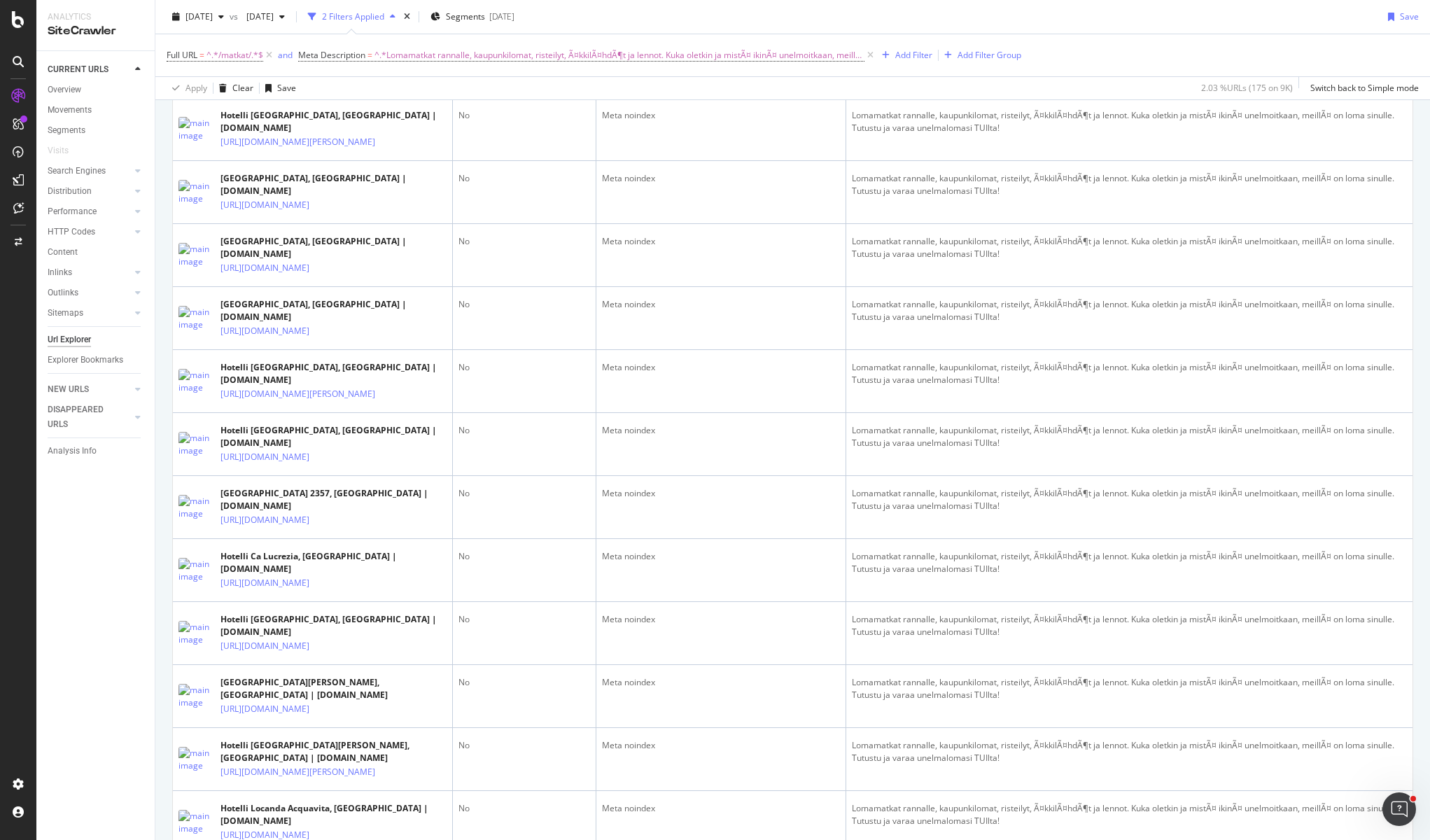
scroll to position [490, 0]
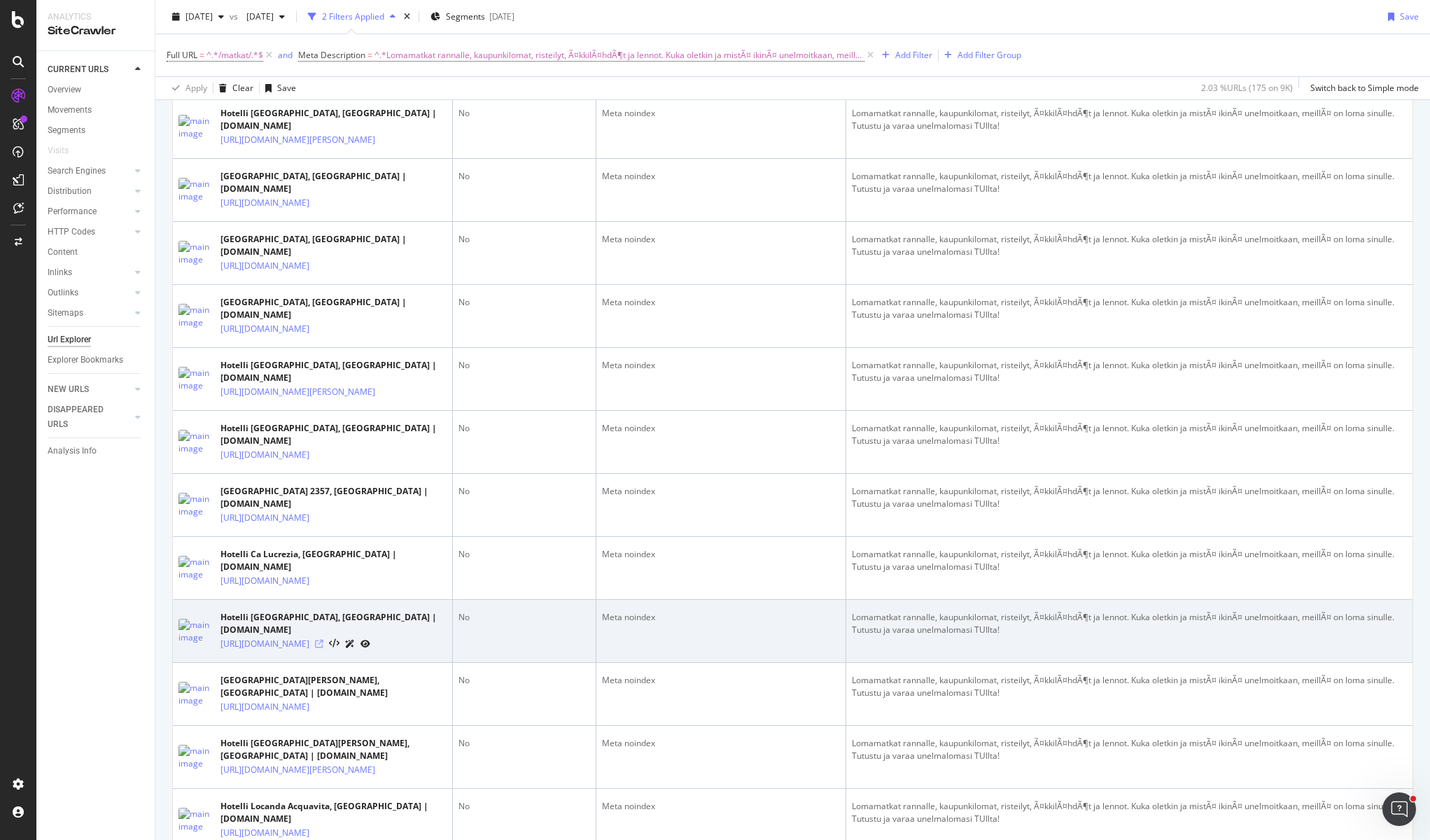
click at [324, 644] on icon at bounding box center [319, 643] width 8 height 8
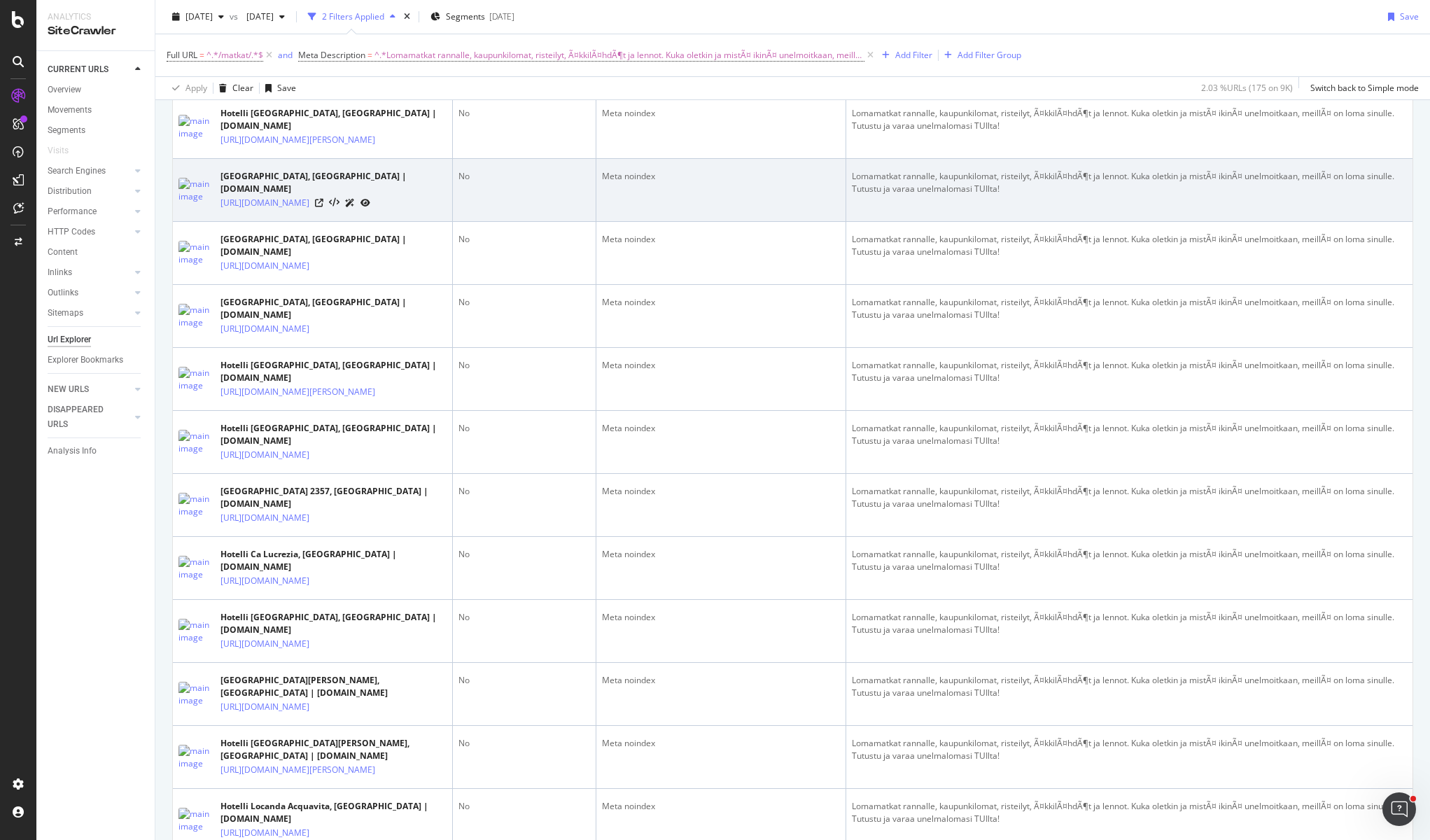
click at [370, 195] on div at bounding box center [343, 202] width 55 height 14
click at [324, 198] on icon at bounding box center [319, 202] width 8 height 8
